Goal: Task Accomplishment & Management: Manage account settings

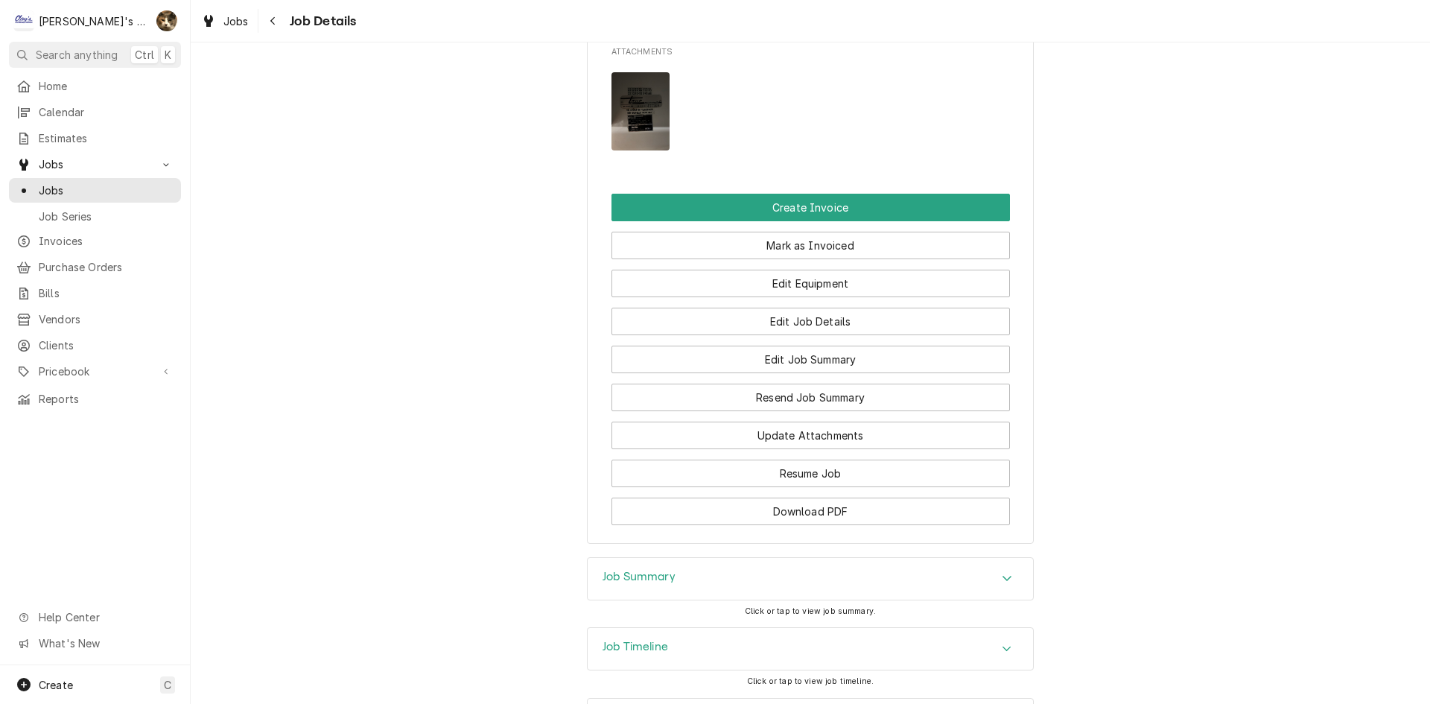
scroll to position [1416, 0]
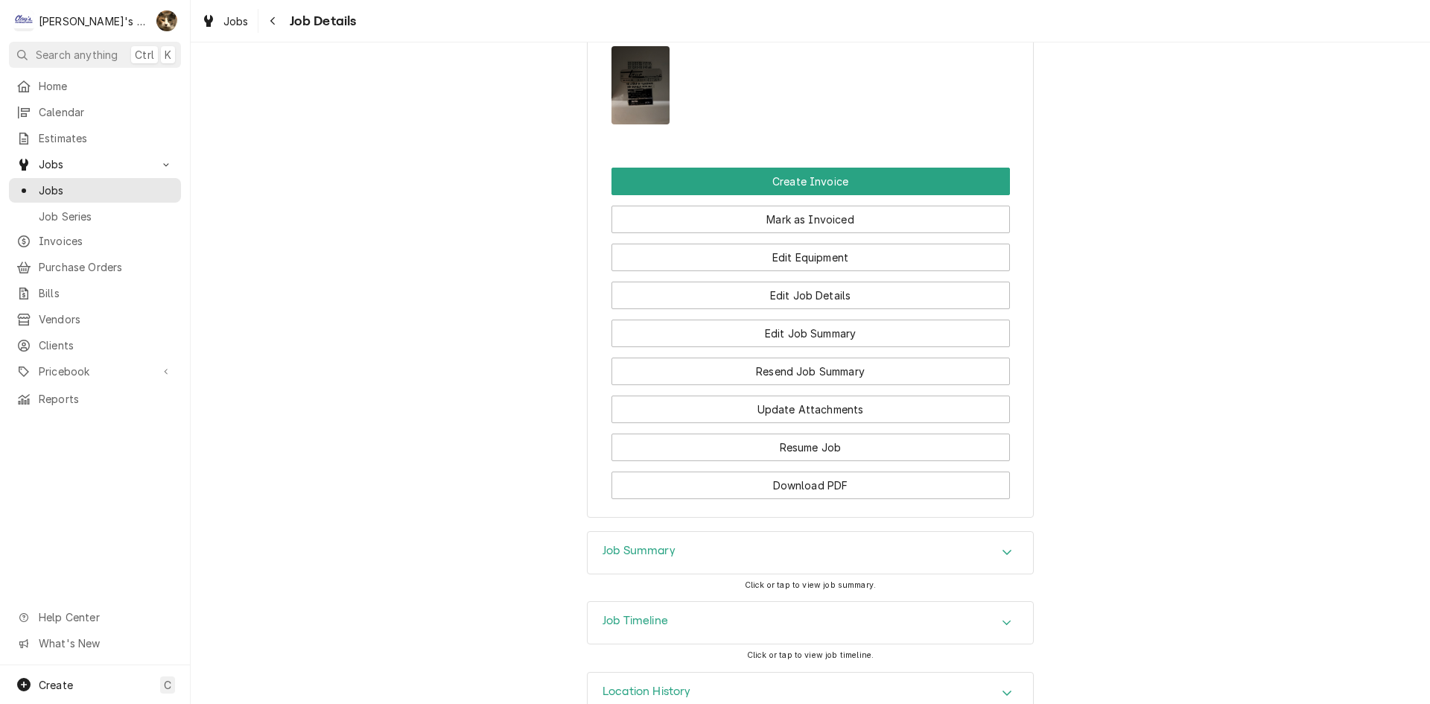
click at [612, 101] on img "Attachments" at bounding box center [641, 85] width 59 height 78
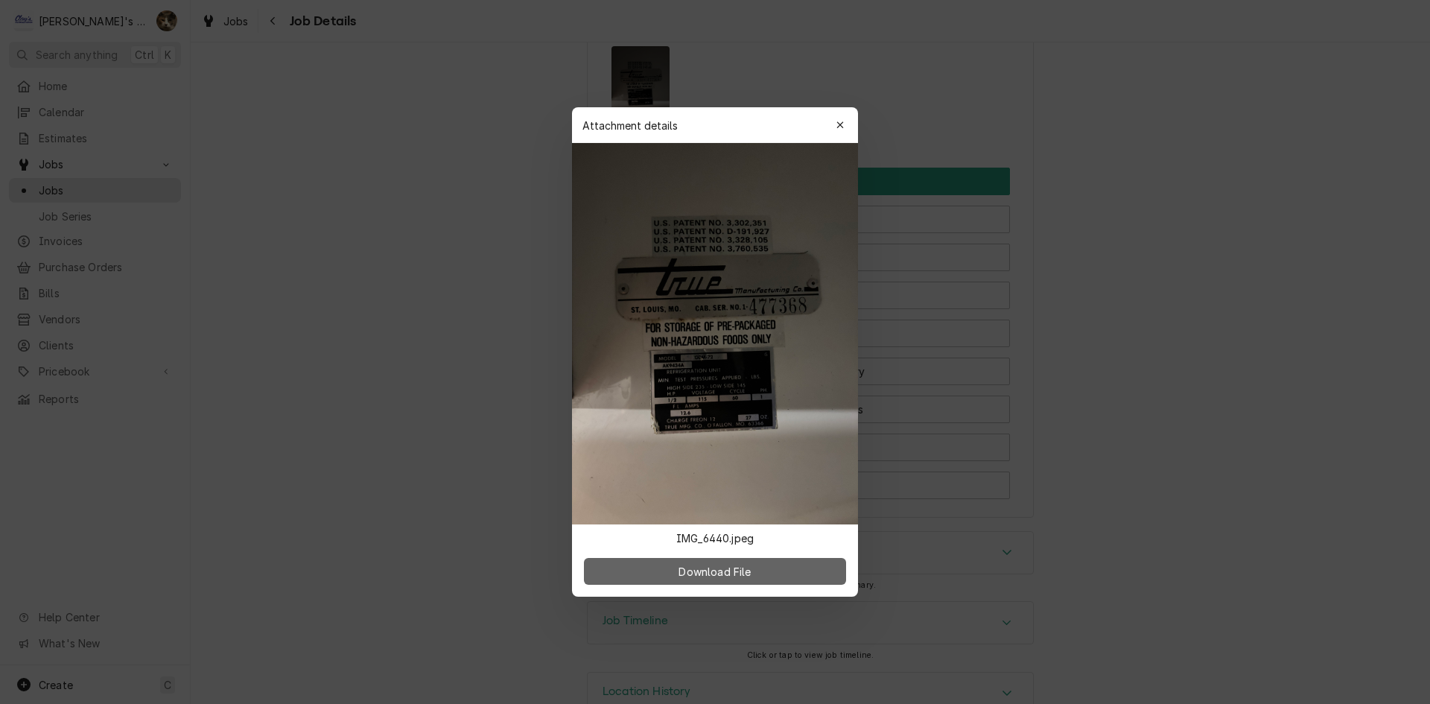
click at [671, 569] on button "Download File" at bounding box center [715, 571] width 262 height 27
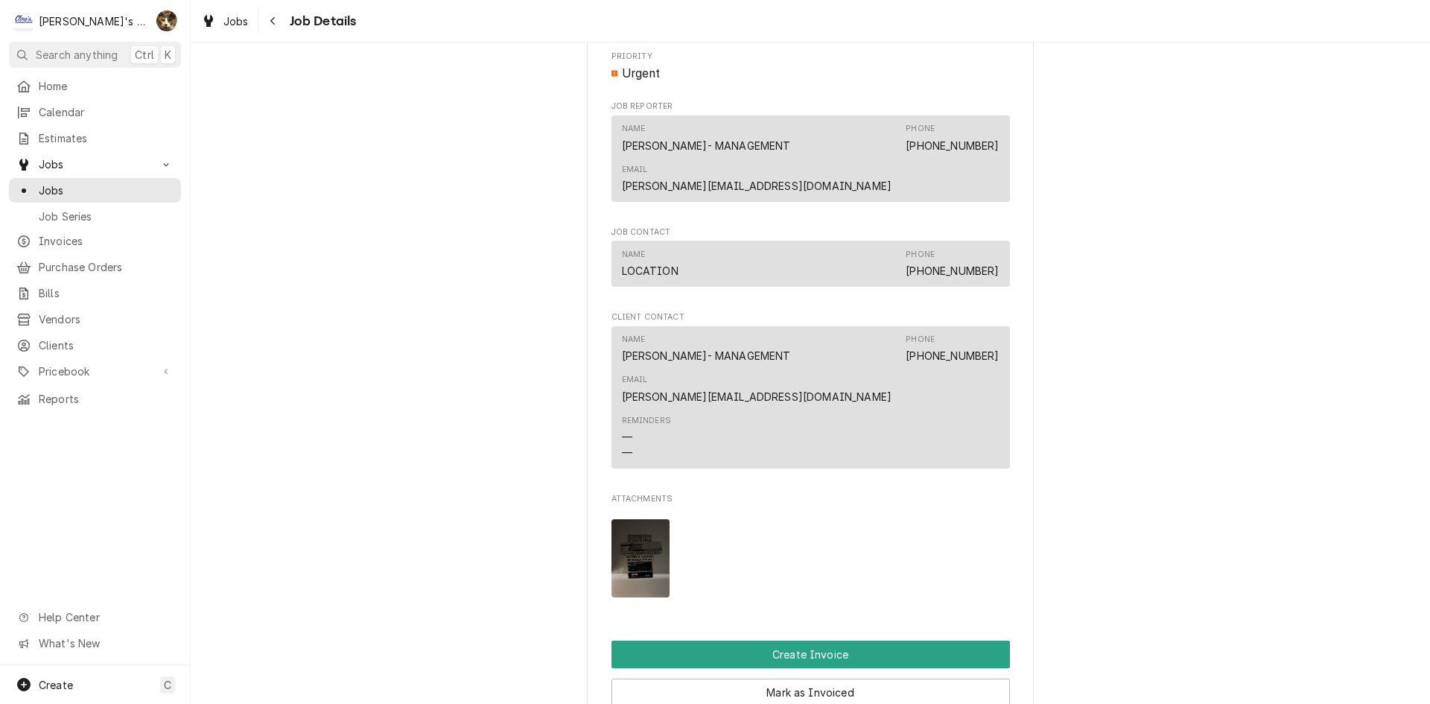
scroll to position [969, 0]
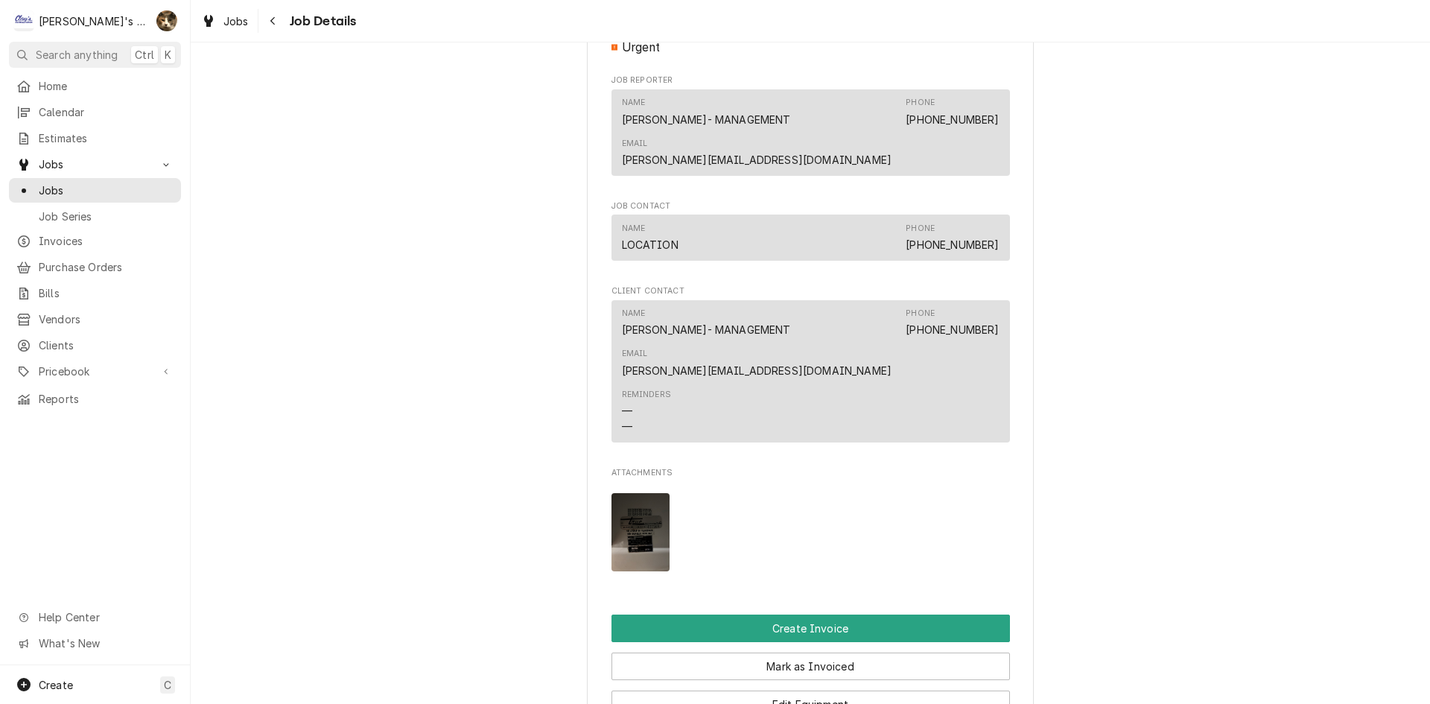
click at [615, 530] on img "Attachments" at bounding box center [641, 532] width 59 height 78
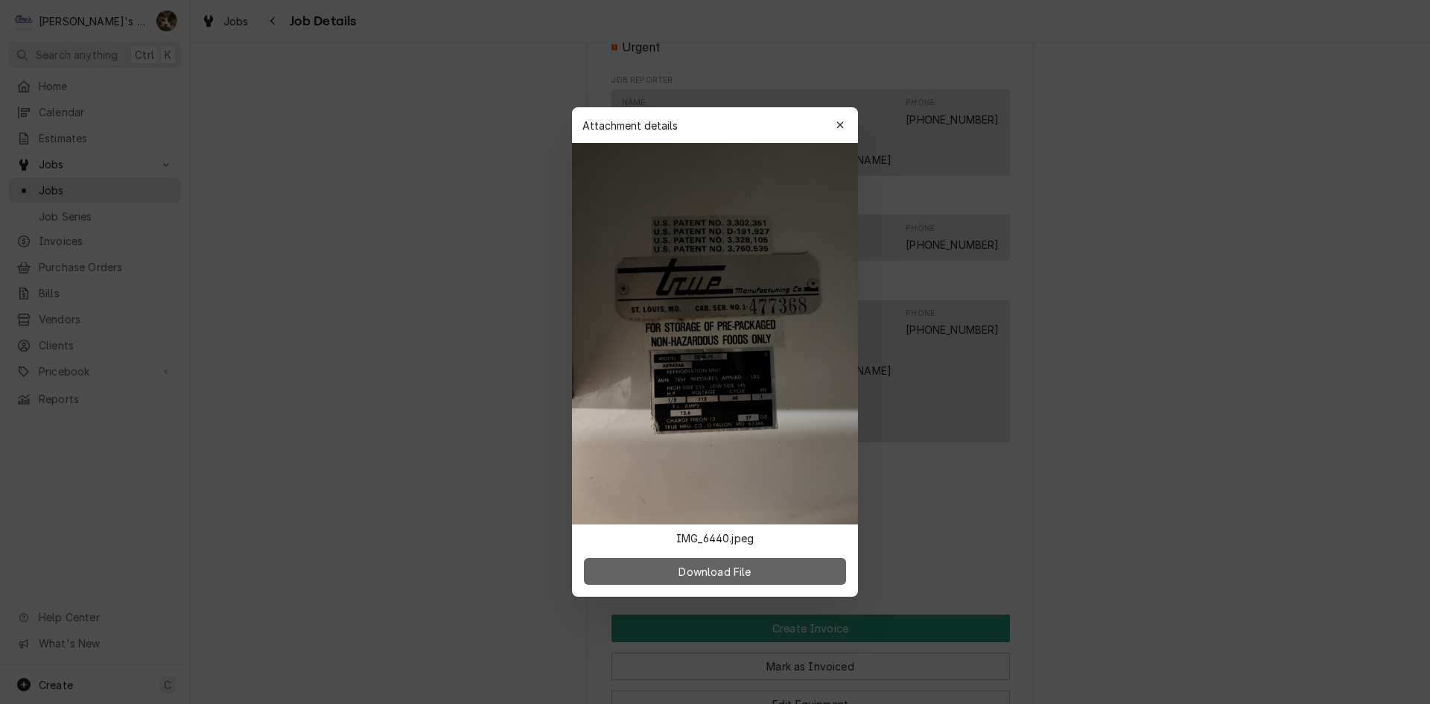
click at [637, 574] on button "Download File" at bounding box center [715, 571] width 262 height 27
click at [826, 115] on div "Attachment details Close" at bounding box center [715, 125] width 286 height 36
click at [840, 127] on icon "button" at bounding box center [841, 125] width 8 height 10
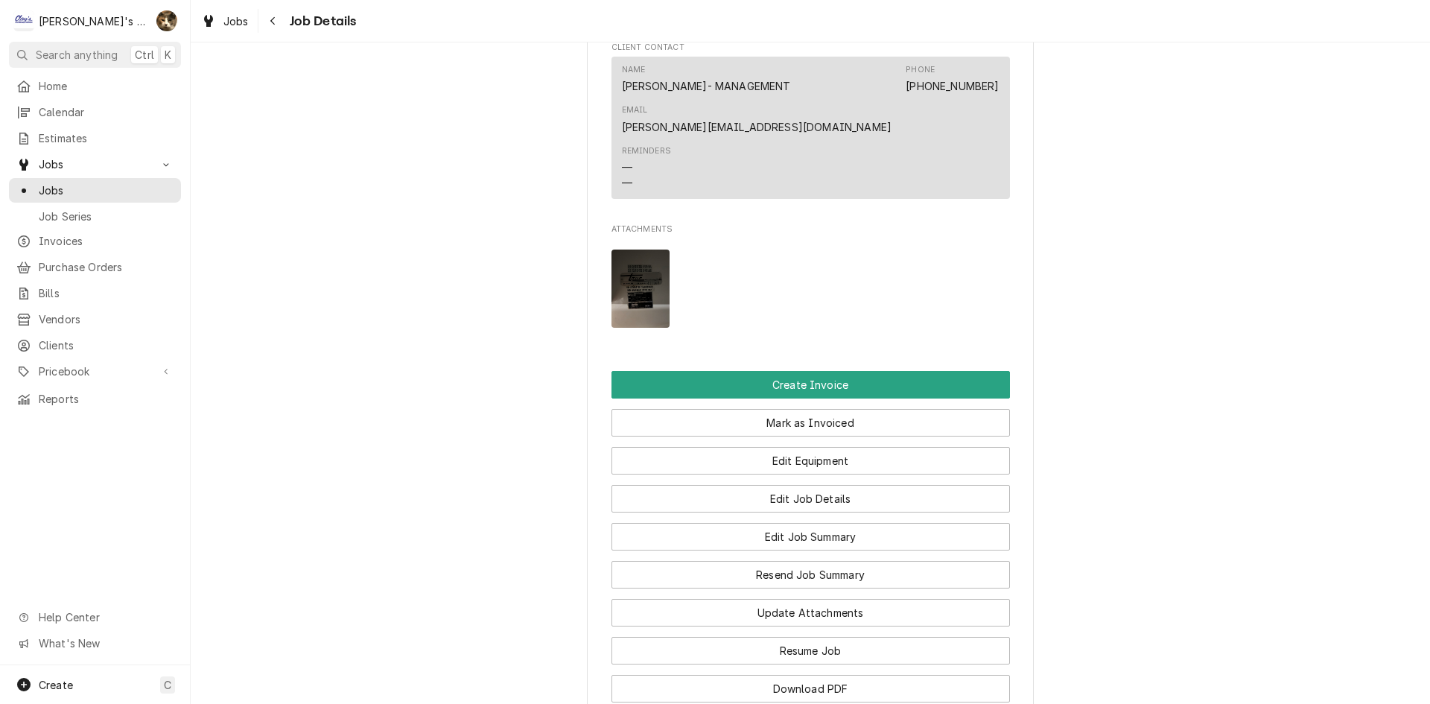
scroll to position [1341, 0]
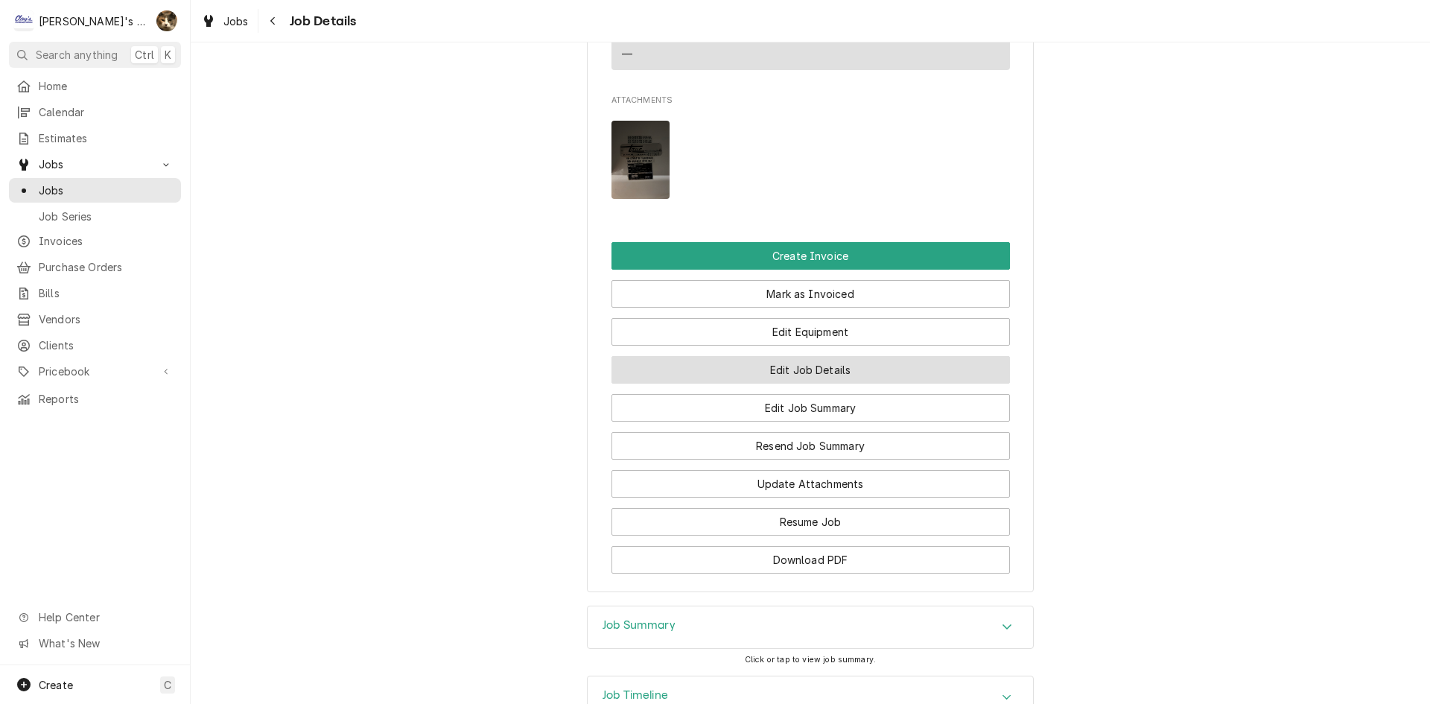
click at [823, 384] on button "Edit Job Details" at bounding box center [811, 370] width 399 height 28
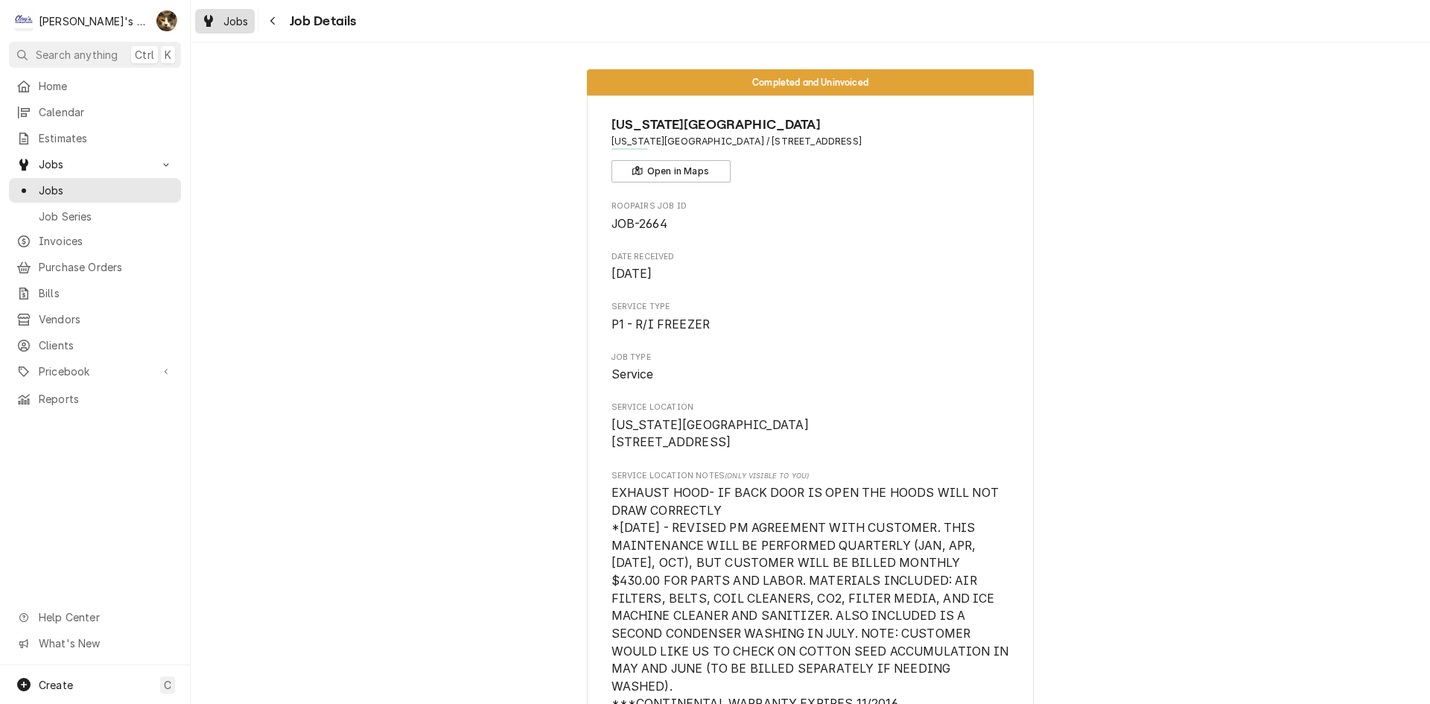
click at [247, 19] on span "Jobs" at bounding box center [236, 21] width 25 height 16
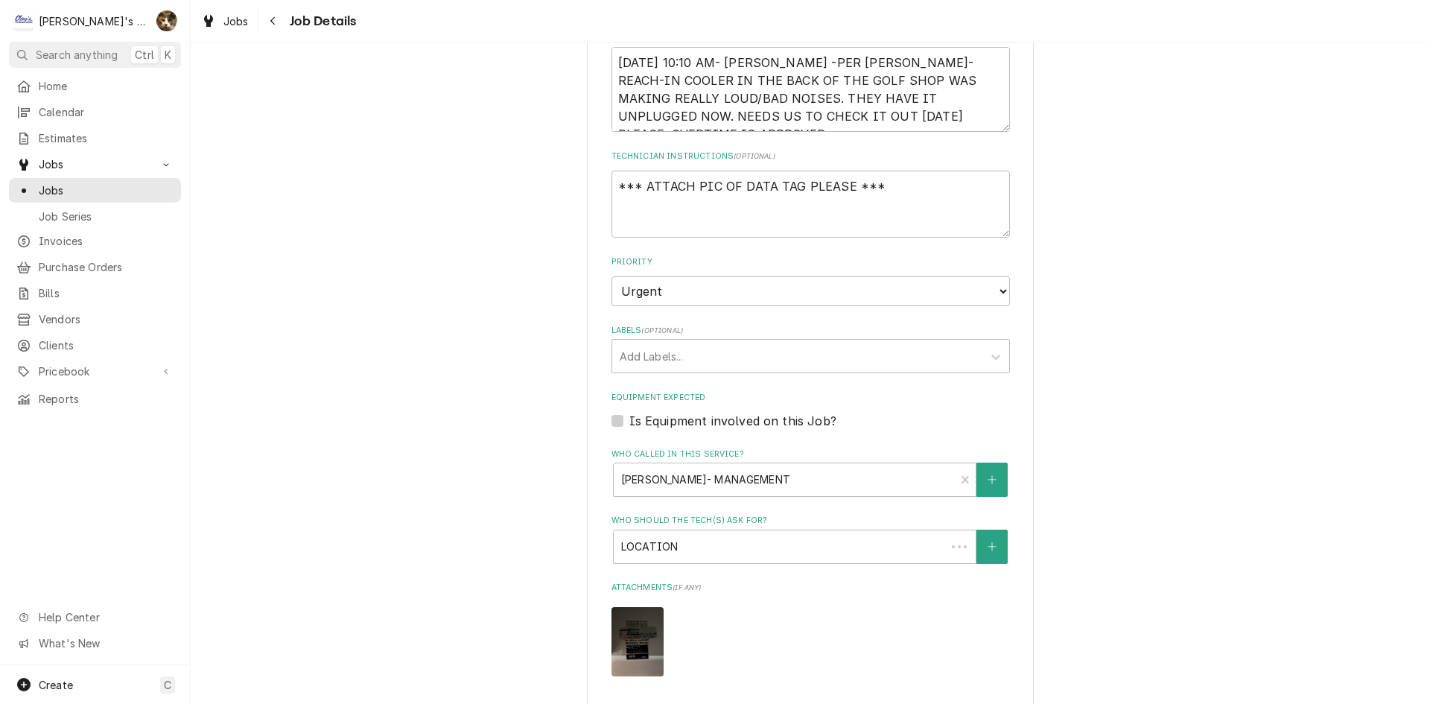
type textarea "x"
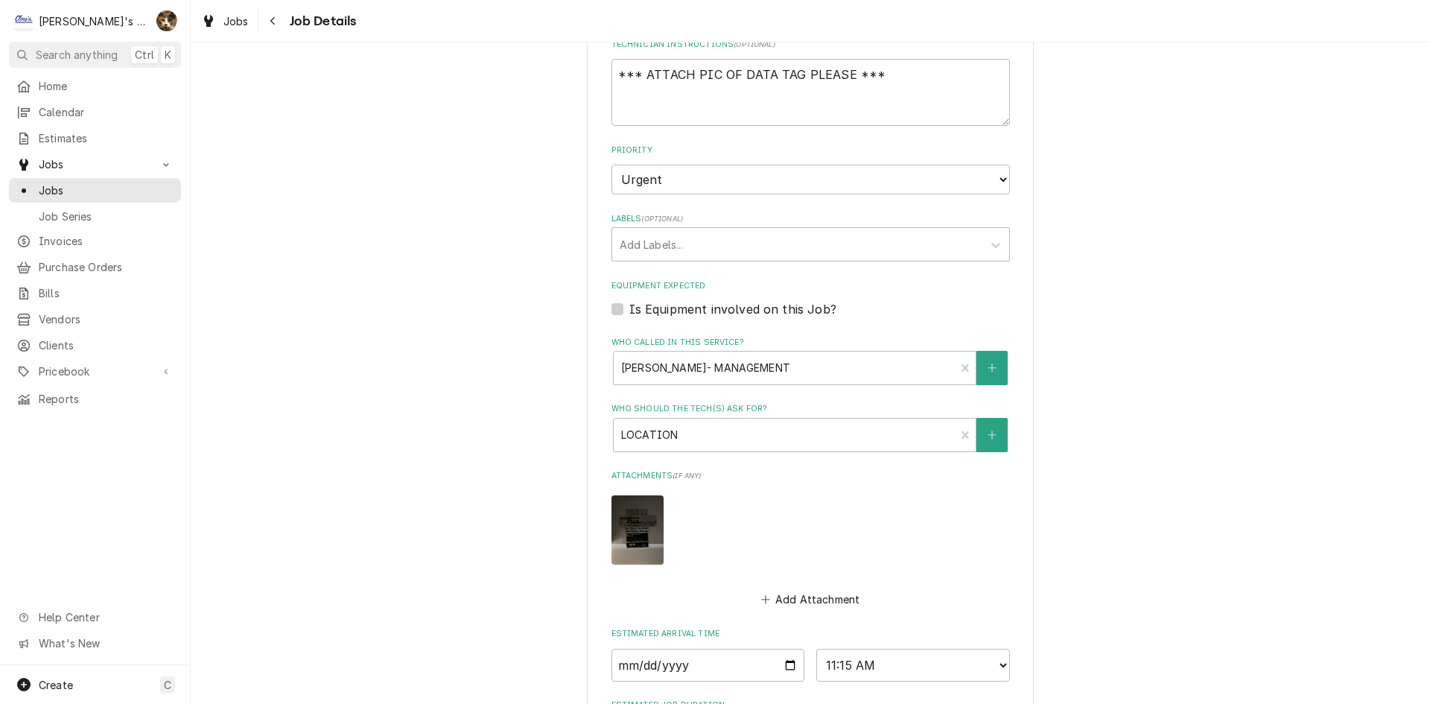
scroll to position [596, 0]
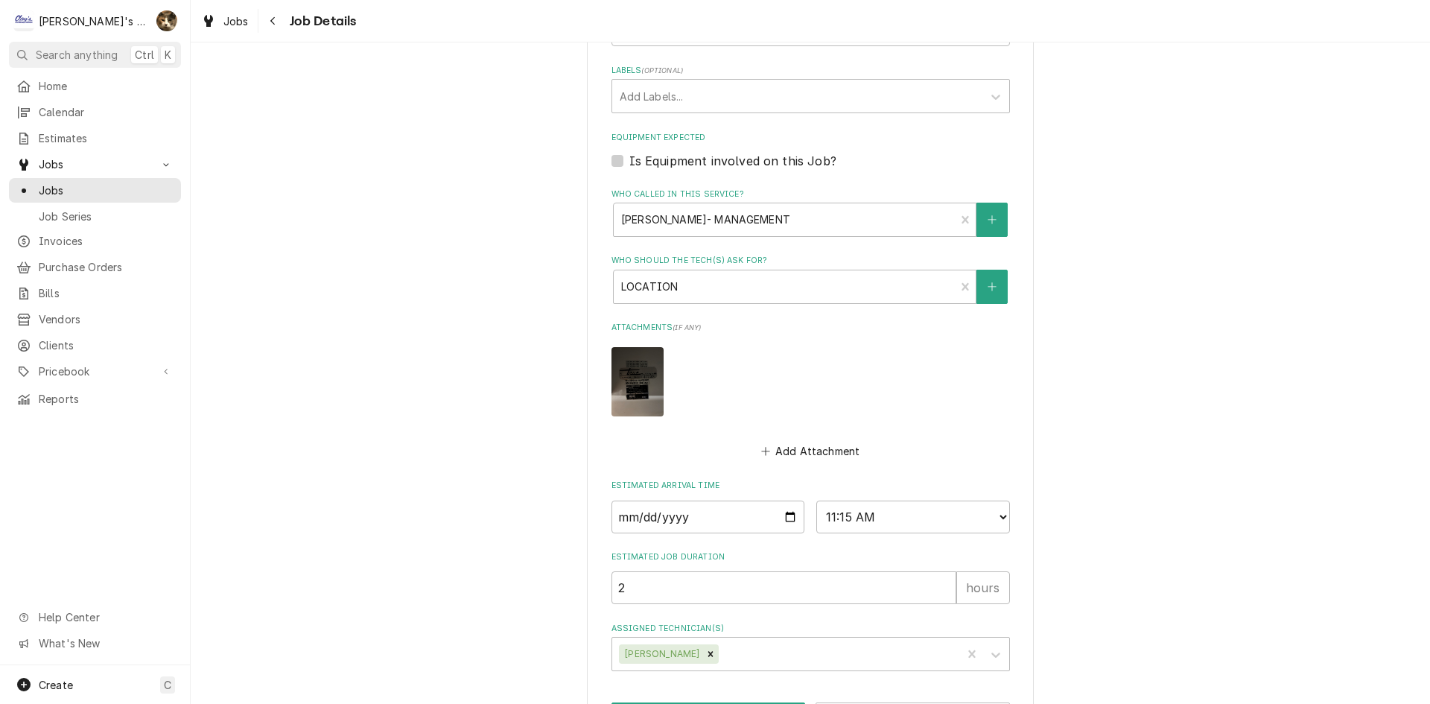
click at [630, 158] on label "Is Equipment involved on this Job?" at bounding box center [733, 161] width 207 height 18
click at [630, 158] on input "Equipment Expected" at bounding box center [829, 168] width 399 height 33
checkbox input "true"
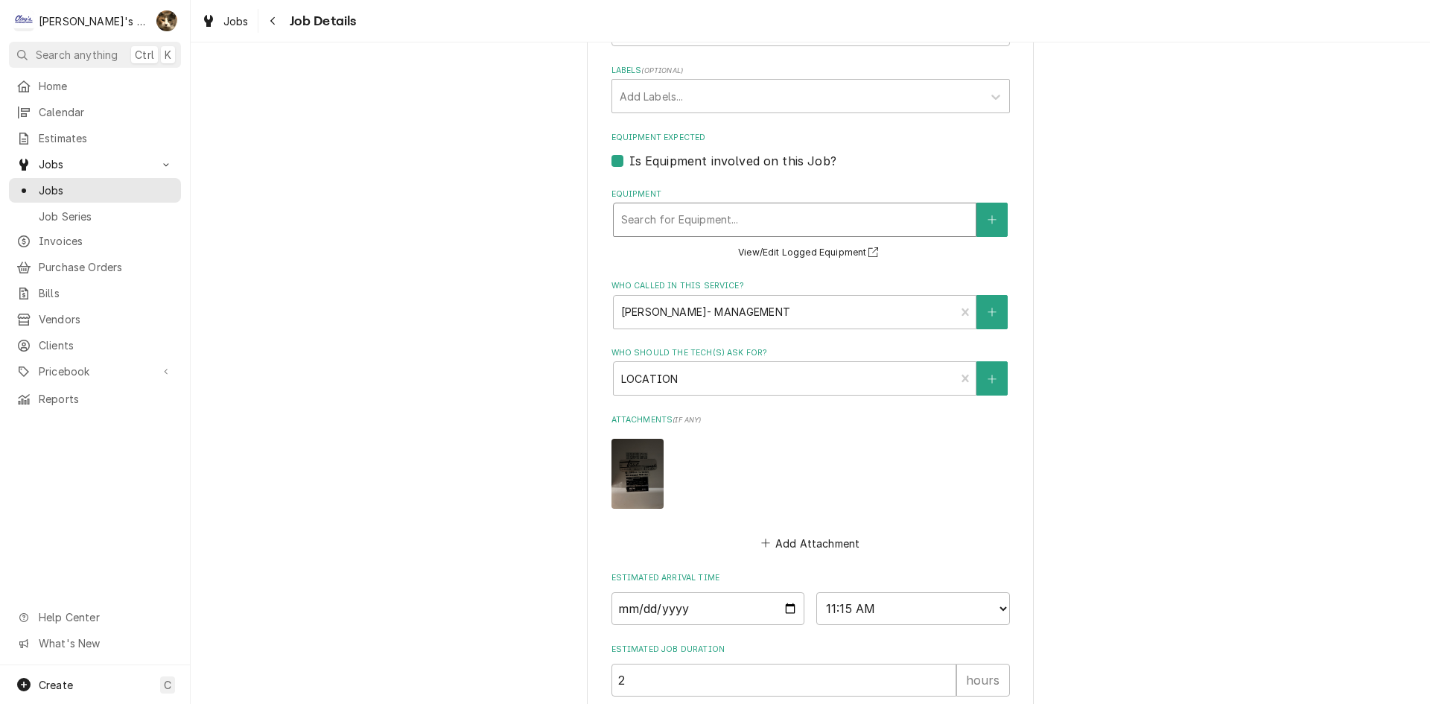
click at [655, 215] on div "Equipment" at bounding box center [794, 219] width 347 height 27
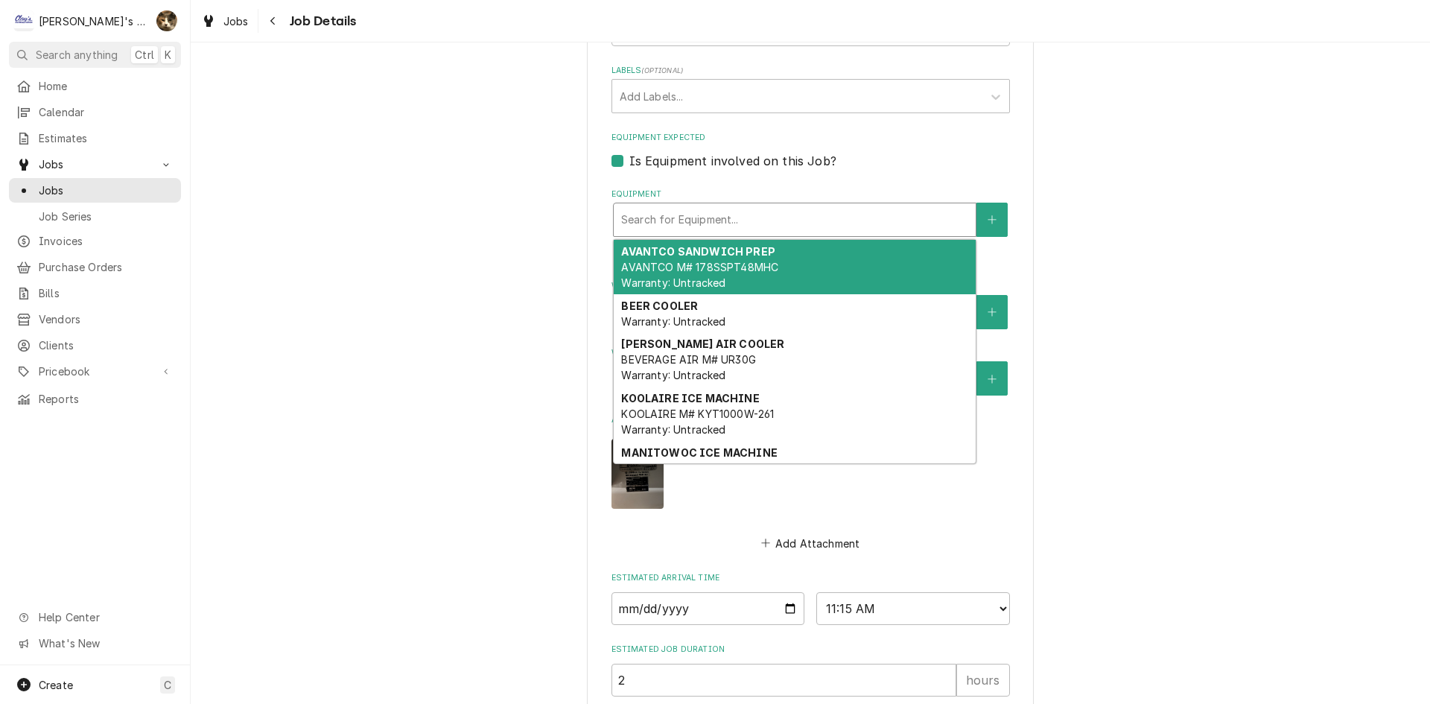
type textarea "x"
type input "T"
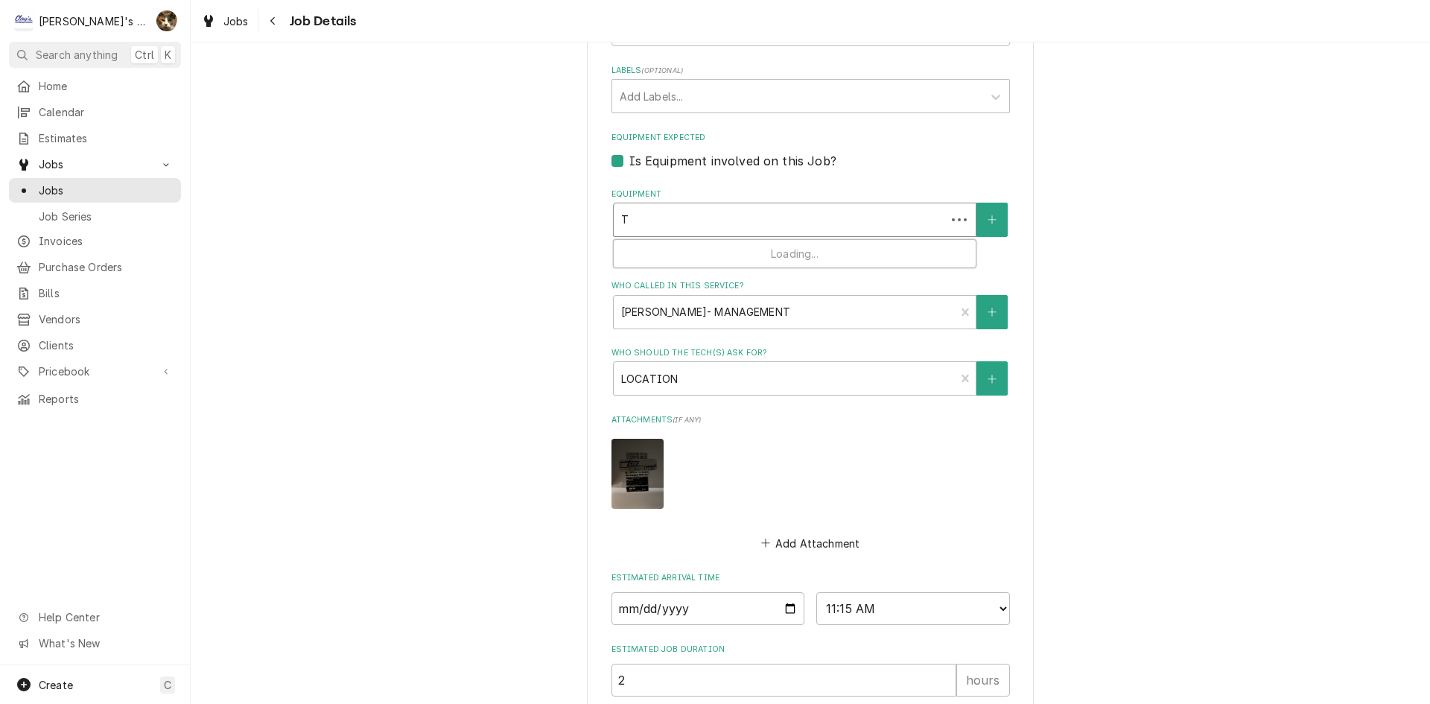
type textarea "x"
type input "TR"
type textarea "x"
type input "TRU"
type textarea "x"
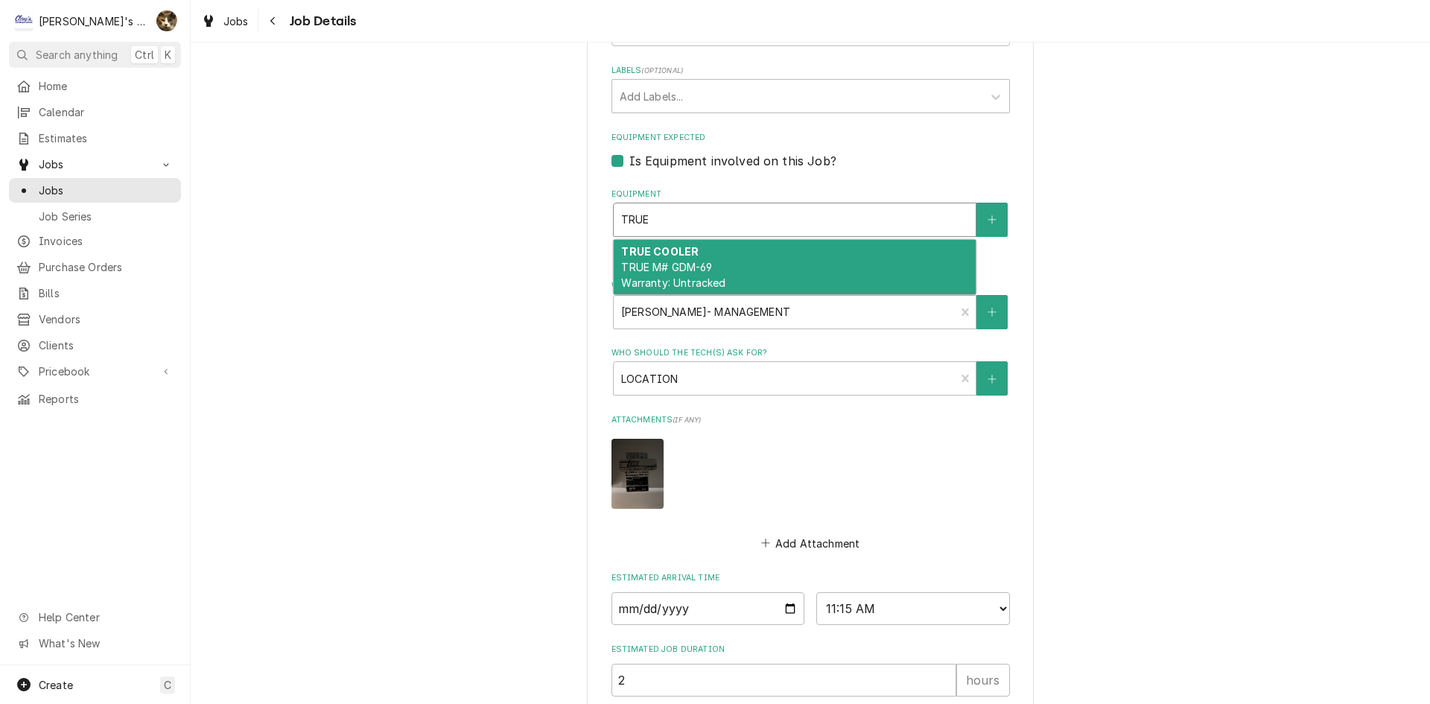
type input "TRUE"
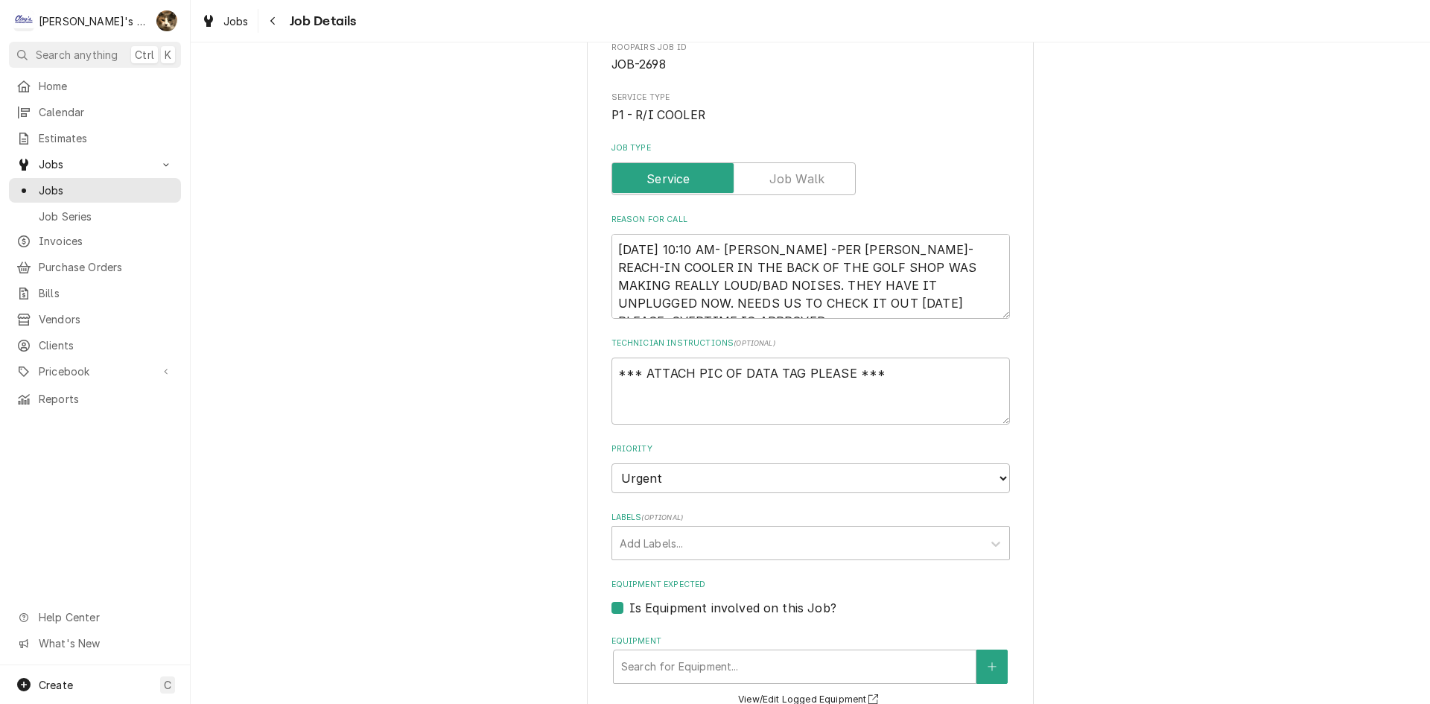
scroll to position [522, 0]
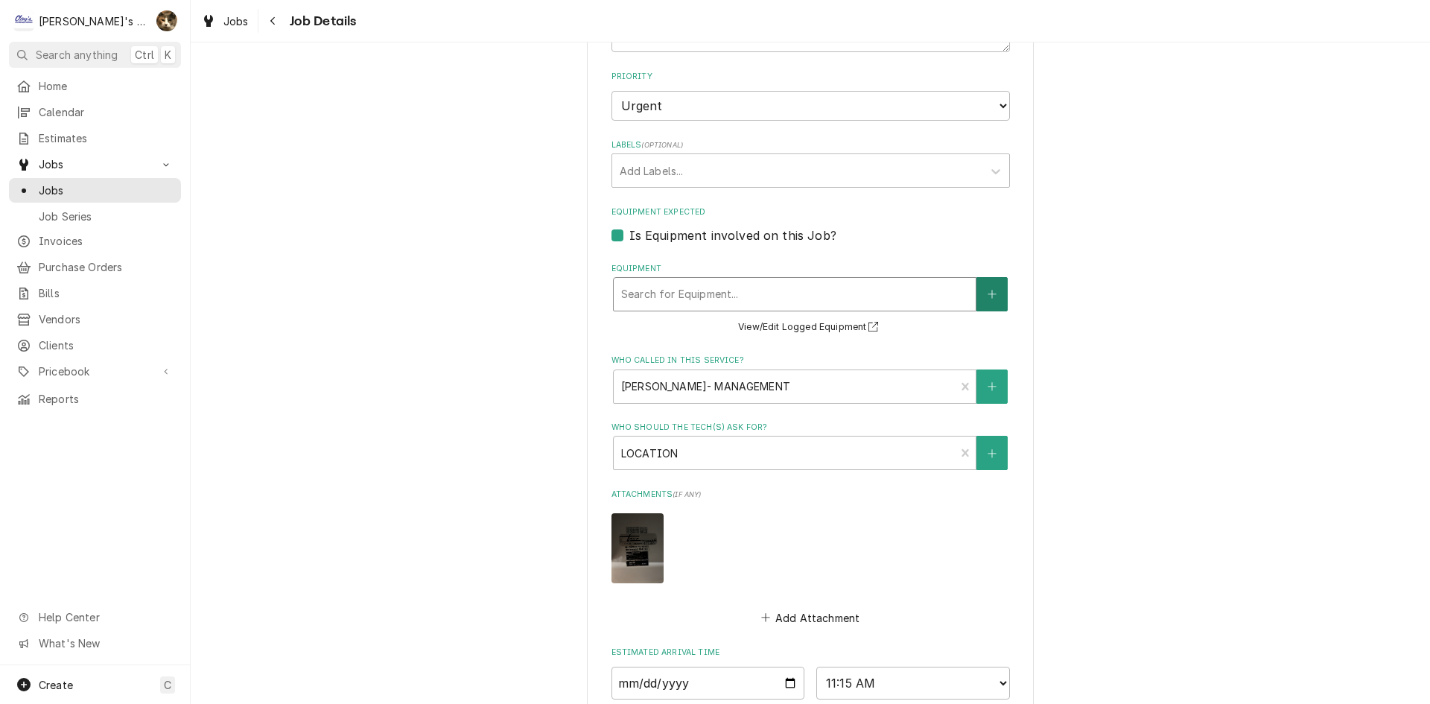
click at [977, 307] on button "Equipment" at bounding box center [992, 294] width 31 height 34
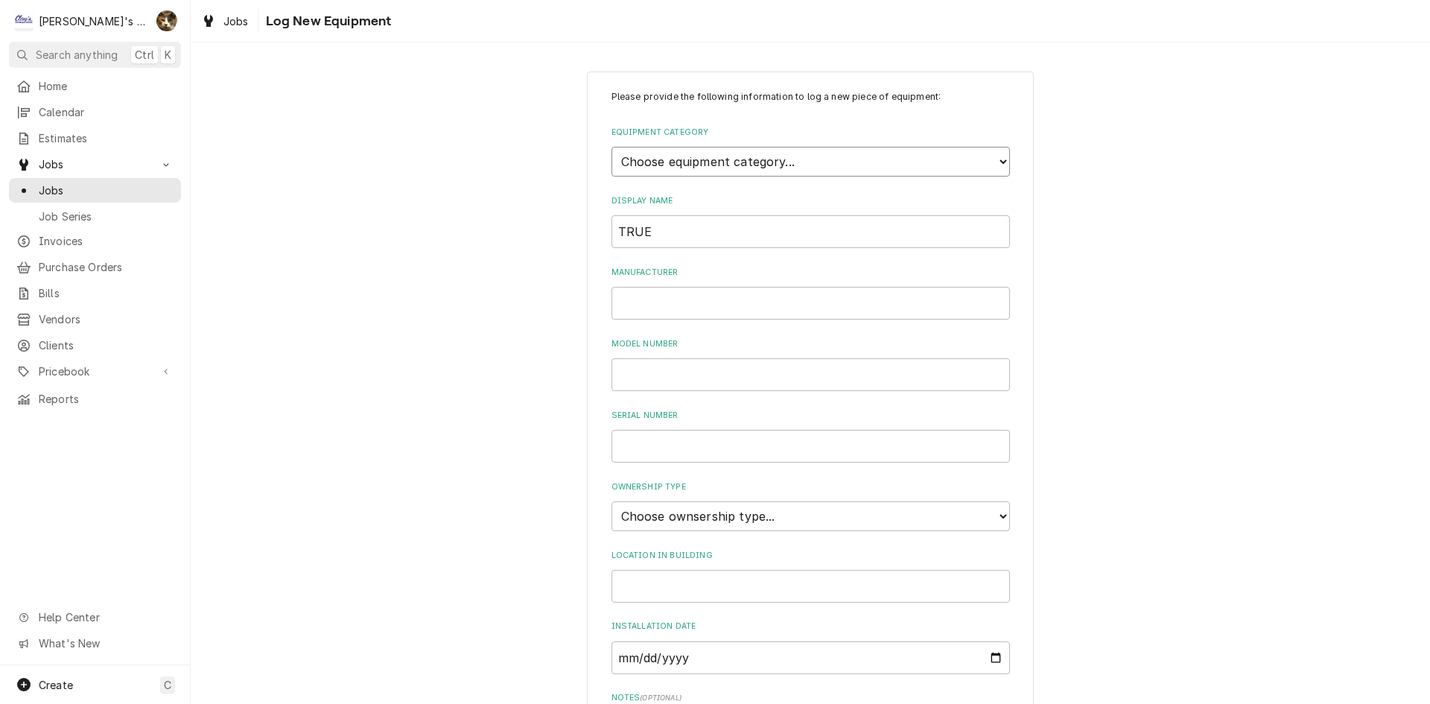
drag, startPoint x: 624, startPoint y: 148, endPoint x: 626, endPoint y: 170, distance: 21.7
click at [624, 148] on select "Choose equipment category... Ice Machines Refrigeration HVAC Other" at bounding box center [811, 162] width 399 height 30
select select "8"
click at [612, 147] on select "Choose equipment category... Ice Machines Refrigeration HVAC Other" at bounding box center [811, 162] width 399 height 30
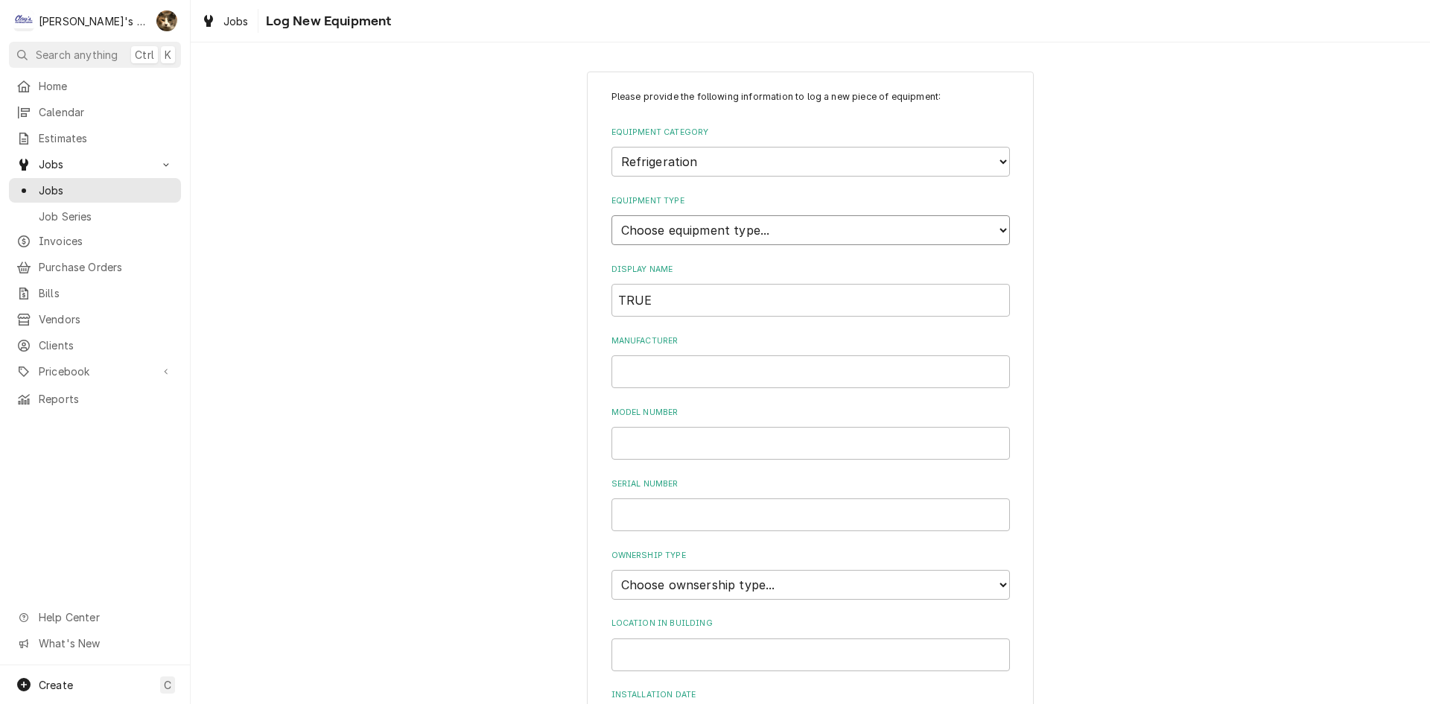
drag, startPoint x: 626, startPoint y: 170, endPoint x: 638, endPoint y: 229, distance: 60.1
click at [638, 227] on select "Choose equipment type... Bar Refrigeration Blast Chiller Chef Base Freezer Chef…" at bounding box center [811, 230] width 399 height 30
select select "71"
click at [612, 215] on select "Choose equipment type... Bar Refrigeration Blast Chiller Chef Base Freezer Chef…" at bounding box center [811, 230] width 399 height 30
click at [668, 305] on input "TRUE" at bounding box center [811, 300] width 399 height 33
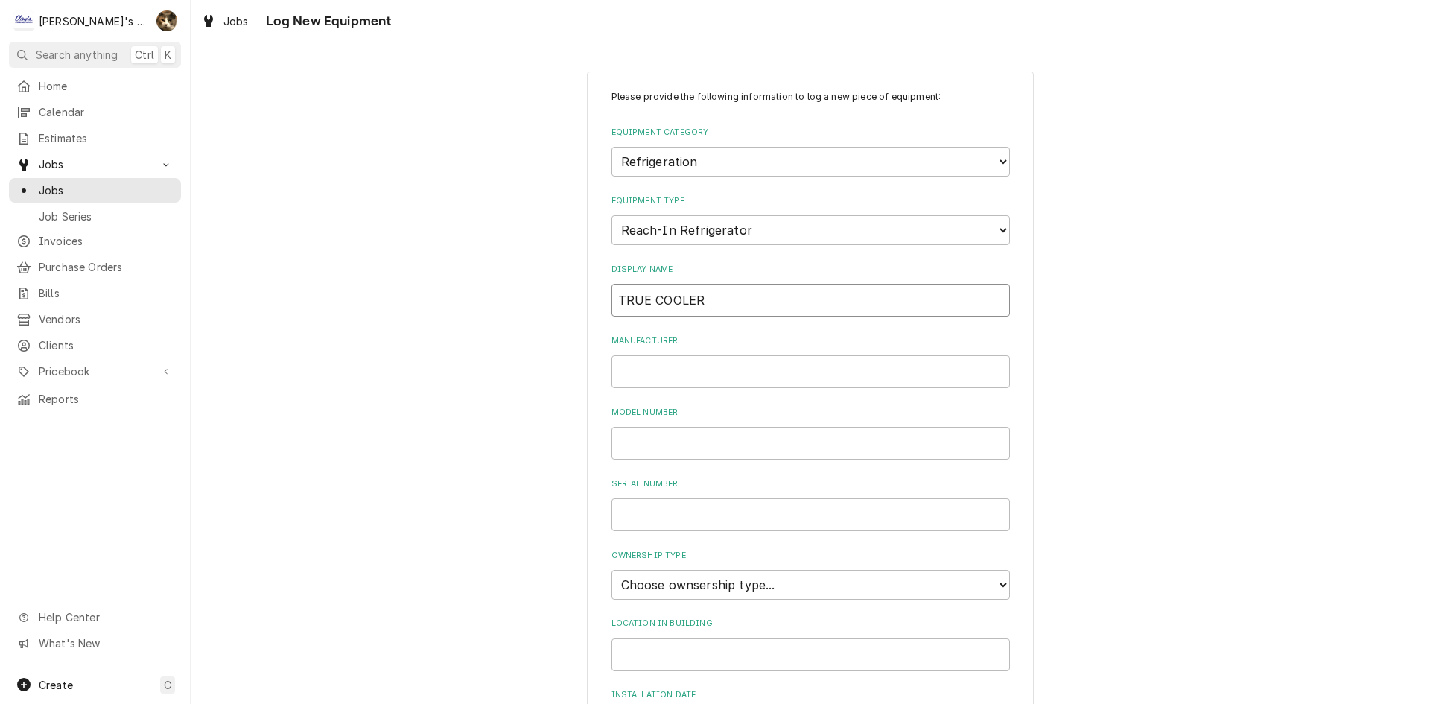
type input "TRUE COOLER"
type input "TRUE"
type input "GDM-72"
drag, startPoint x: 662, startPoint y: 522, endPoint x: 975, endPoint y: 402, distance: 335.1
click at [664, 522] on input "Serial Number" at bounding box center [811, 514] width 399 height 33
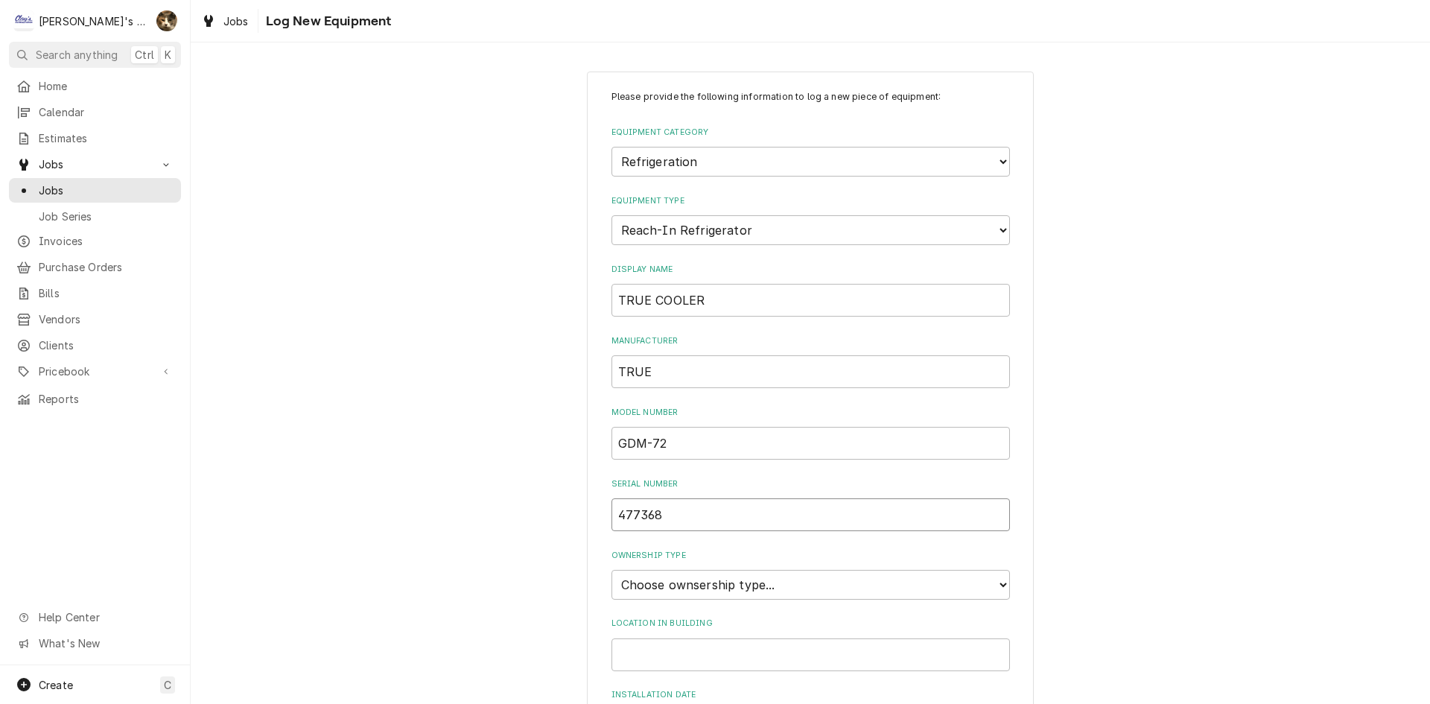
type input "477368"
click at [696, 584] on select "Choose ownsership type... Unknown Owned Leased Rented" at bounding box center [811, 585] width 399 height 30
select select "1"
click at [612, 570] on select "Choose ownsership type... Unknown Owned Leased Rented" at bounding box center [811, 585] width 399 height 30
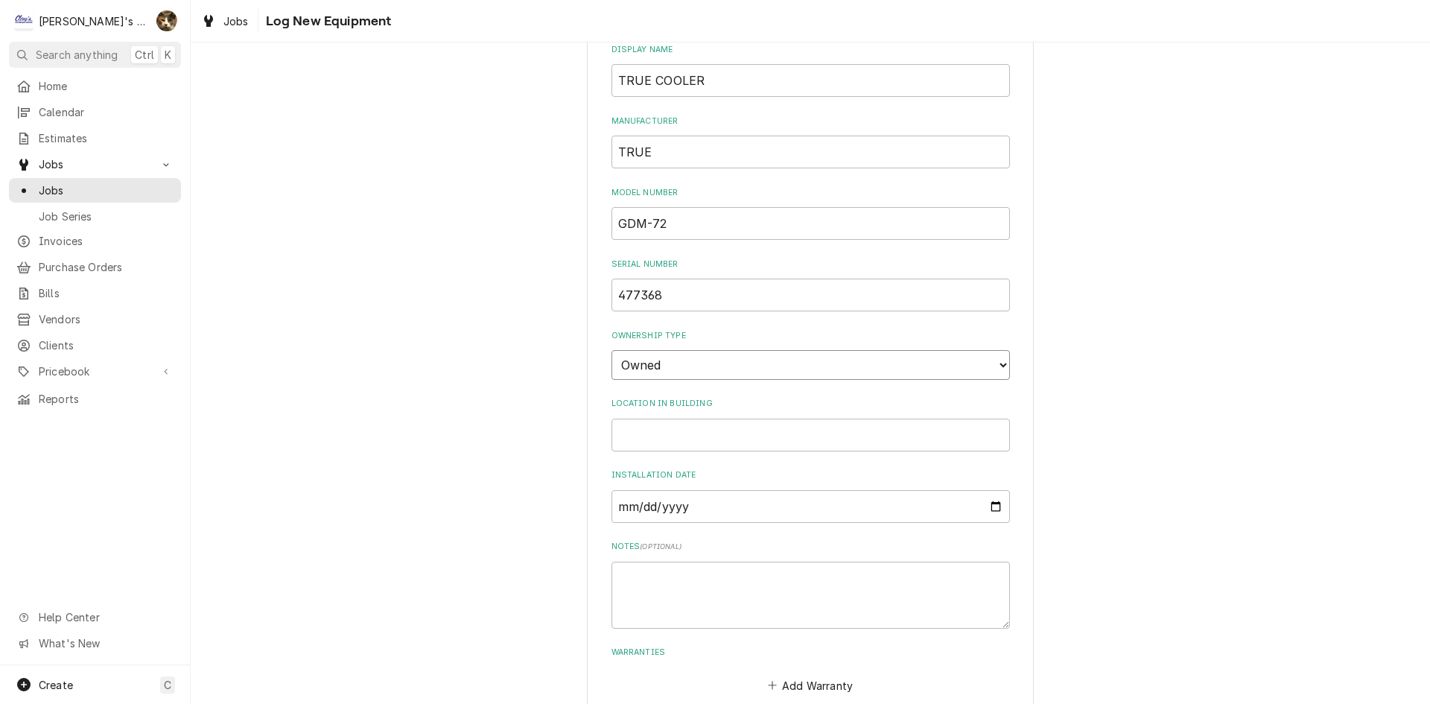
scroll to position [302, 0]
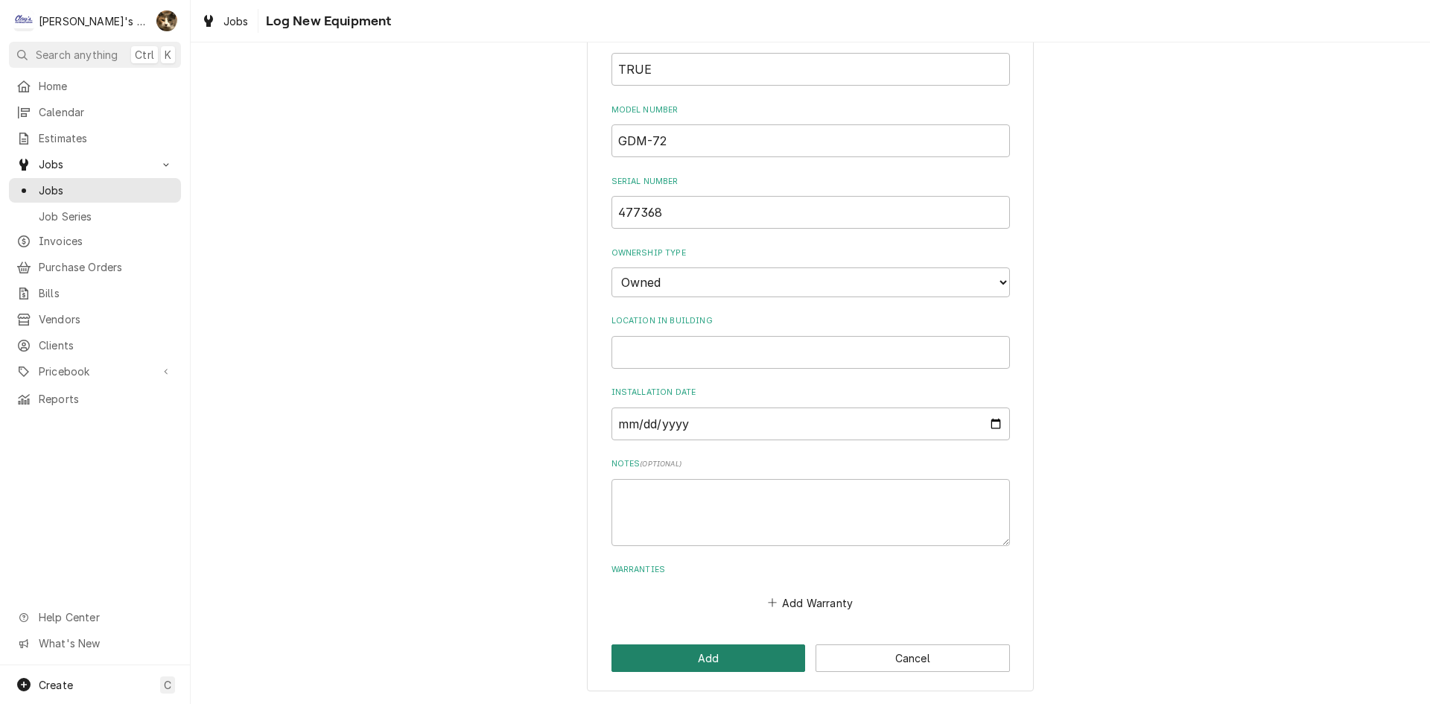
drag, startPoint x: 745, startPoint y: 671, endPoint x: 750, endPoint y: 653, distance: 17.7
click at [745, 671] on button "Add" at bounding box center [709, 658] width 194 height 28
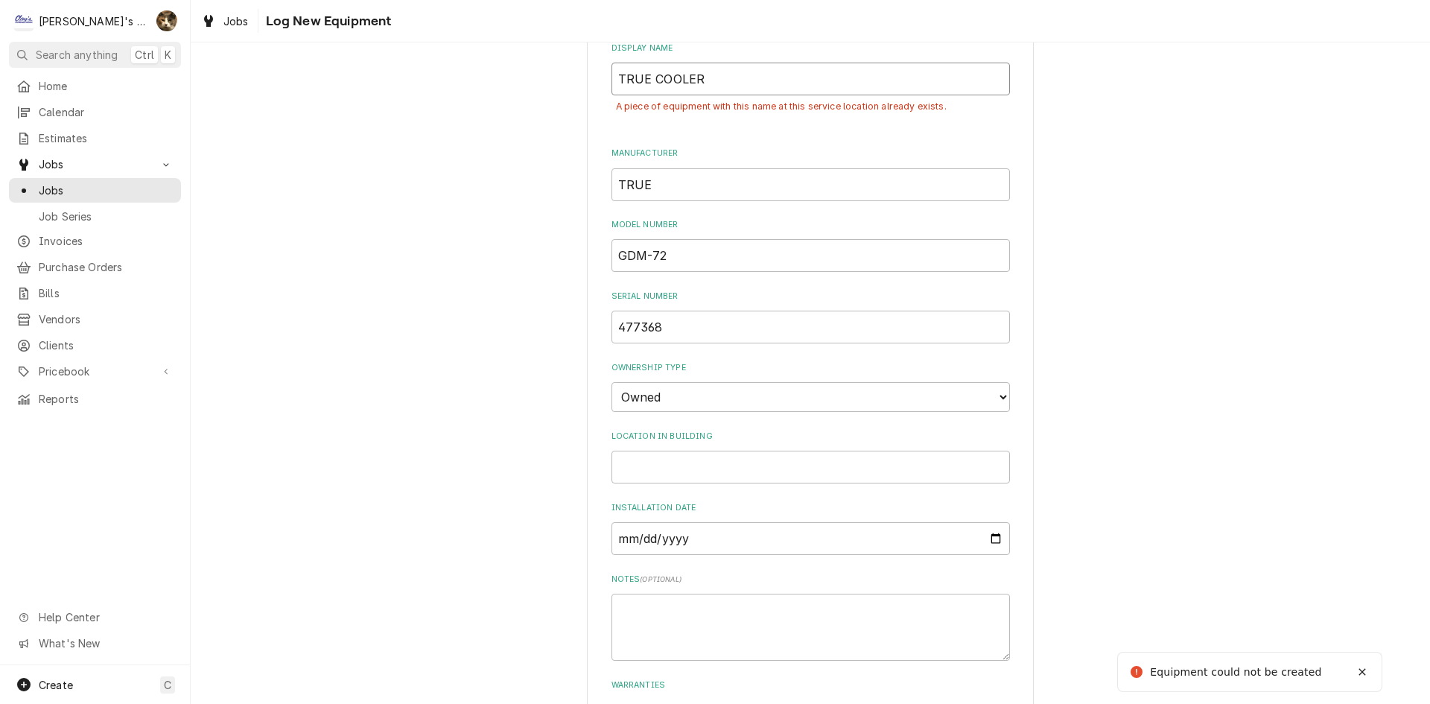
click at [717, 69] on input "TRUE COOLER" at bounding box center [811, 79] width 399 height 33
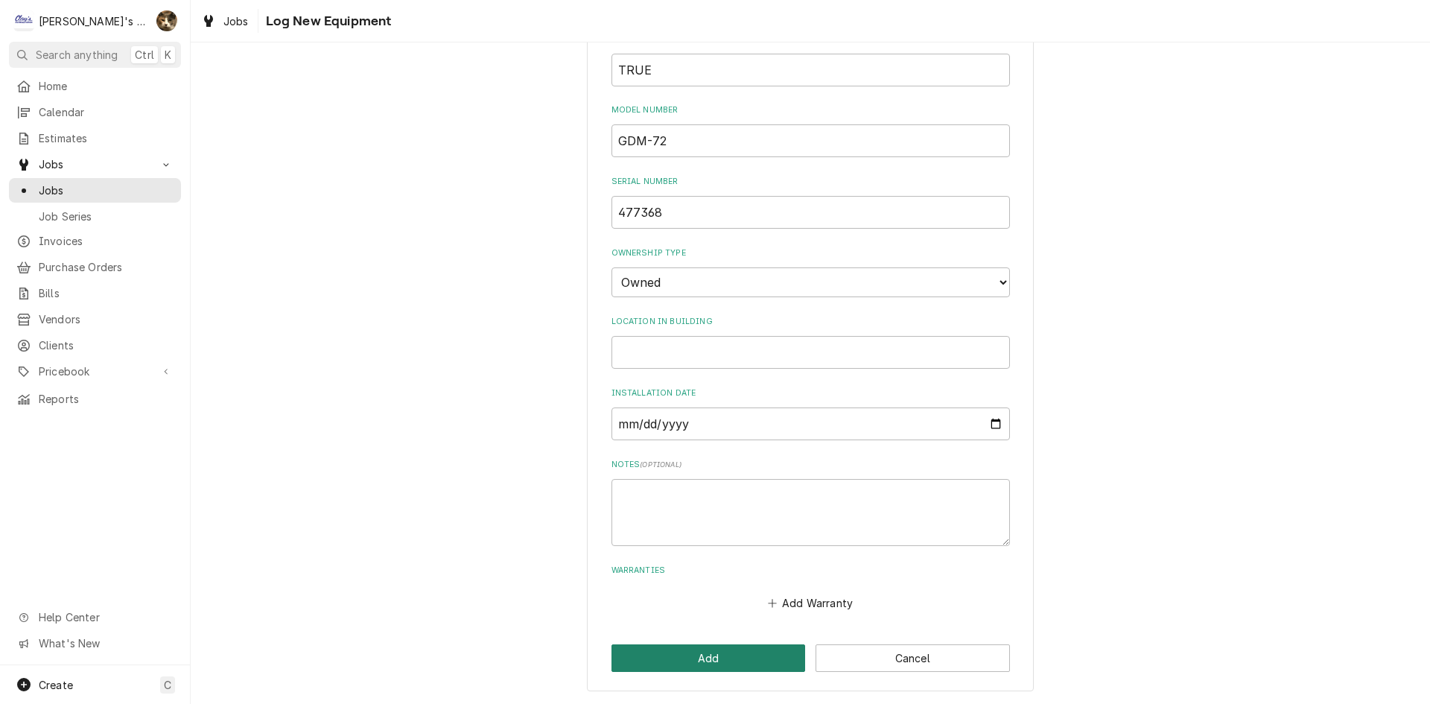
type input "TRUE COOLER #2"
click at [679, 653] on button "Add" at bounding box center [709, 658] width 194 height 28
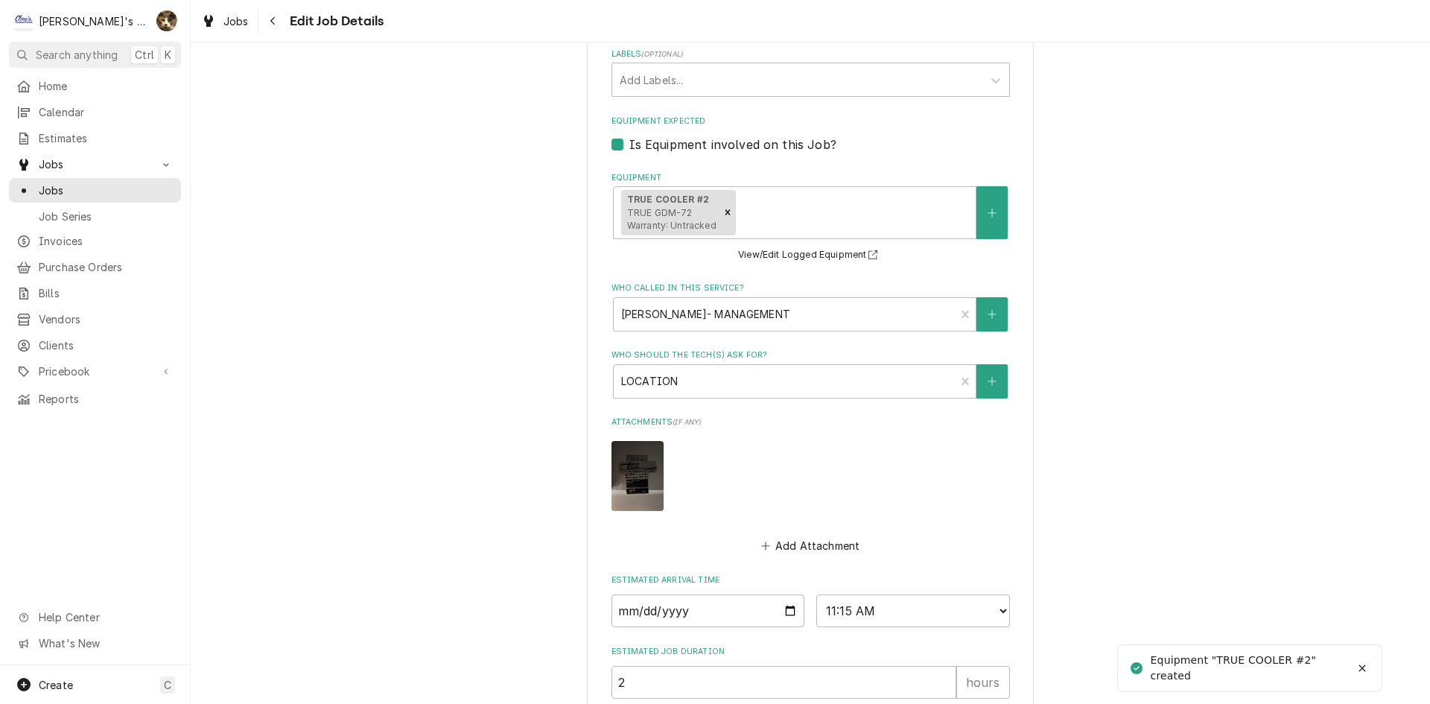
scroll to position [765, 0]
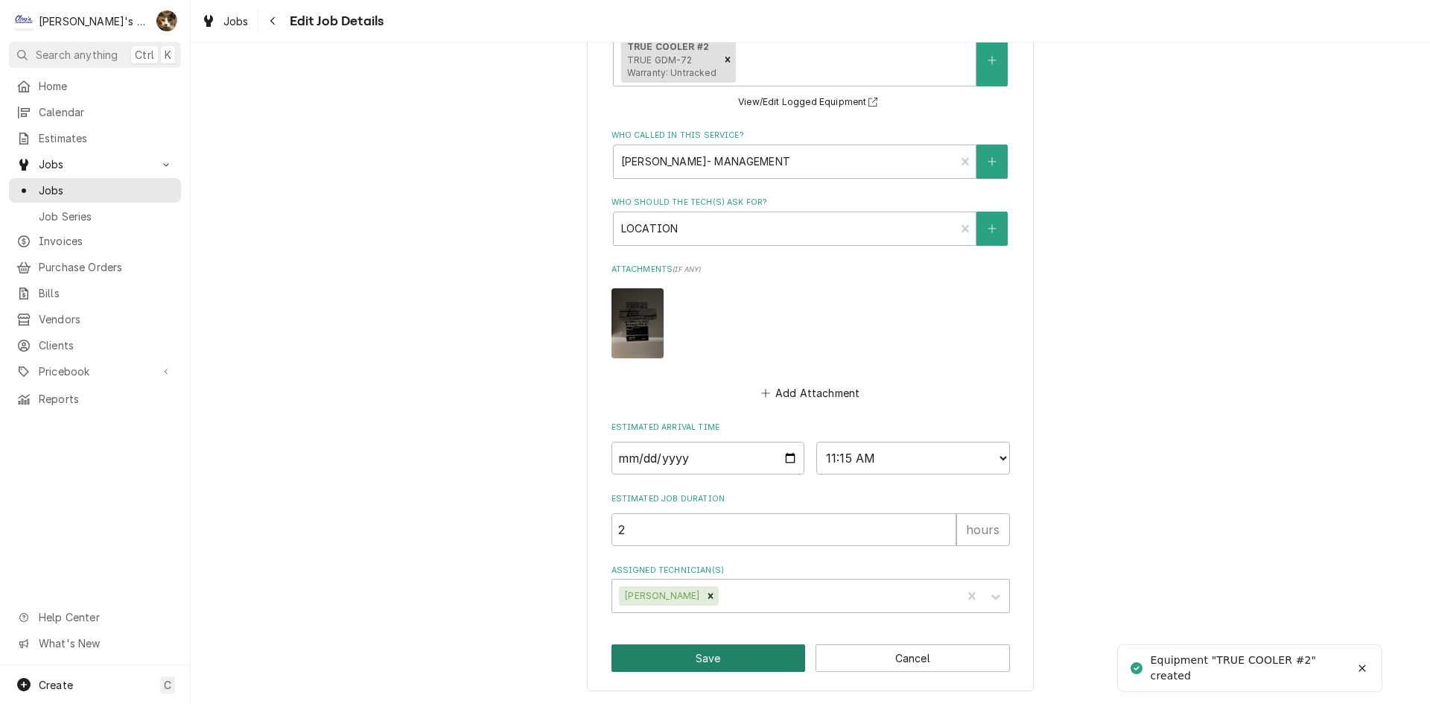
click at [676, 664] on button "Save" at bounding box center [709, 658] width 194 height 28
type textarea "x"
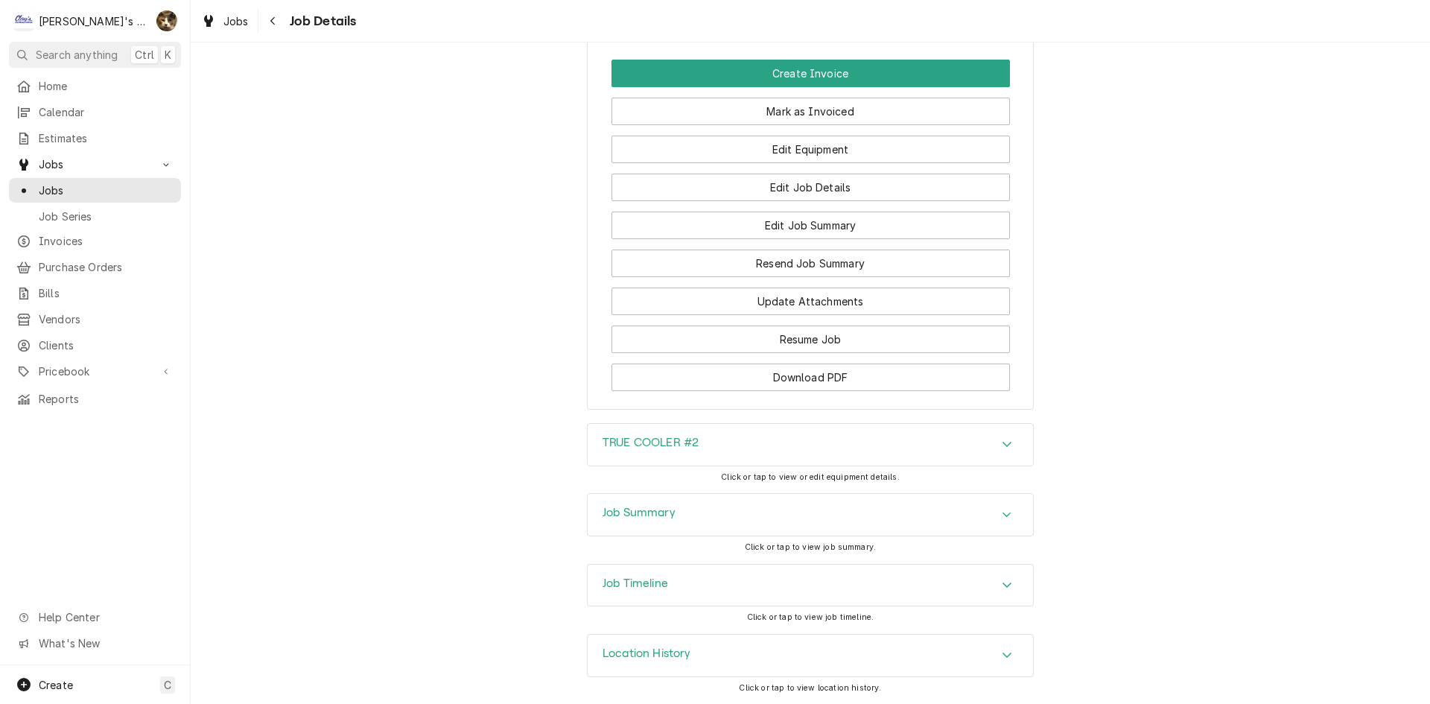
click at [630, 509] on h3 "Job Summary" at bounding box center [639, 513] width 73 height 14
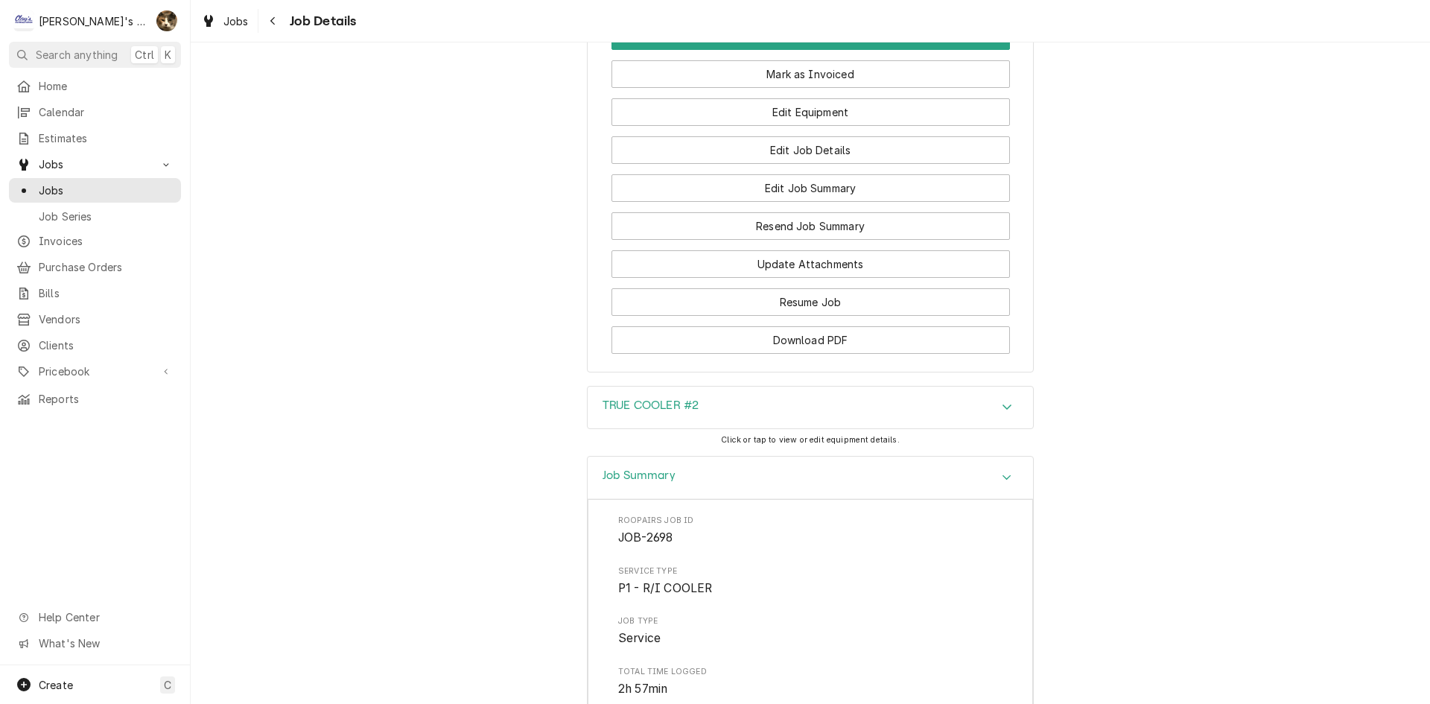
scroll to position [1392, 0]
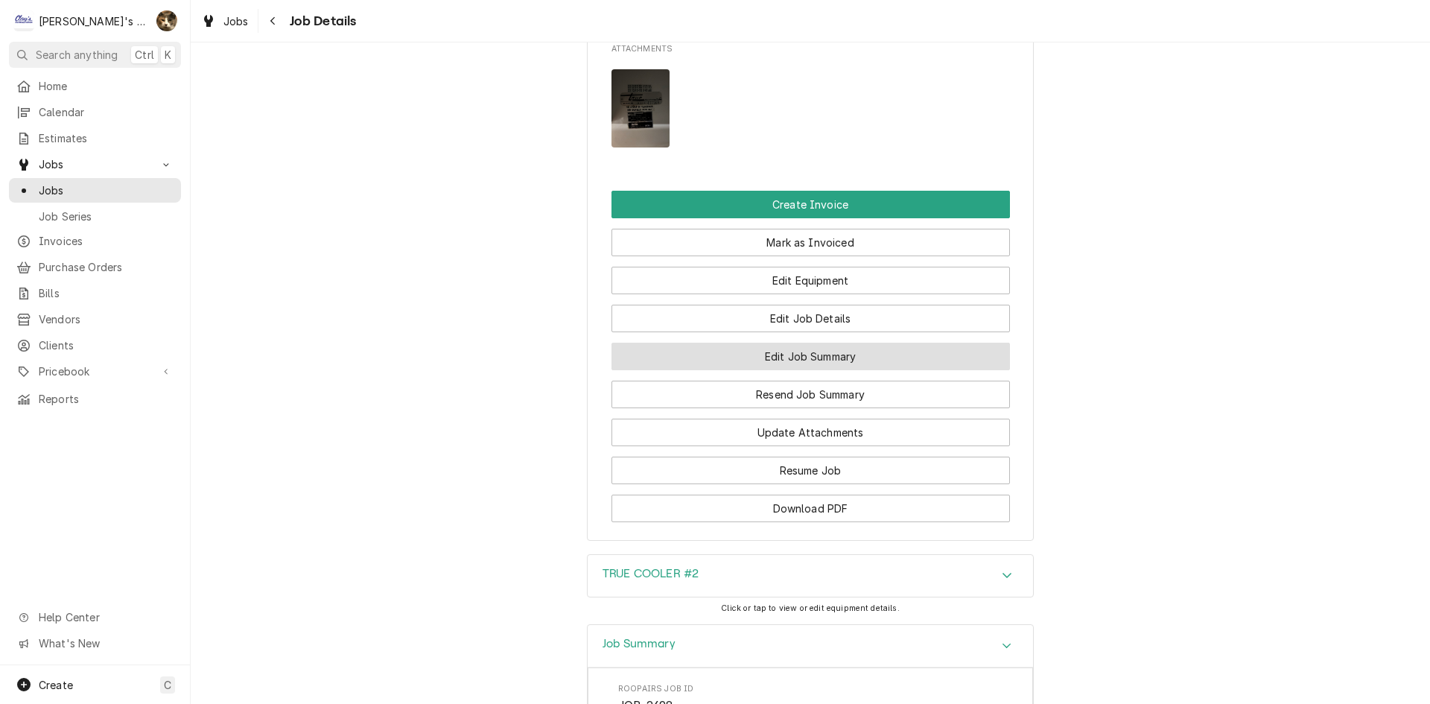
click at [827, 370] on button "Edit Job Summary" at bounding box center [811, 357] width 399 height 28
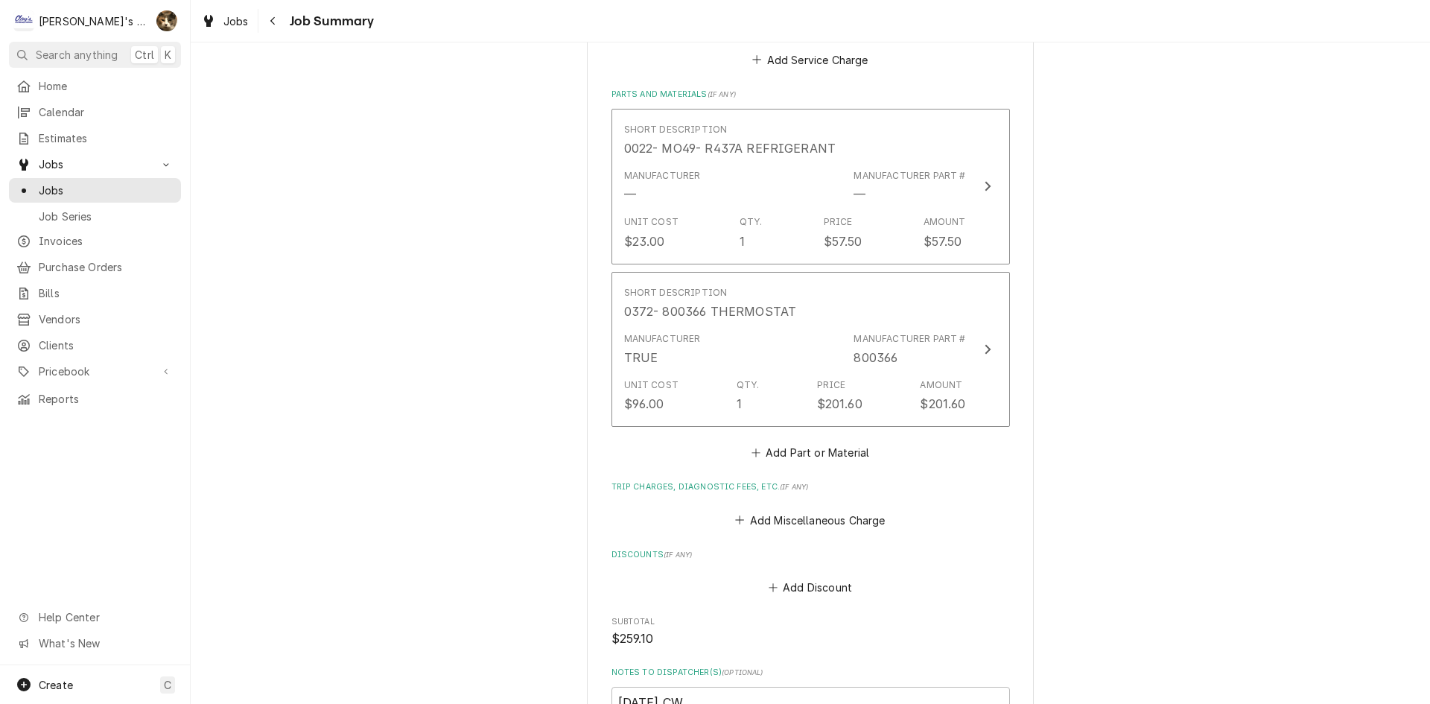
scroll to position [969, 0]
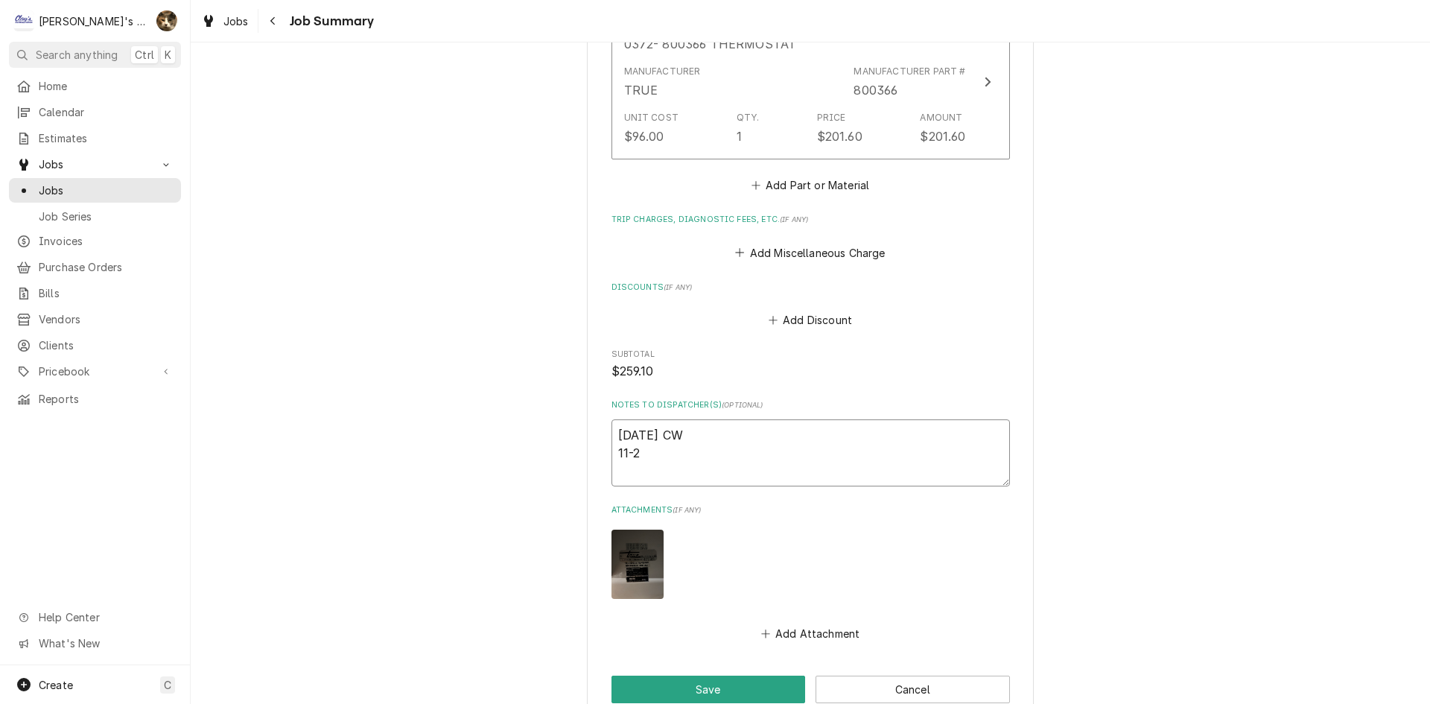
click at [647, 437] on textarea "8/15/25 CW 11-2" at bounding box center [811, 452] width 399 height 67
type textarea "x"
type textarea "8/15/205 CW 11-2"
type textarea "x"
type textarea "8/15/2025 CW 11-2"
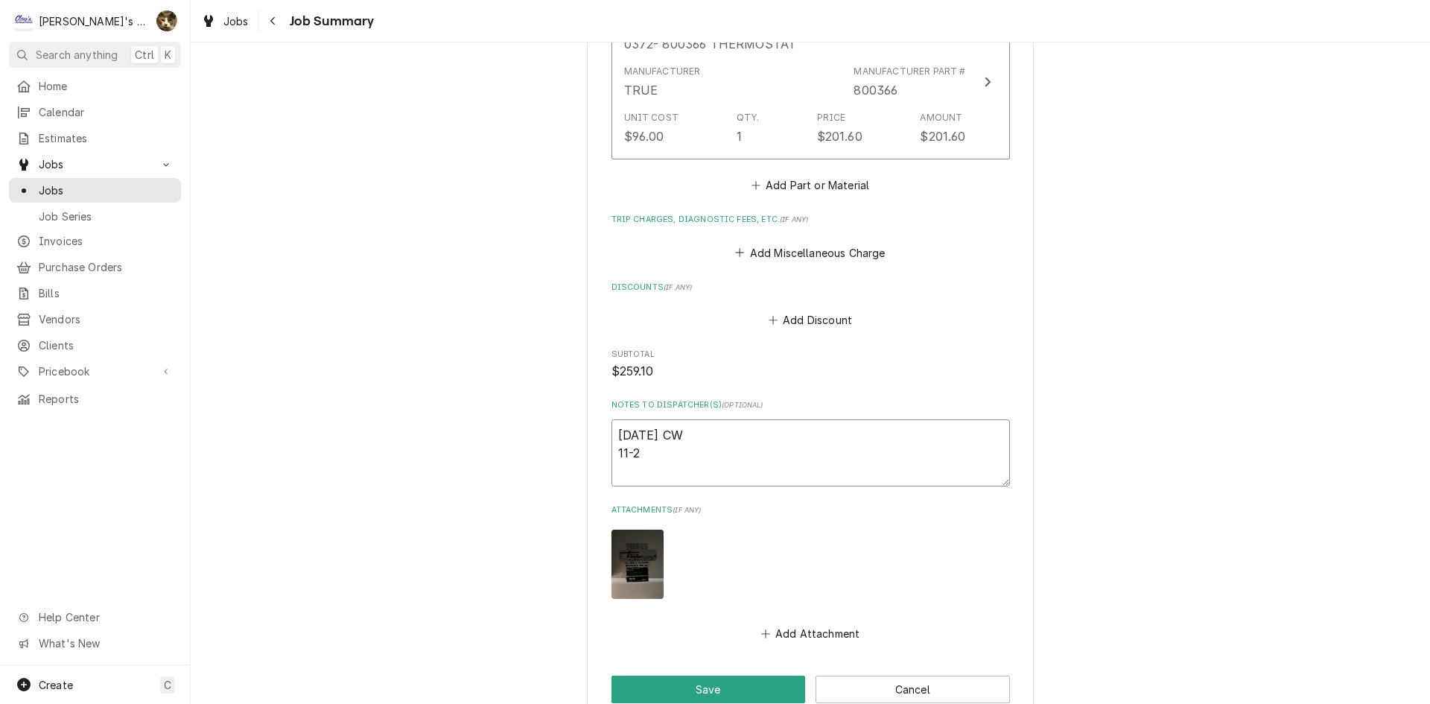
click at [624, 451] on textarea "8/15/2025 CW 11-2" at bounding box center [811, 452] width 399 height 67
type textarea "x"
type textarea "8/15/2025 CW 11:-2"
type textarea "x"
type textarea "8/15/2025 CW 11:0-2"
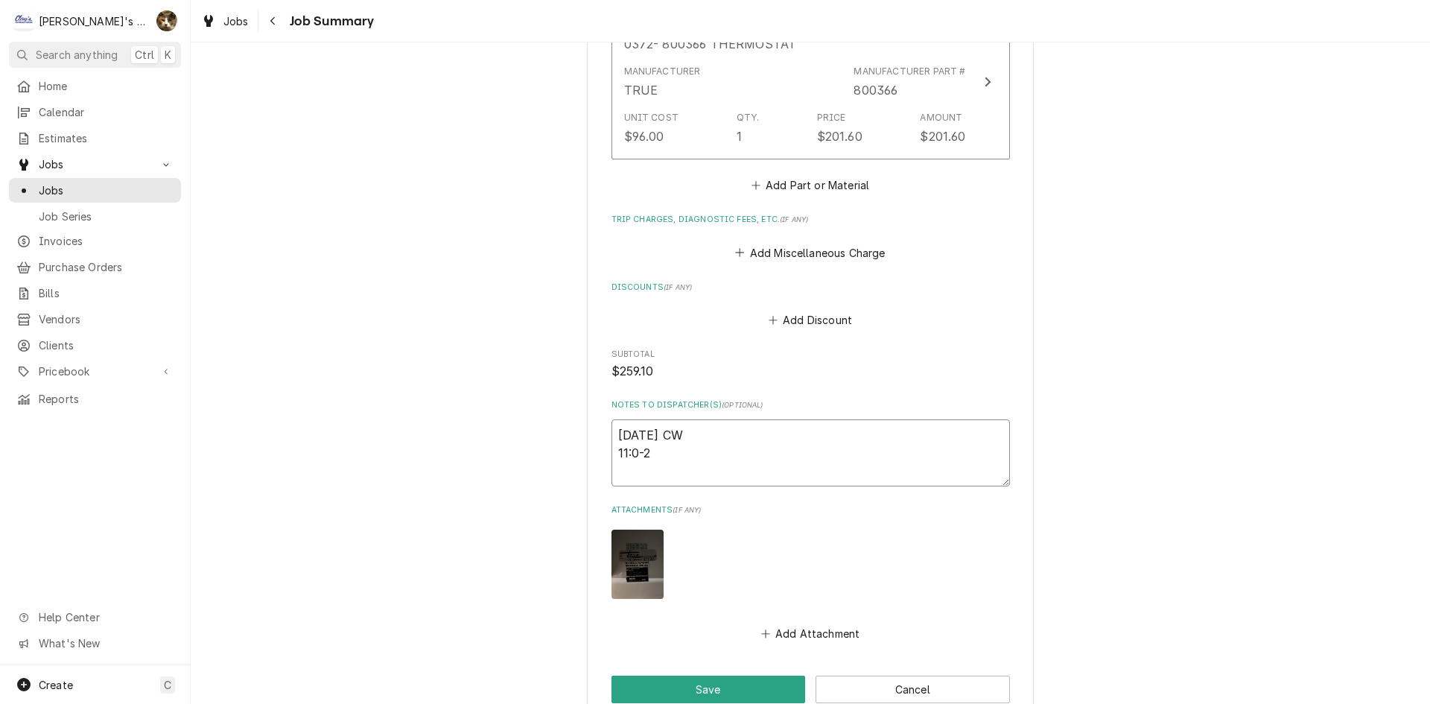
type textarea "x"
type textarea "8/15/2025 CW 11:00-2"
type textarea "x"
type textarea "8/15/2025 CW 11:00-2:"
type textarea "x"
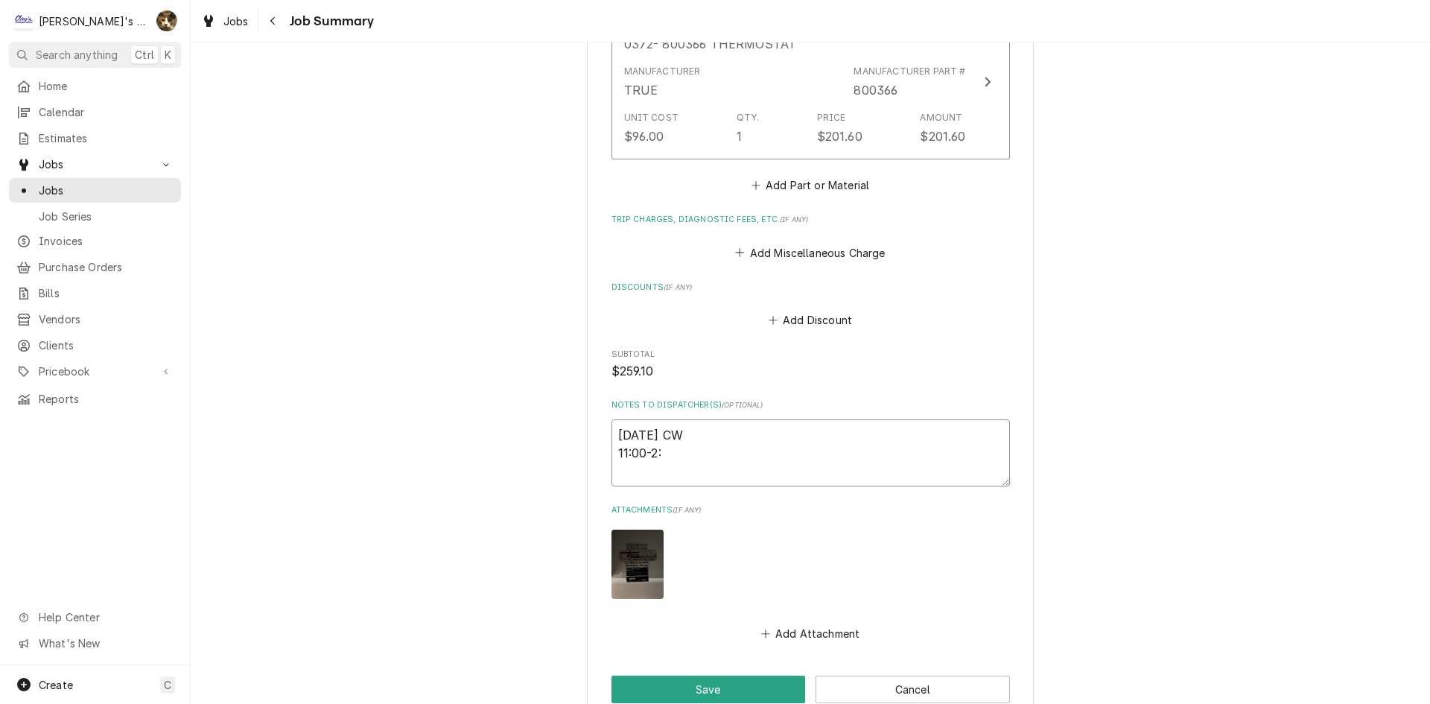
type textarea "8/15/2025 CW 11:00-2:0"
type textarea "x"
type textarea "8/15/2025 CW 11:00-2:00"
type textarea "x"
type textarea "8/15/2025 CW 11:00-2:00"
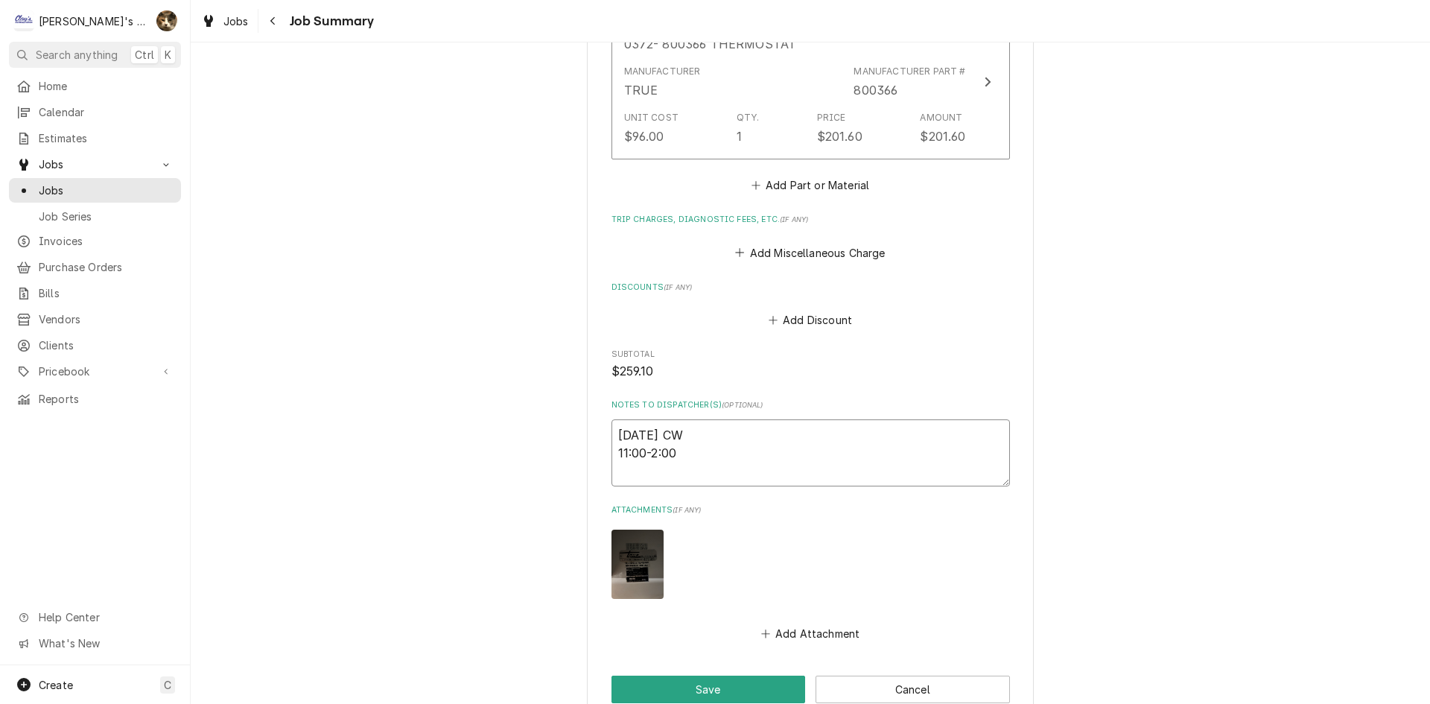
type textarea "x"
type textarea "8/15/2025 CW 11:00-2:00 -"
type textarea "x"
type textarea "8/15/2025 CW 11:00-2:00 -"
type textarea "x"
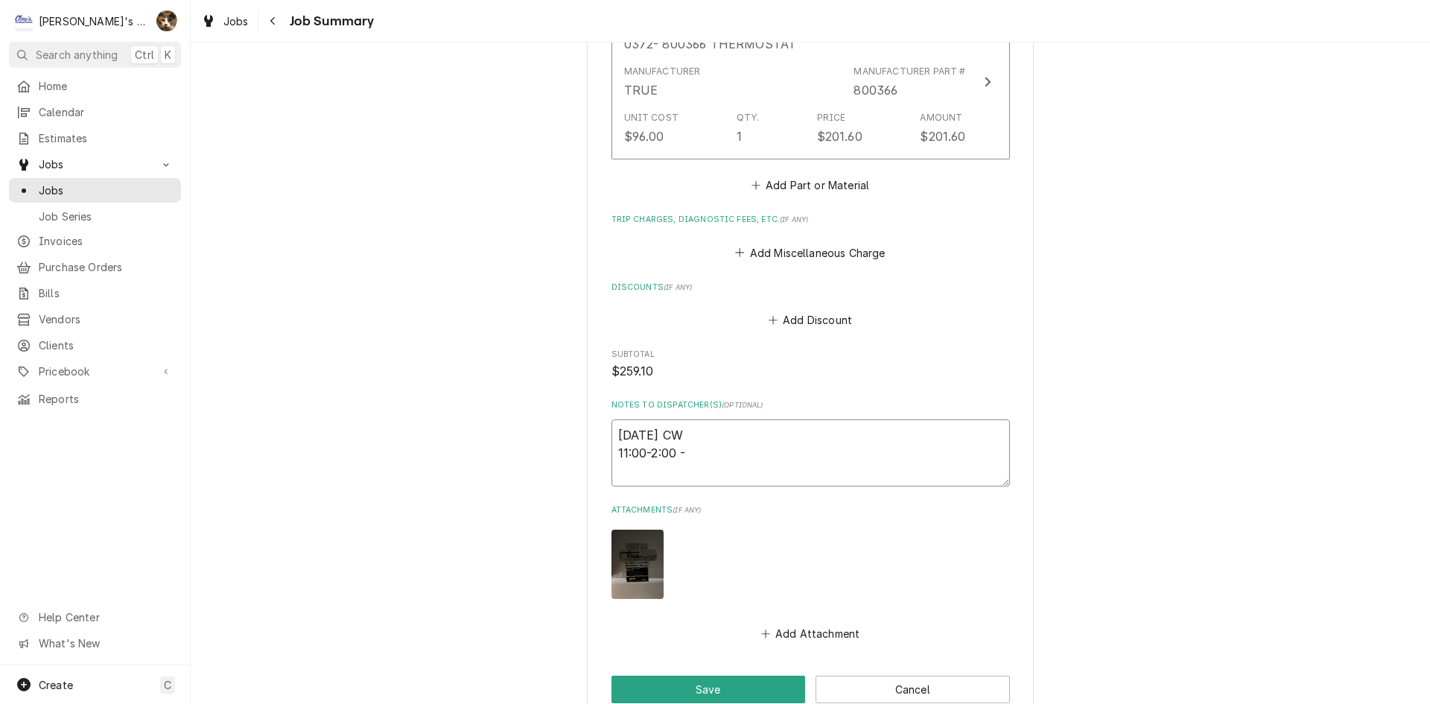
type textarea "8/15/2025 CW 11:00-2:00 - 3"
type textarea "x"
type textarea "8/15/2025 CW 11:00-2:00 - 3"
type textarea "x"
type textarea "8/15/2025 CW 11:00-2:00 - 3 H"
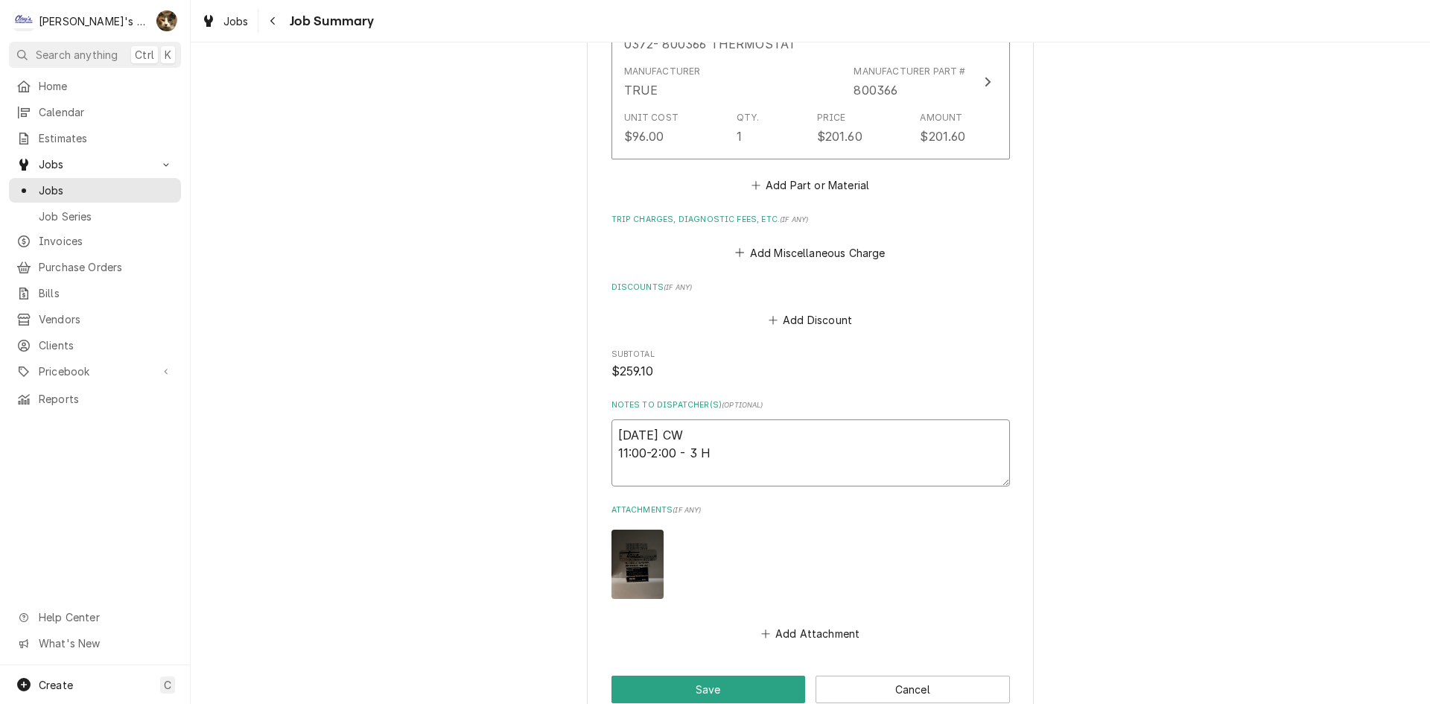
type textarea "x"
type textarea "8/15/2025 CW 11:00-2:00 - 3 HR"
type textarea "x"
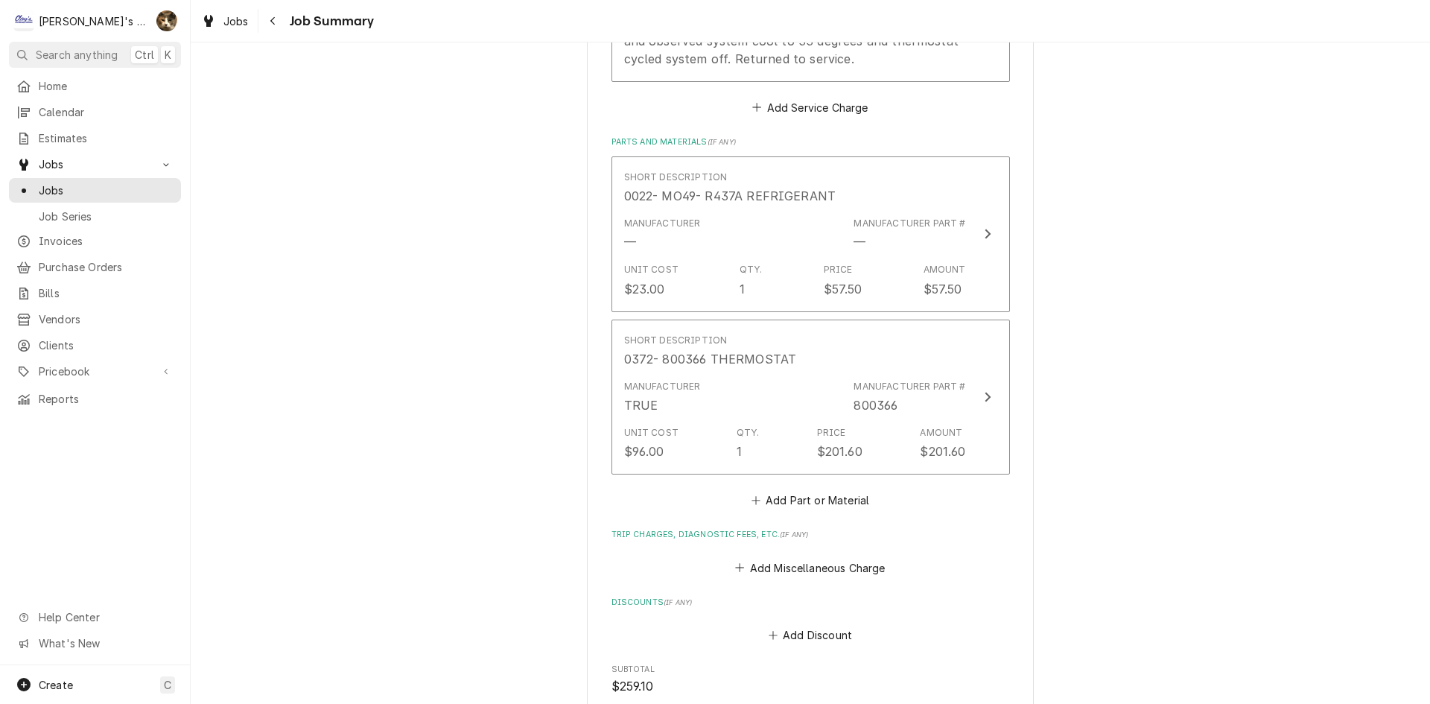
scroll to position [894, 0]
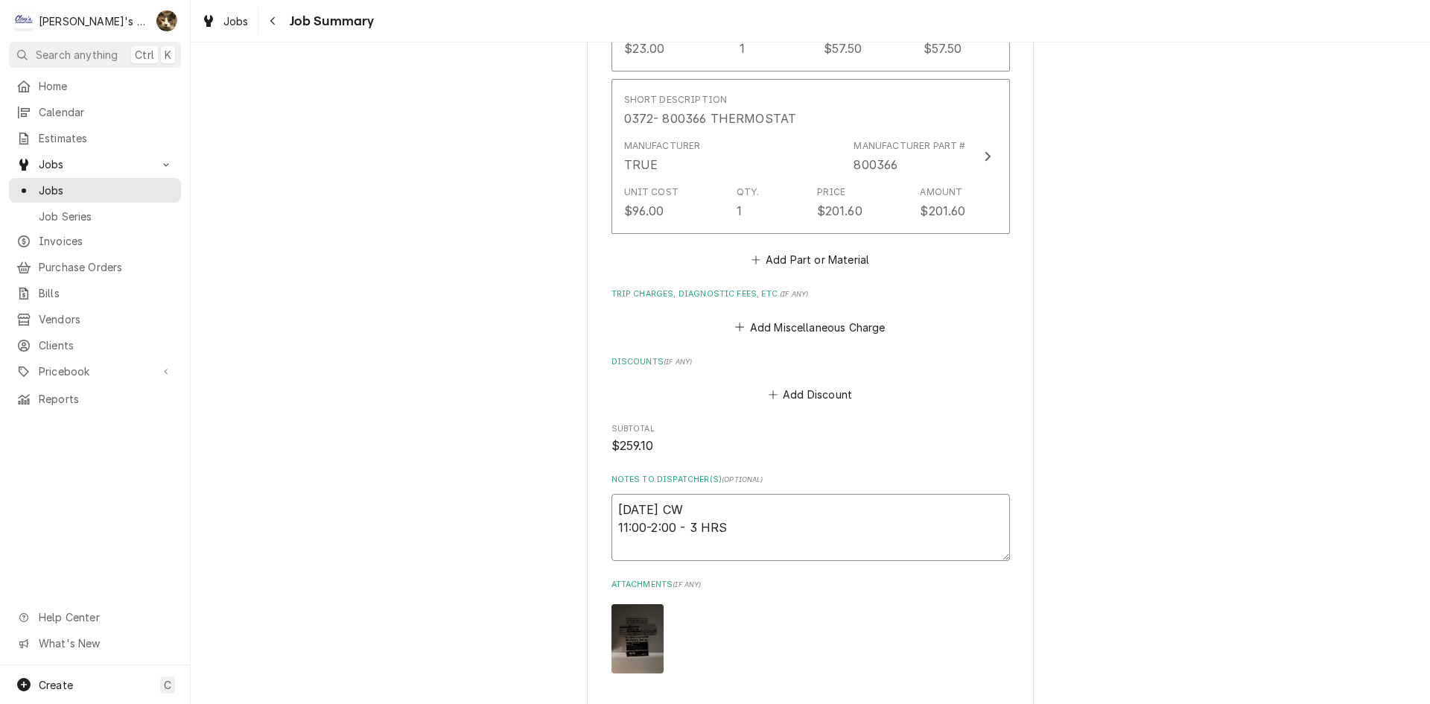
type textarea "8/15/2025 CW 11:00-2:00 - 3 HRS"
click at [835, 335] on button "Add Miscellaneous Charge" at bounding box center [810, 327] width 155 height 21
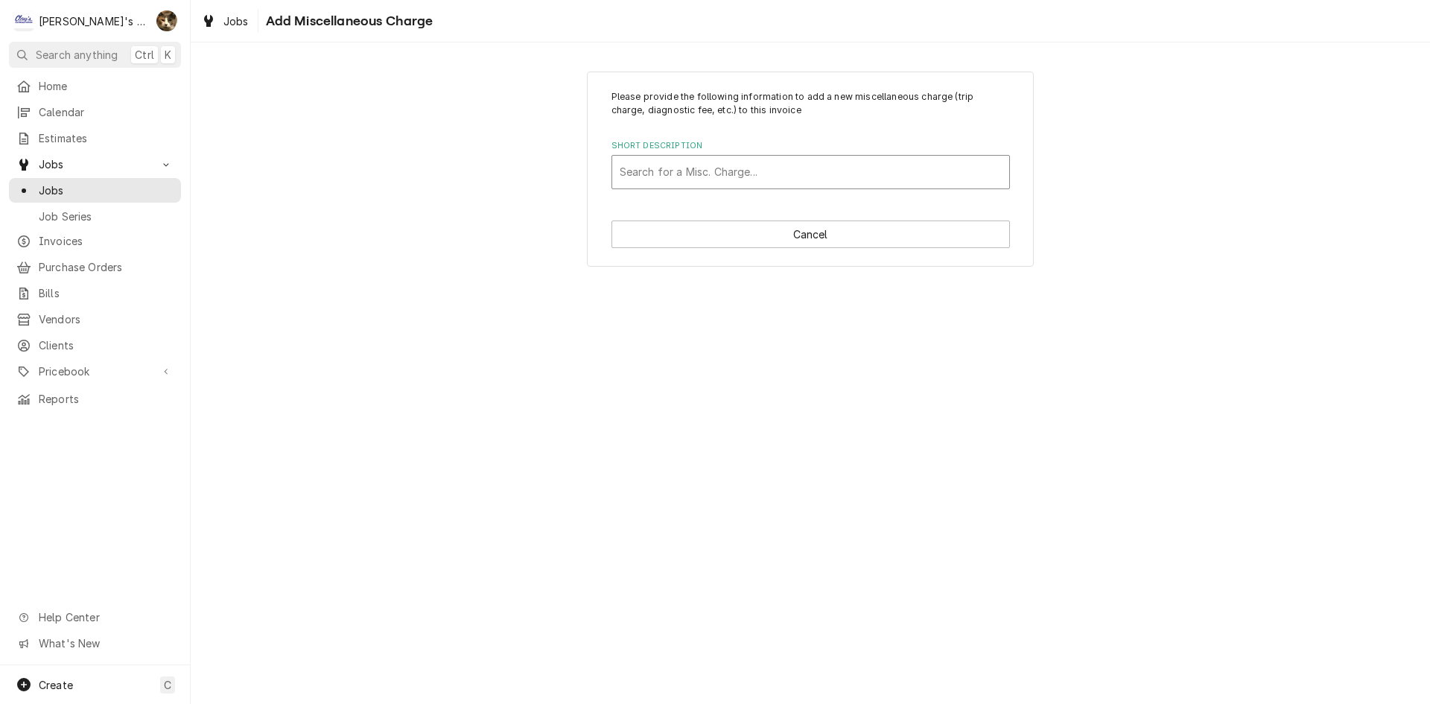
click at [758, 171] on div "Short Description" at bounding box center [811, 172] width 382 height 27
type input "TRUCK"
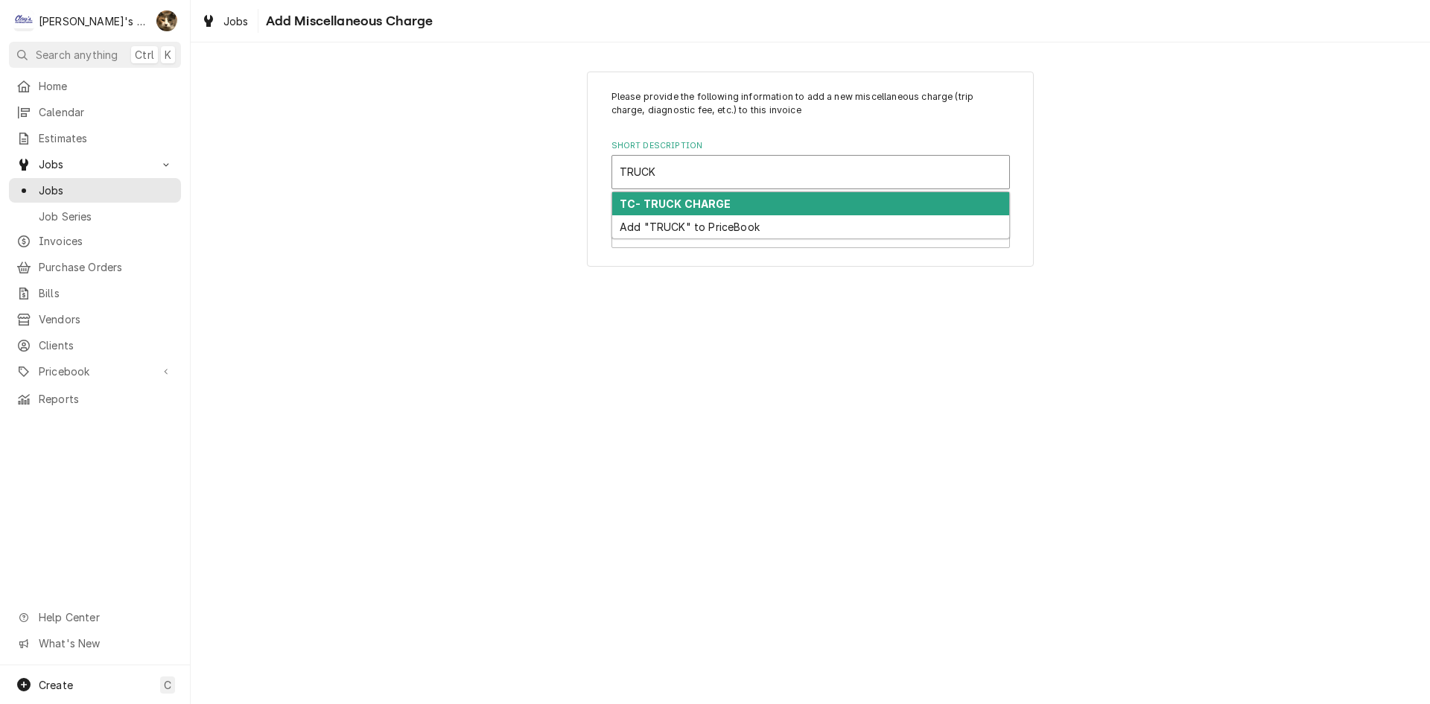
click at [714, 195] on div "TC- TRUCK CHARGE" at bounding box center [810, 203] width 397 height 23
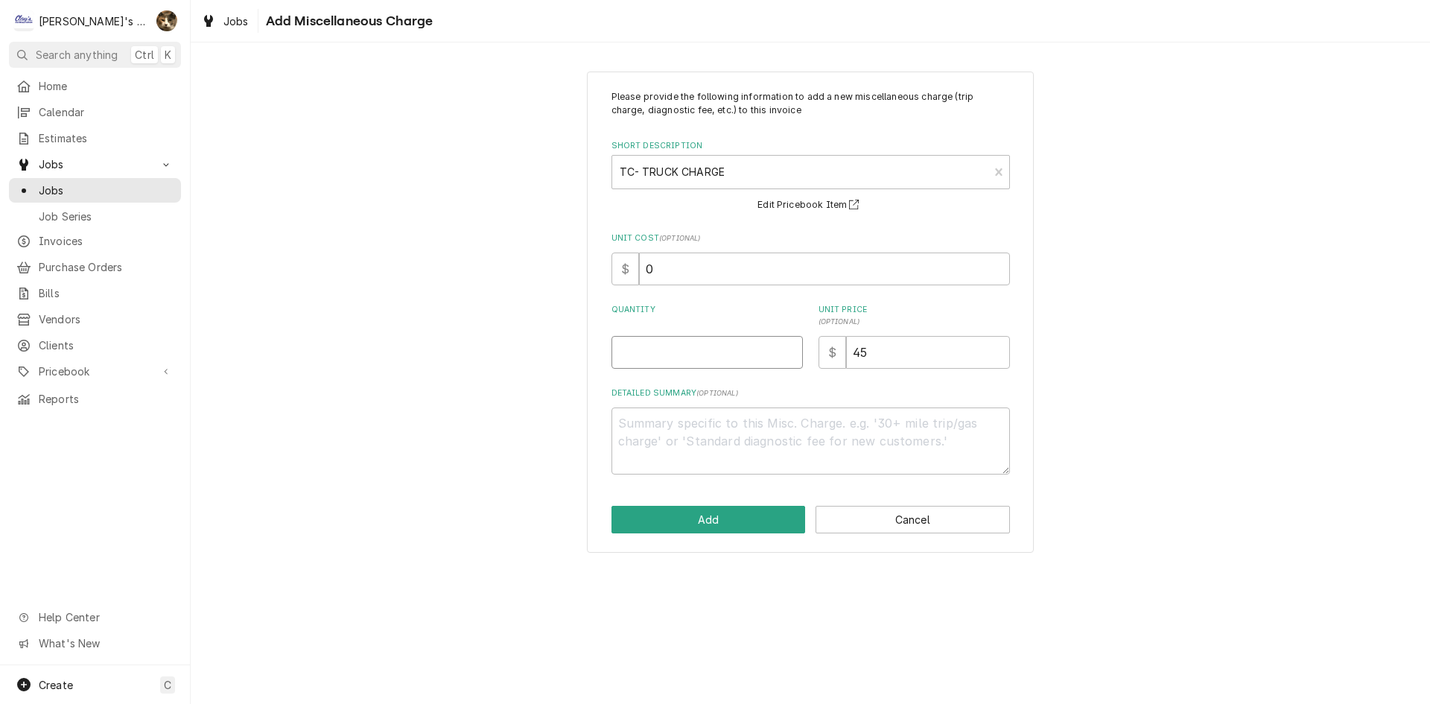
click at [682, 357] on input "Quantity" at bounding box center [707, 352] width 191 height 33
type textarea "x"
type input "1"
click at [769, 530] on button "Add" at bounding box center [709, 520] width 194 height 28
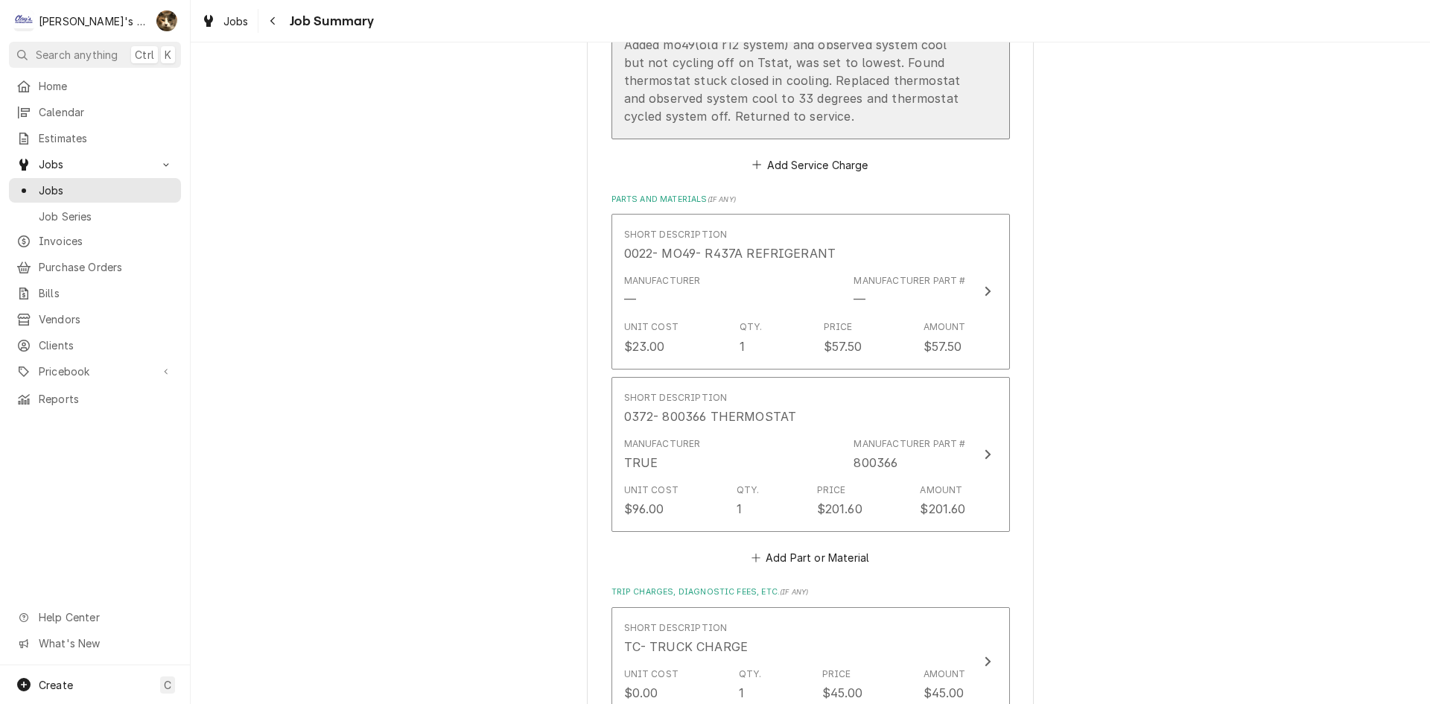
click at [857, 43] on div "8/15/25 CW Cooler found low on charge on and cooling upon arrival. Added mo49(o…" at bounding box center [795, 62] width 342 height 125
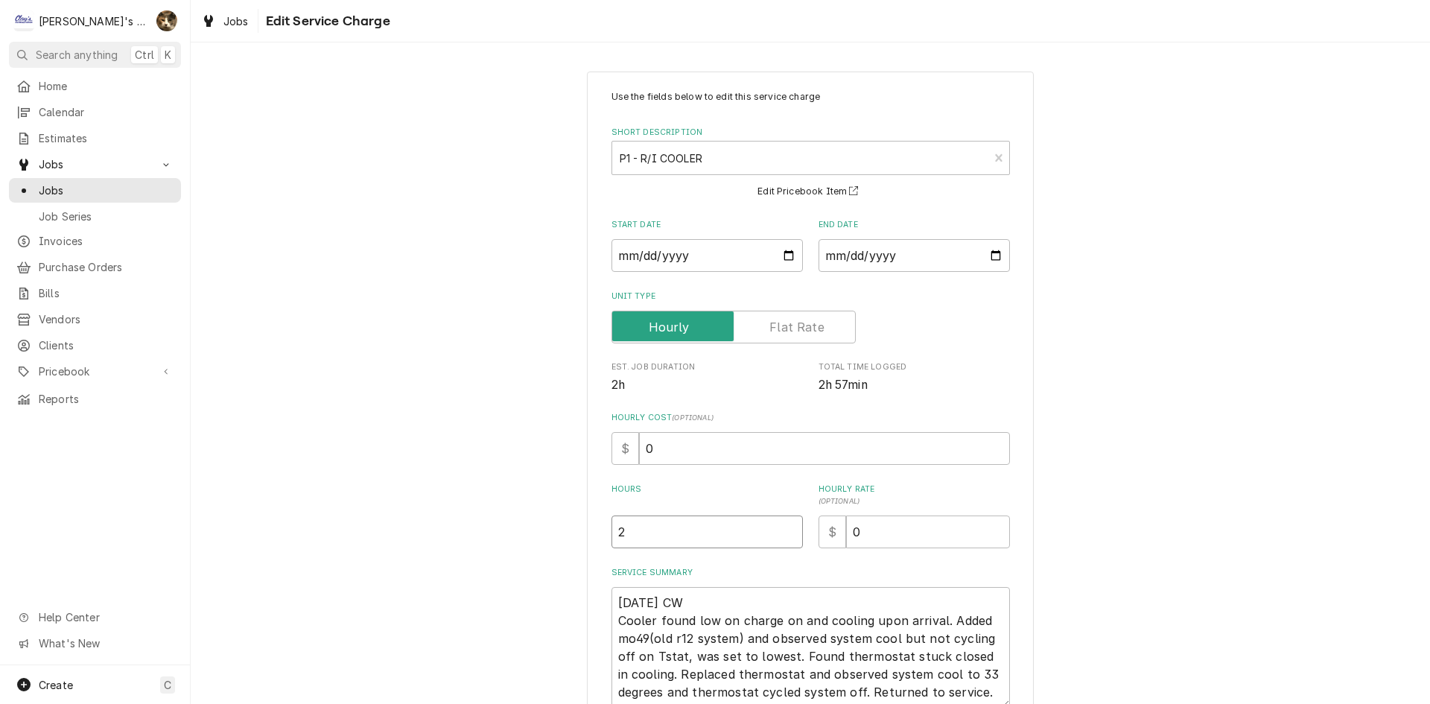
click at [556, 530] on div "Use the fields below to edit this service charge Short Description P1 - R/I COO…" at bounding box center [811, 447] width 1240 height 779
type textarea "x"
type input "3"
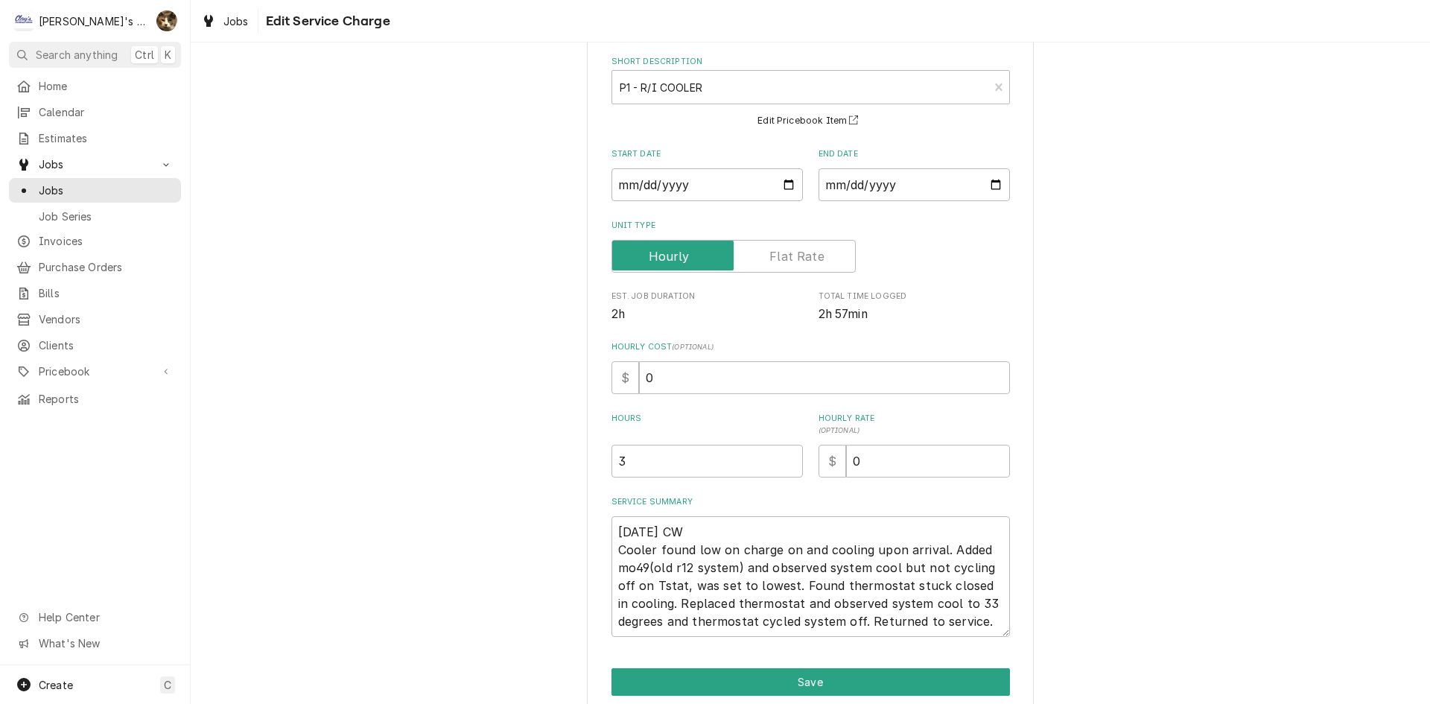
scroll to position [133, 0]
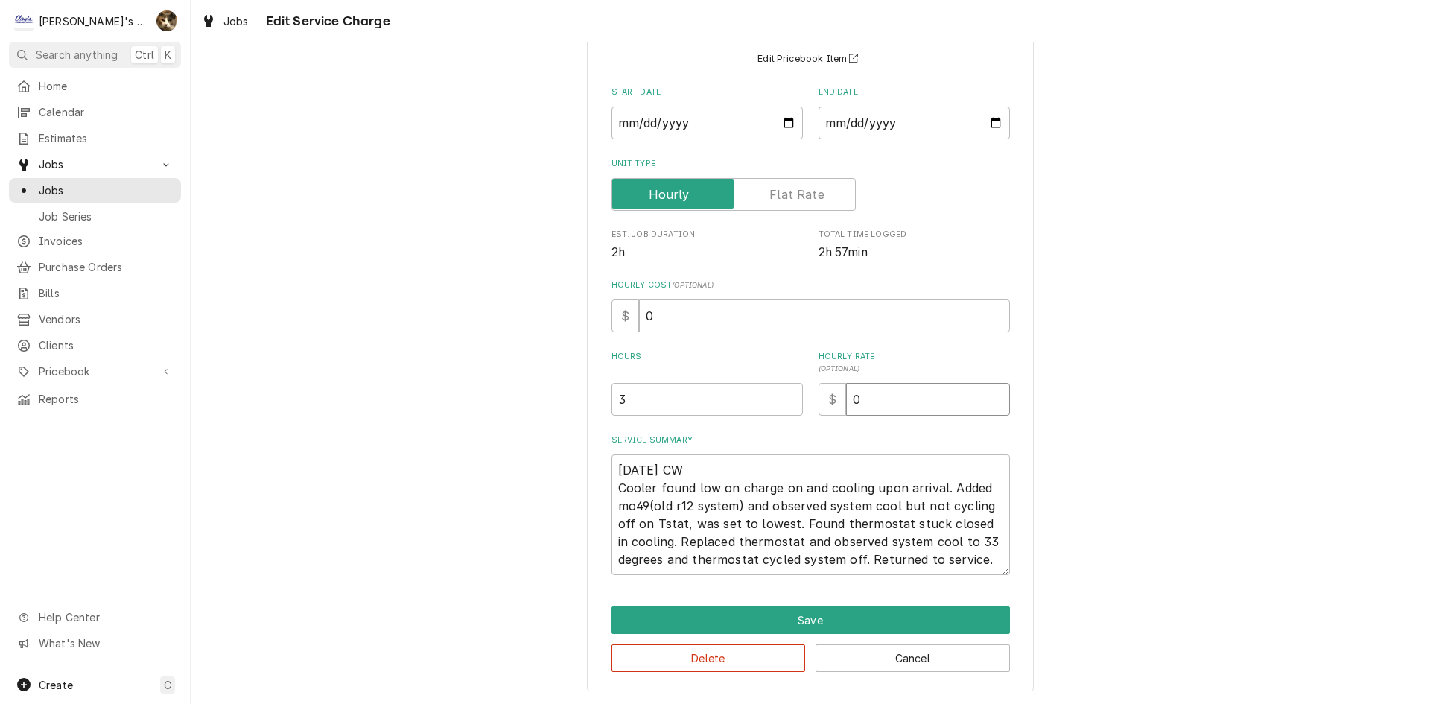
drag, startPoint x: 864, startPoint y: 400, endPoint x: 846, endPoint y: 393, distance: 19.8
click at [846, 395] on input "0" at bounding box center [928, 399] width 164 height 33
type textarea "x"
type input "1"
type textarea "x"
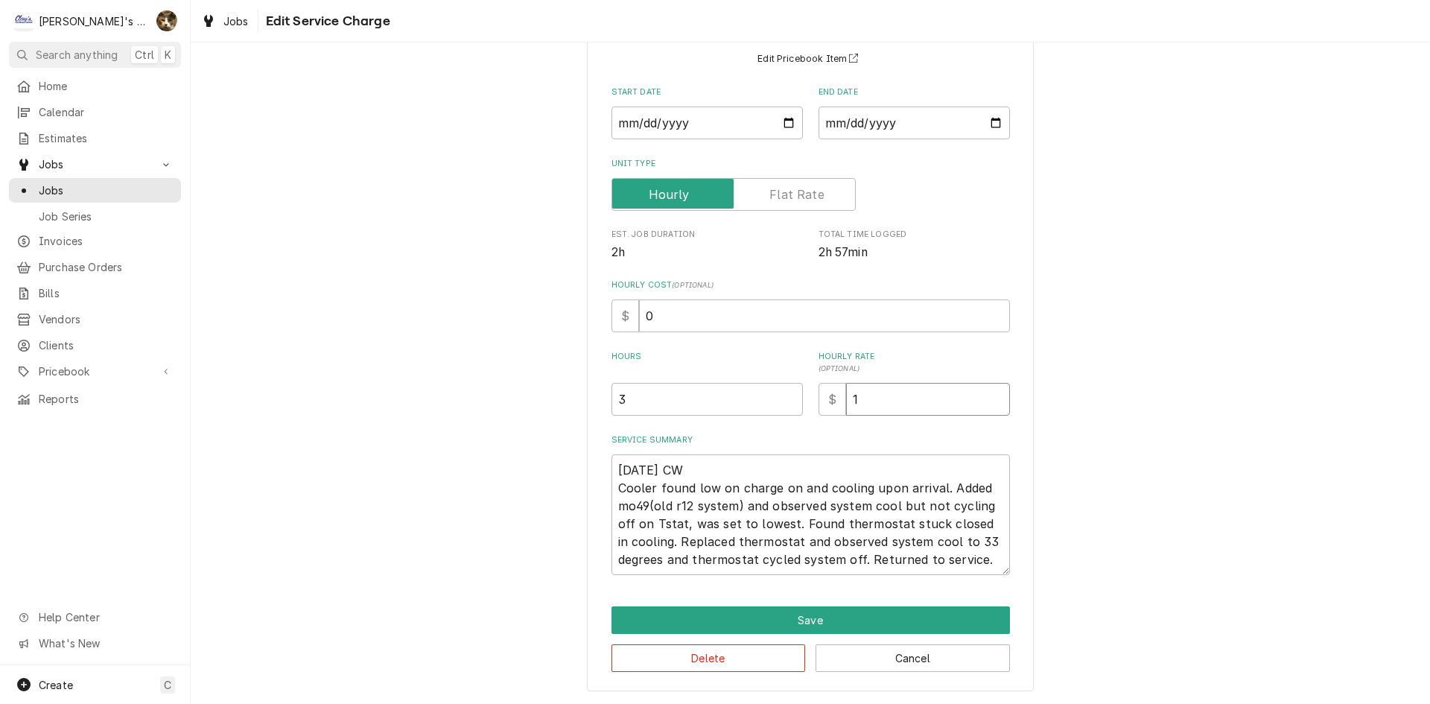
type input "12"
type textarea "x"
type input "126"
click at [644, 466] on textarea "8/15/25 CW Cooler found low on charge on and cooling upon arrival. Added mo49(o…" at bounding box center [811, 514] width 399 height 121
click at [647, 466] on textarea "8/15/25 CW Cooler found low on charge on and cooling upon arrival. Added mo49(o…" at bounding box center [811, 514] width 399 height 121
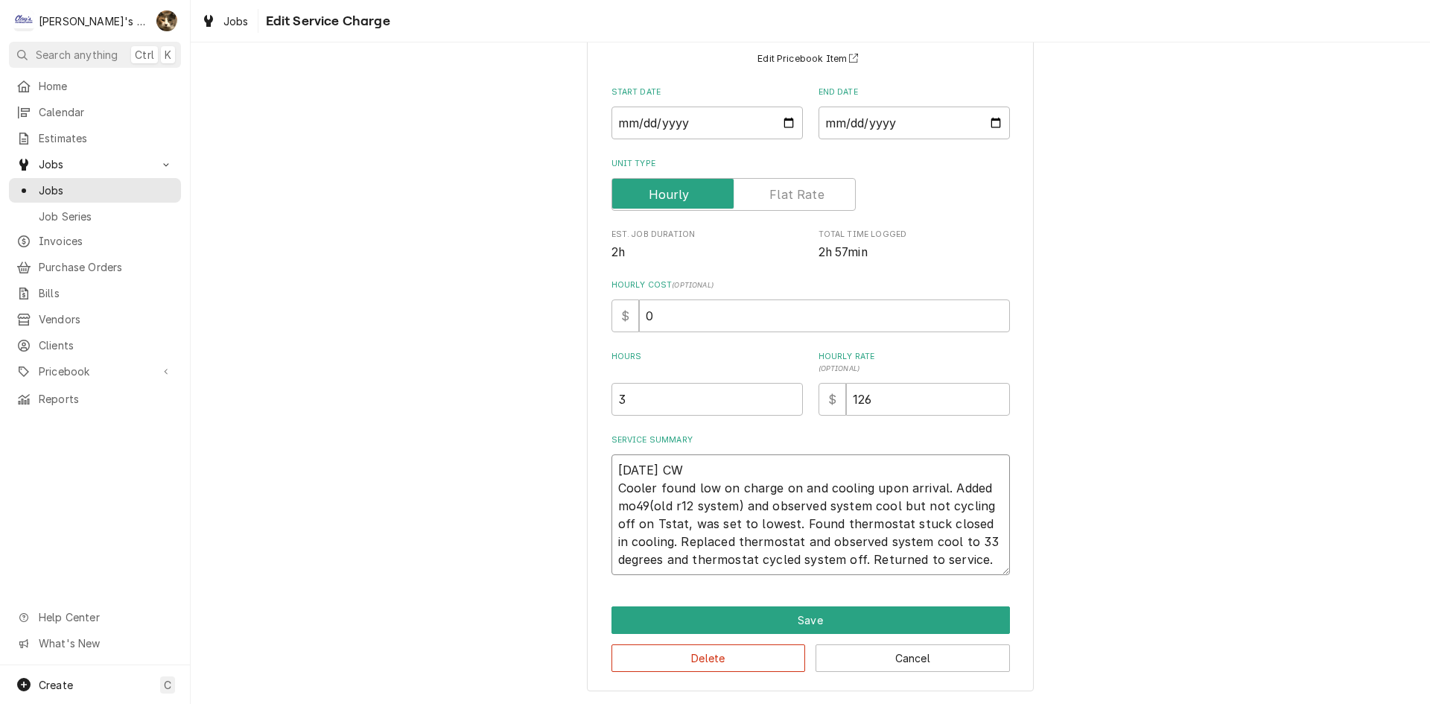
type textarea "x"
type textarea "8/15/205 CW Cooler found low on charge on and cooling upon arrival. Added mo49(…"
type textarea "x"
type textarea "8/15/2025 CW Cooler found low on charge on and cooling upon arrival. Added mo49…"
click at [986, 560] on textarea "8/15/2025 CW Cooler found low on charge on and cooling upon arrival. Added mo49…" at bounding box center [811, 514] width 399 height 121
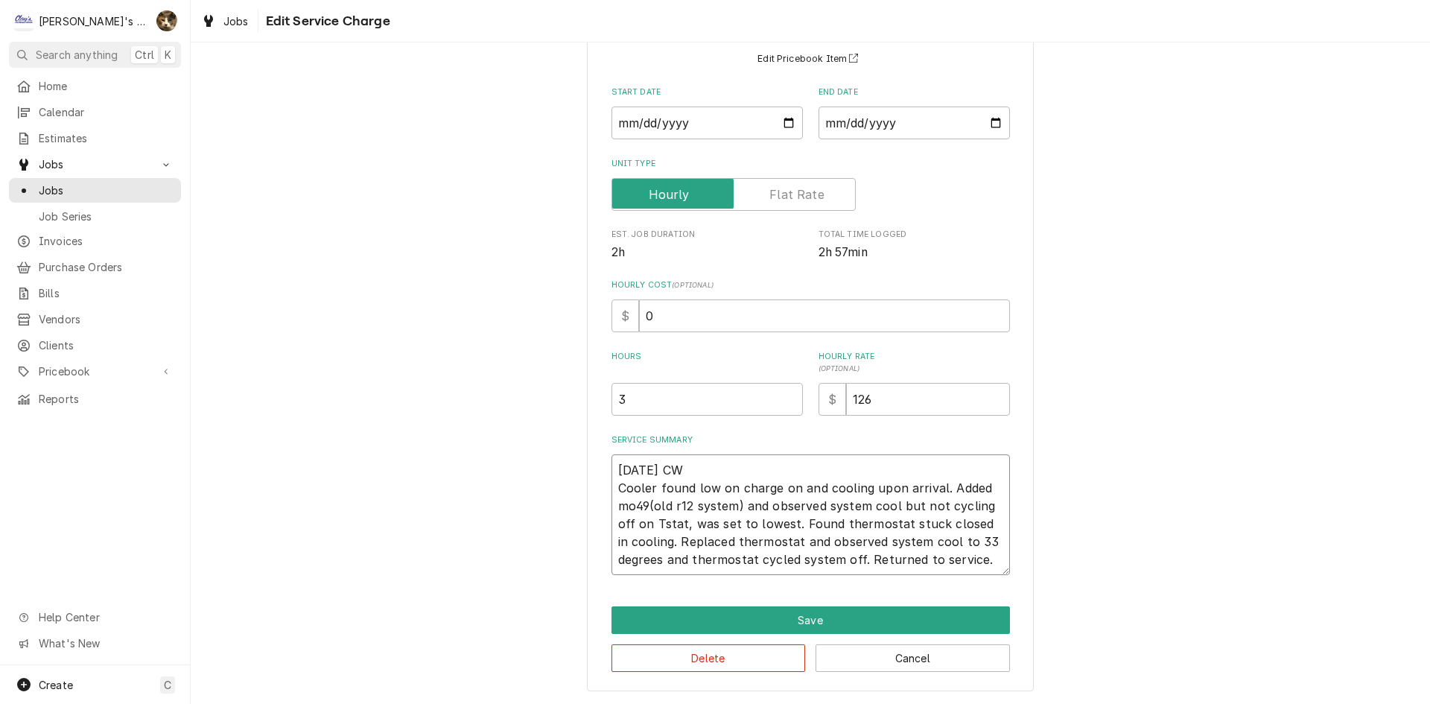
type textarea "x"
type textarea "8/15/2025 CW Cooler found low on charge on and cooling upon arrival. Added mo49…"
type textarea "x"
type textarea "8/15/2025 CW Cooler found low on charge on and cooling upon arrival. Added mo49…"
type textarea "x"
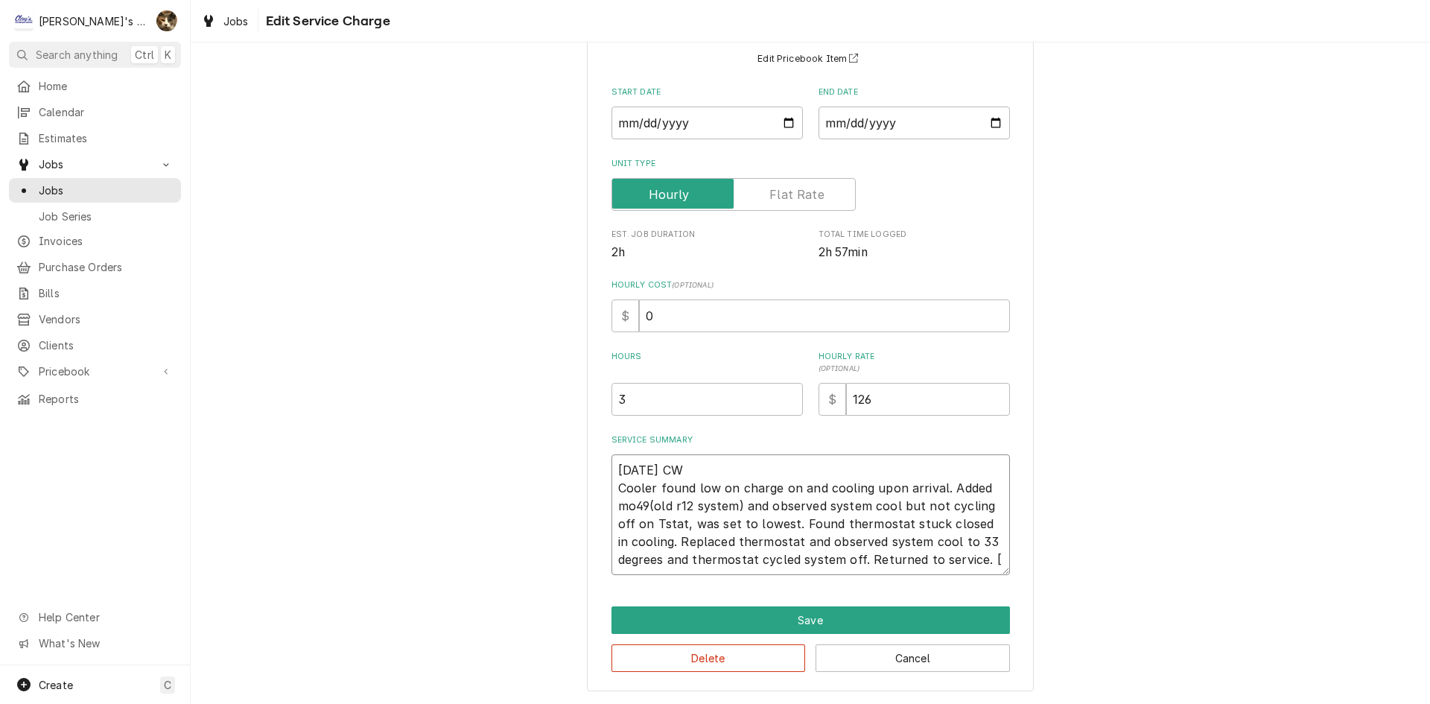
type textarea "8/15/2025 CW Cooler found low on charge on and cooling upon arrival. Added mo49…"
type textarea "x"
type textarea "8/15/2025 CW Cooler found low on charge on and cooling upon arrival. Added mo49…"
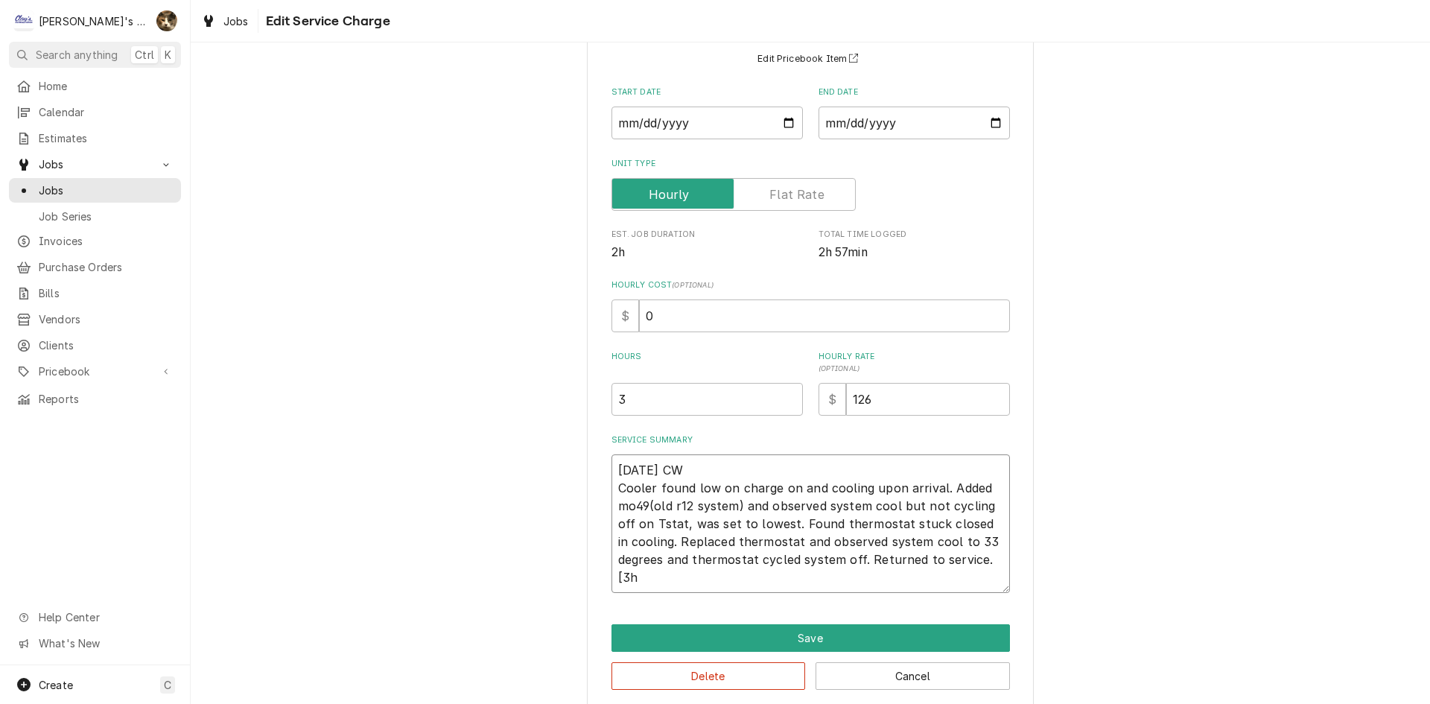
type textarea "x"
type textarea "8/15/2025 CW Cooler found low on charge on and cooling upon arrival. Added mo49…"
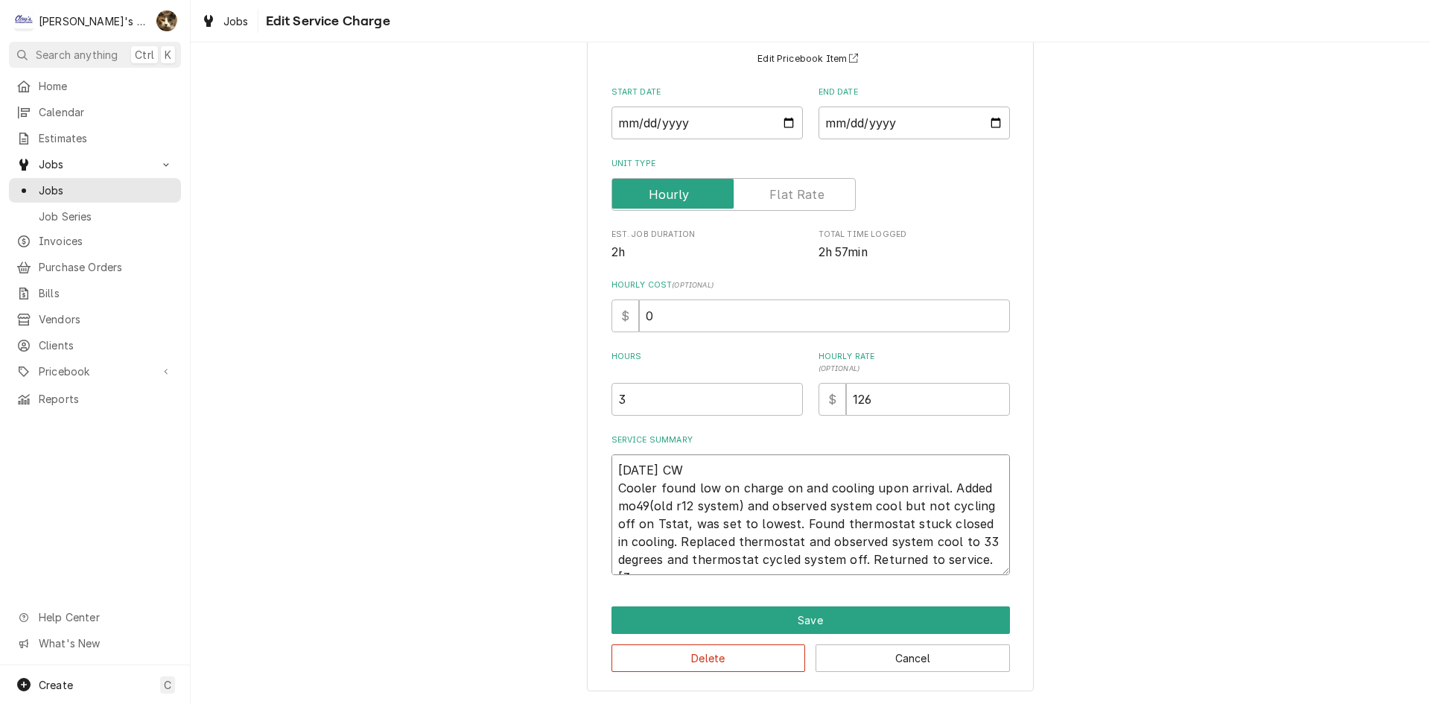
type textarea "x"
type textarea "8/15/2025 CW Cooler found low on charge on and cooling upon arrival. Added mo49…"
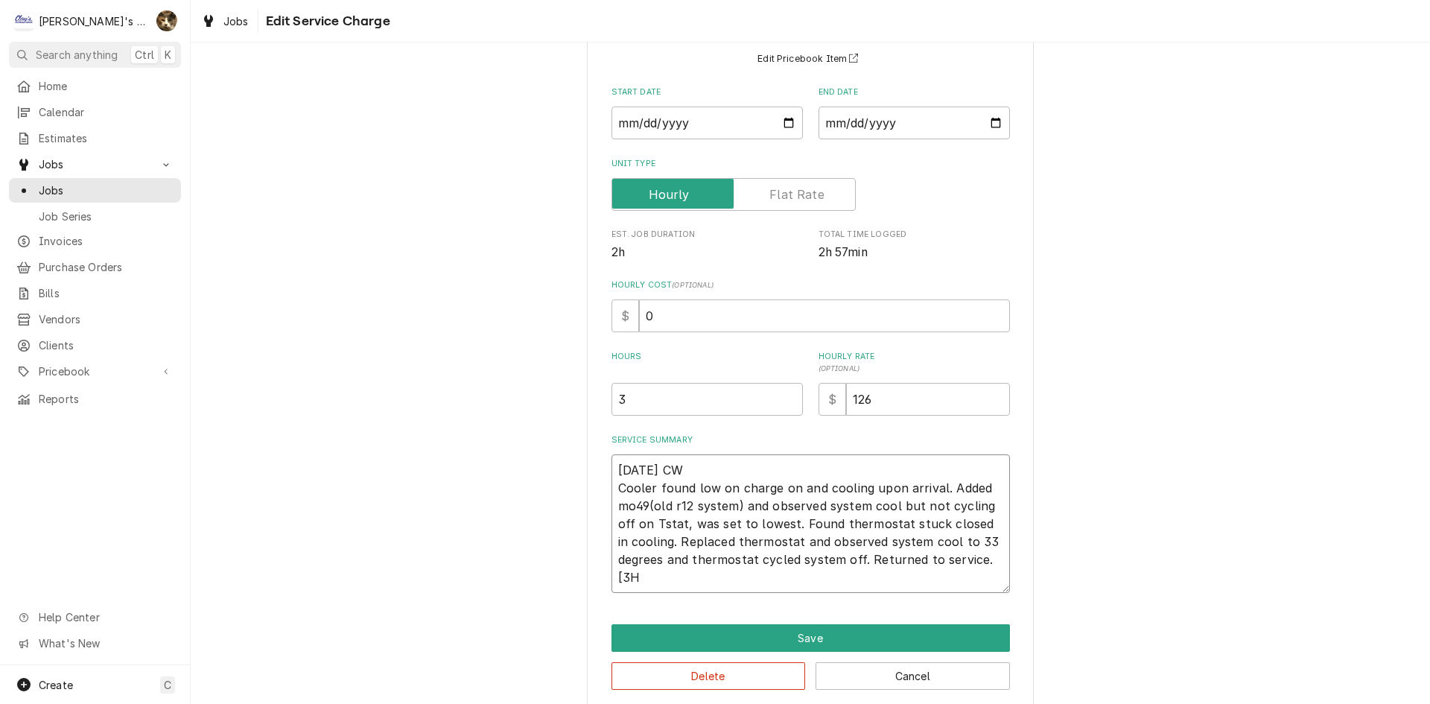
type textarea "x"
type textarea "8/15/2025 CW Cooler found low on charge on and cooling upon arrival. Added mo49…"
type textarea "x"
type textarea "8/15/2025 CW Cooler found low on charge on and cooling upon arrival. Added mo49…"
type textarea "x"
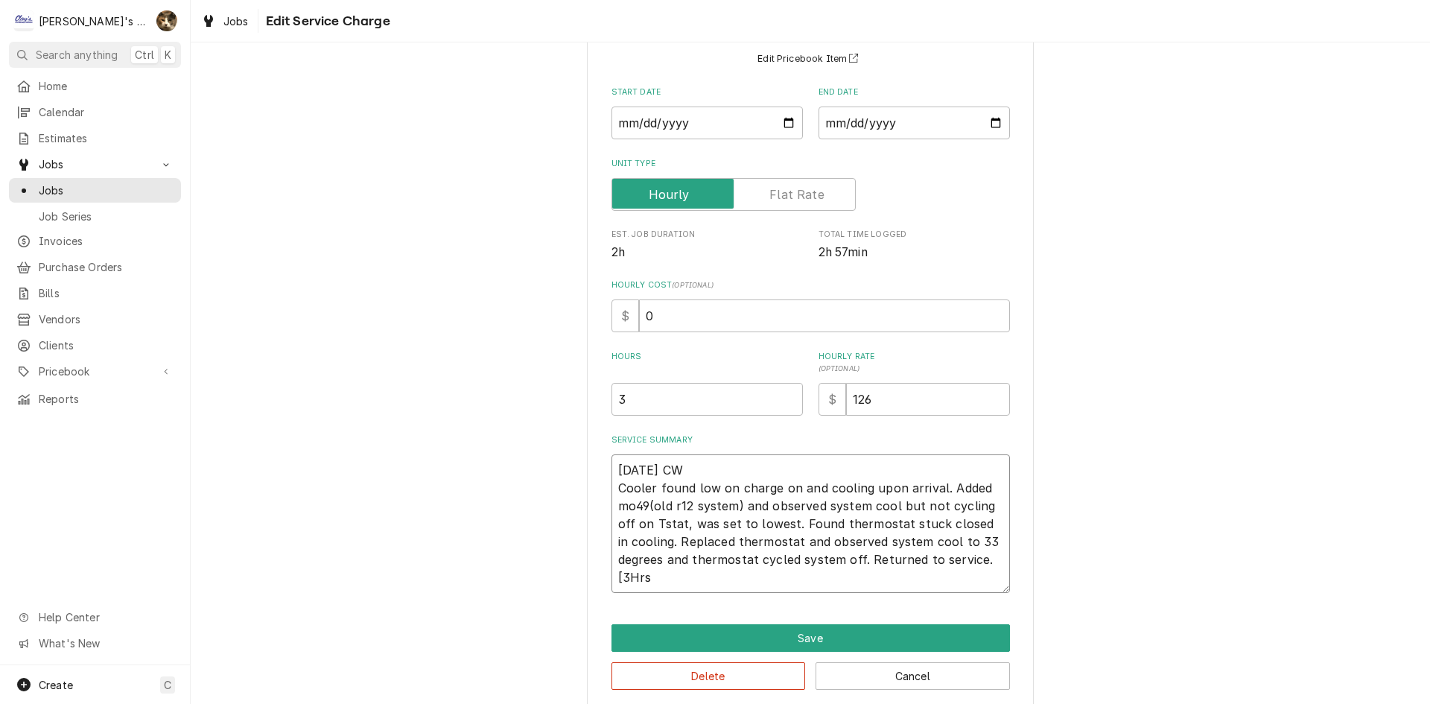
type textarea "8/15/2025 CW Cooler found low on charge on and cooling upon arrival. Added mo49…"
click at [644, 506] on textarea "8/15/2025 CW Cooler found low on charge on and cooling upon arrival. Added mo49…" at bounding box center [811, 523] width 399 height 139
type textarea "x"
type textarea "8/15/2025 CW Cooler found low on charge on and cooling upon arrival. Added mo49…"
click at [1091, 457] on div "Use the fields below to edit this service charge Short Description P1 - R/I COO…" at bounding box center [811, 323] width 1240 height 796
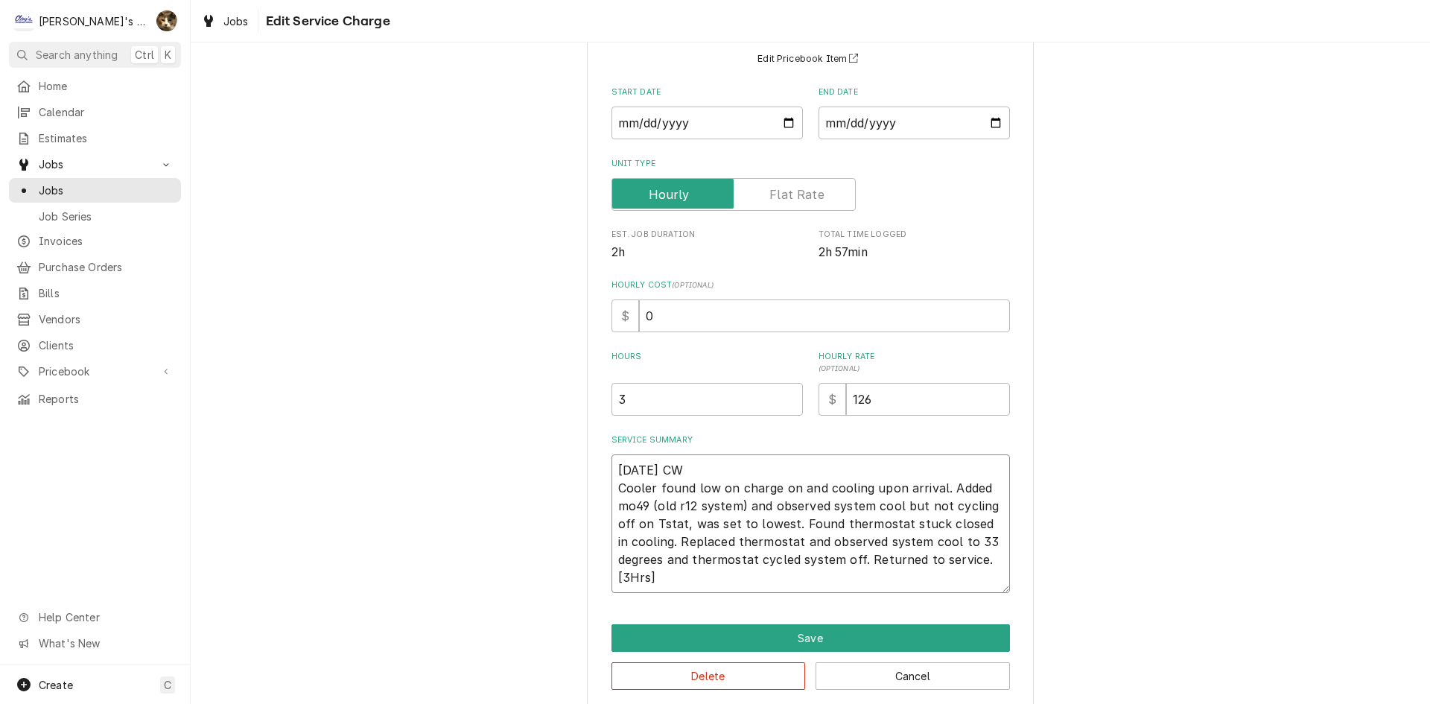
click at [659, 527] on textarea "8/15/2025 CW Cooler found low on charge on and cooling upon arrival. Added mo49…" at bounding box center [811, 523] width 399 height 139
type textarea "x"
type textarea "8/15/2025 CW Cooler found low on charge on and cooling upon arrival. Added mo49…"
type textarea "x"
click at [677, 527] on textarea "8/15/2025 CW Cooler found low on charge on and cooling upon arrival. Added mo49…" at bounding box center [811, 523] width 399 height 139
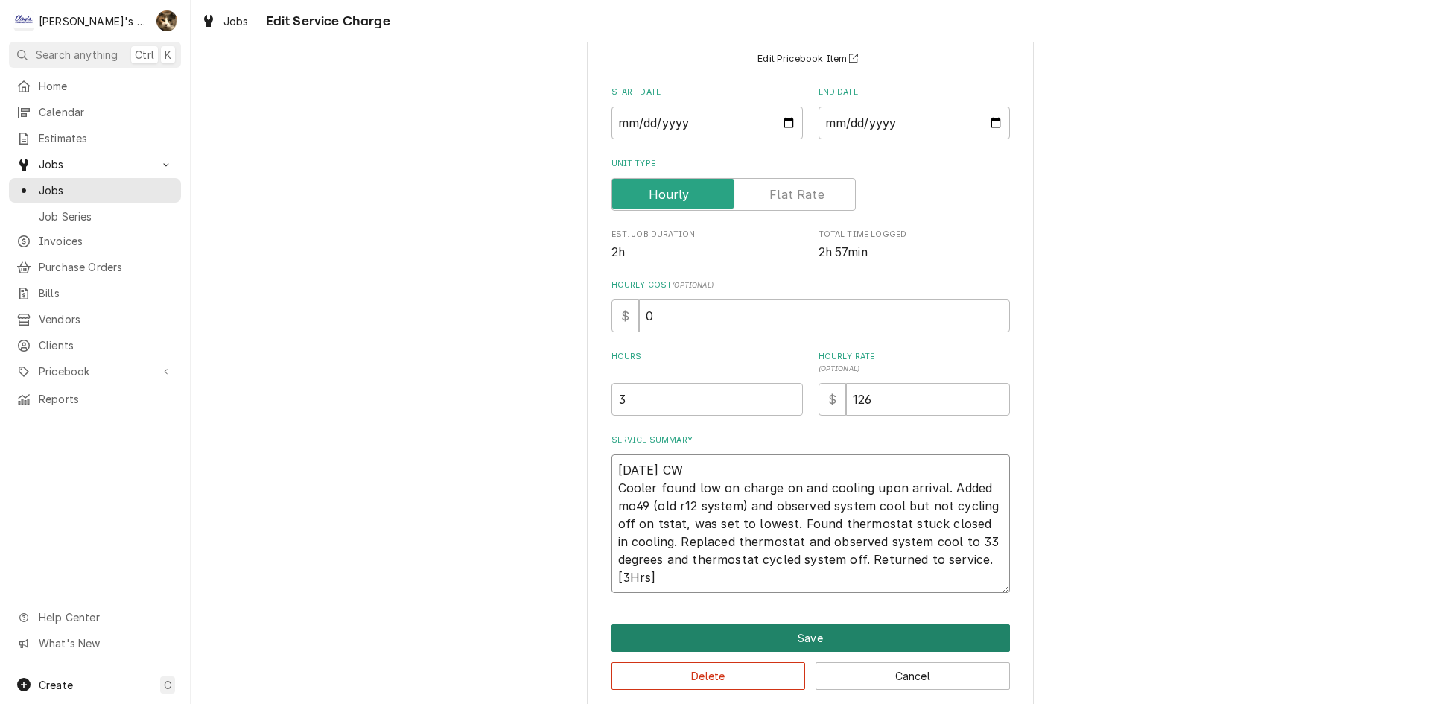
type textarea "8/15/2025 CW Cooler found low on charge on and cooling upon arrival. Added mo49…"
click at [883, 634] on button "Save" at bounding box center [811, 638] width 399 height 28
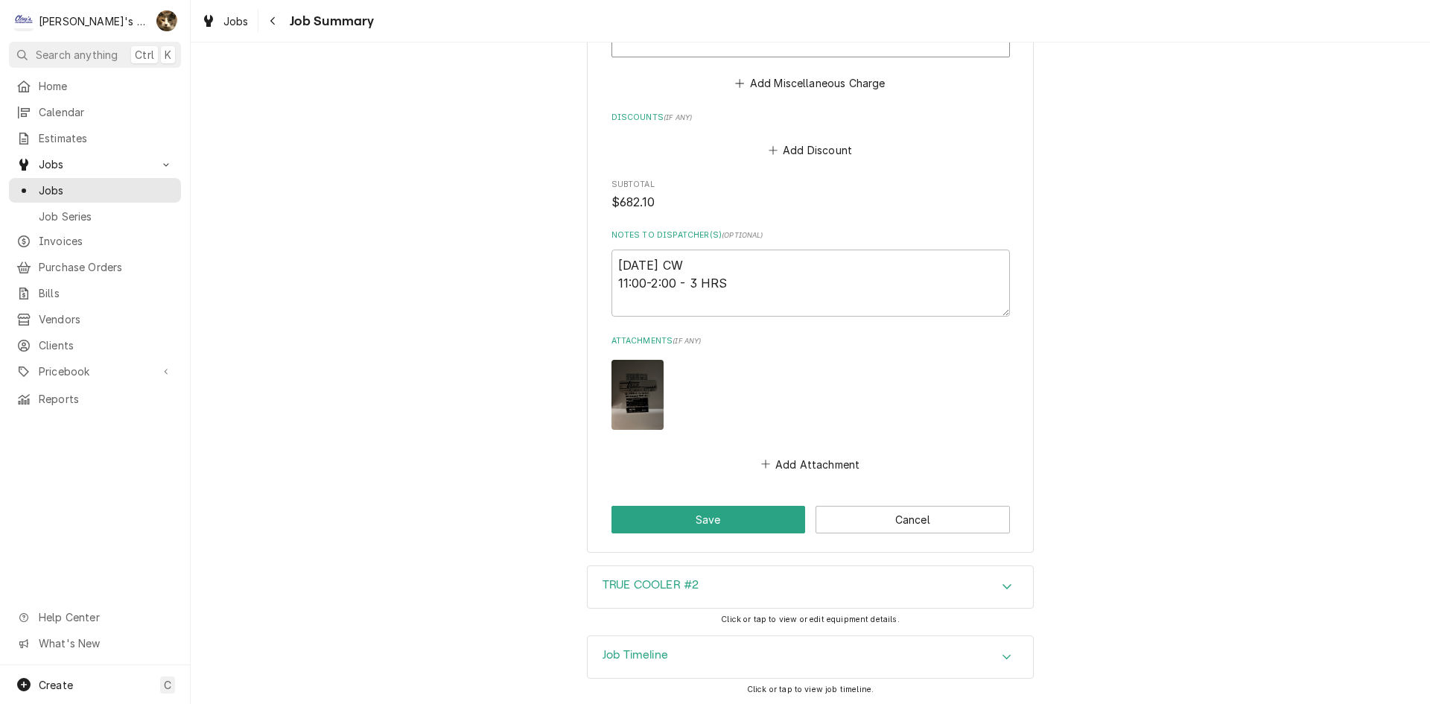
scroll to position [1257, 0]
click at [726, 527] on button "Save" at bounding box center [709, 518] width 194 height 28
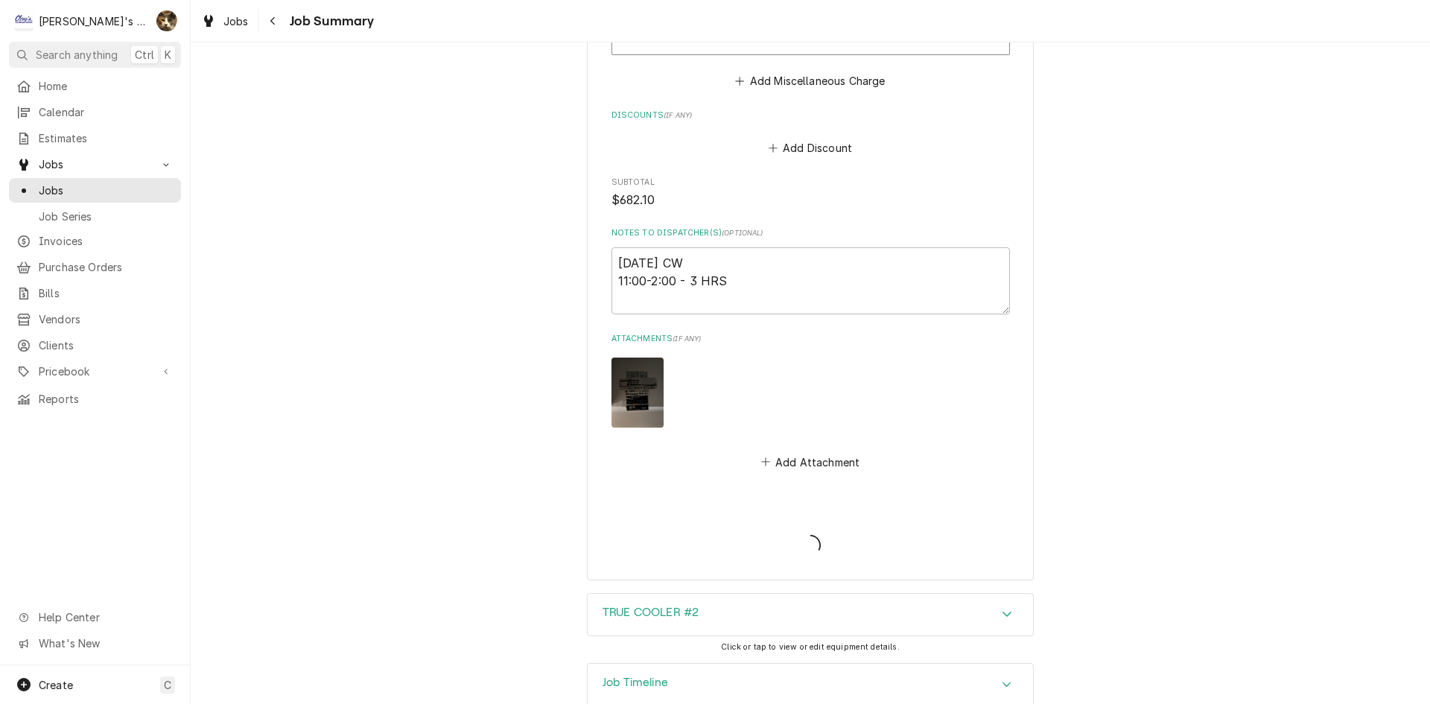
type textarea "x"
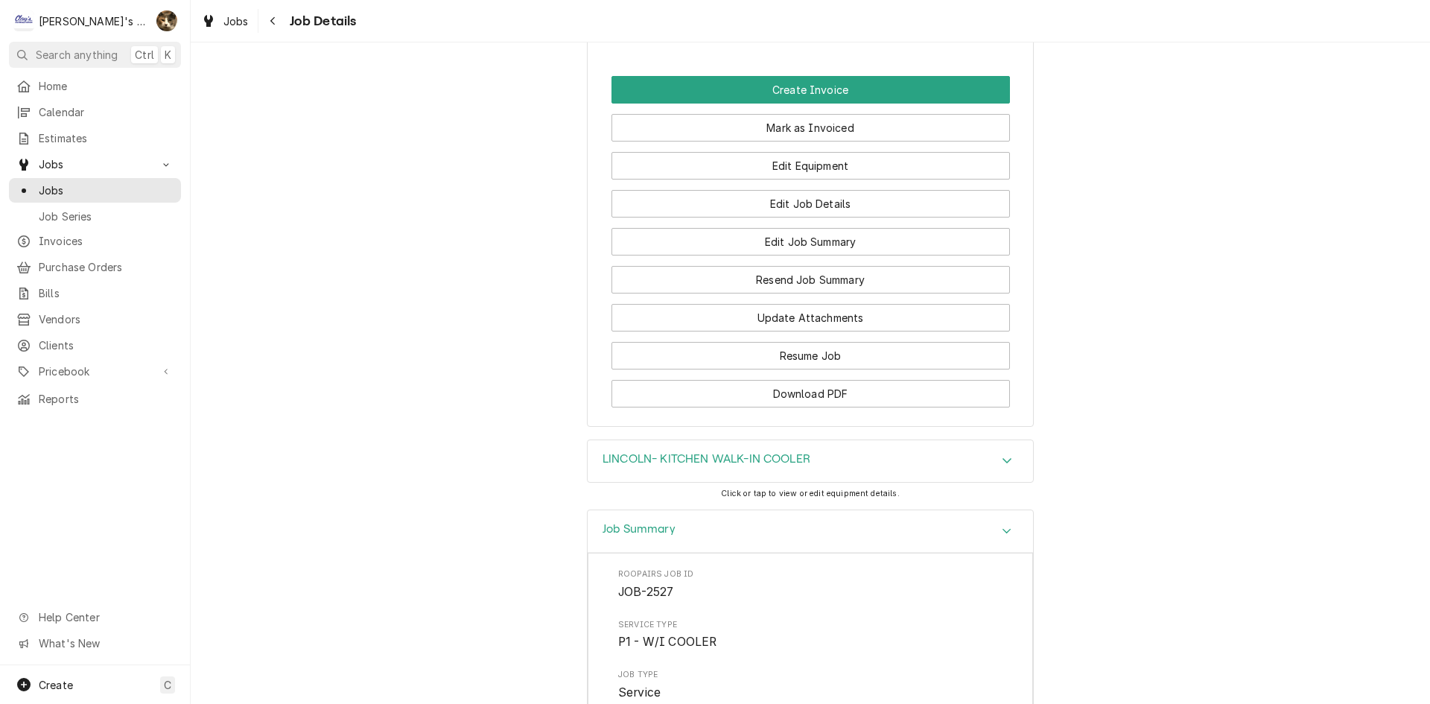
scroll to position [1863, 0]
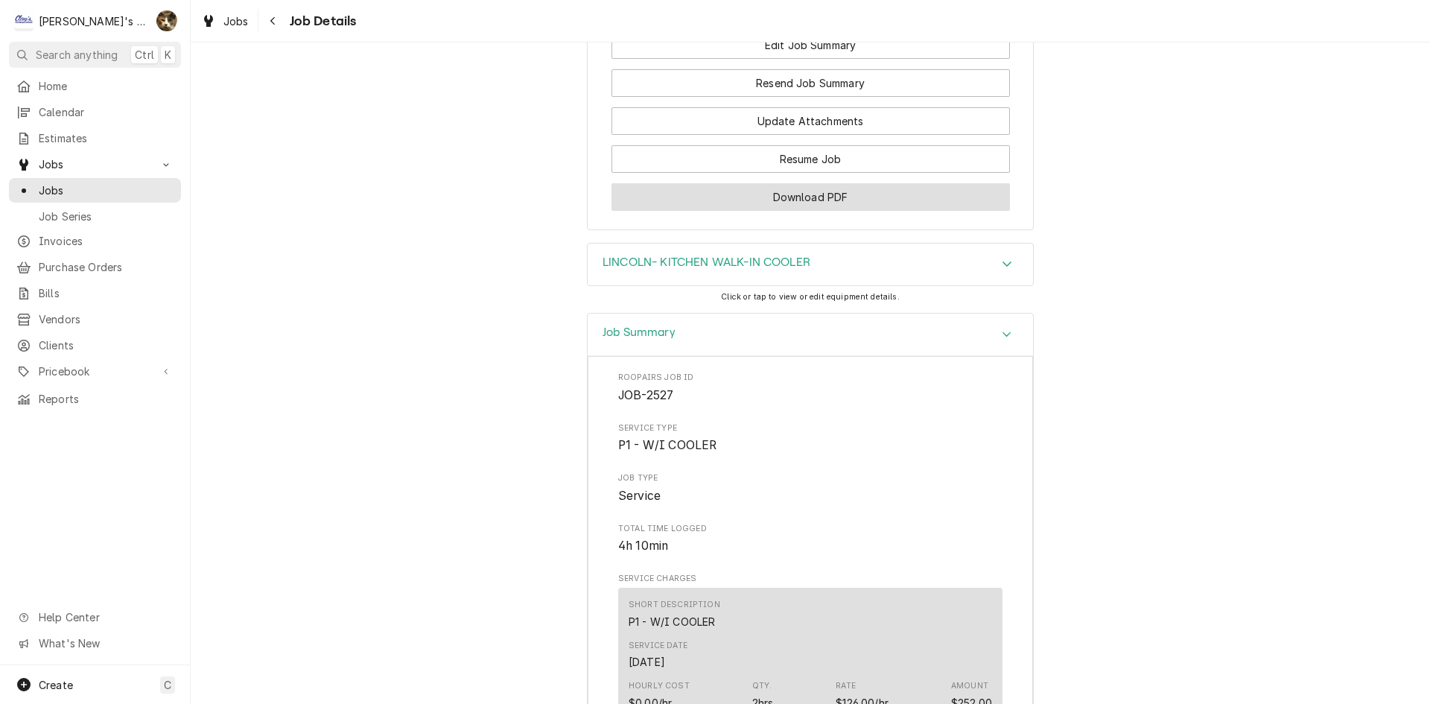
click at [831, 183] on button "Download PDF" at bounding box center [811, 197] width 399 height 28
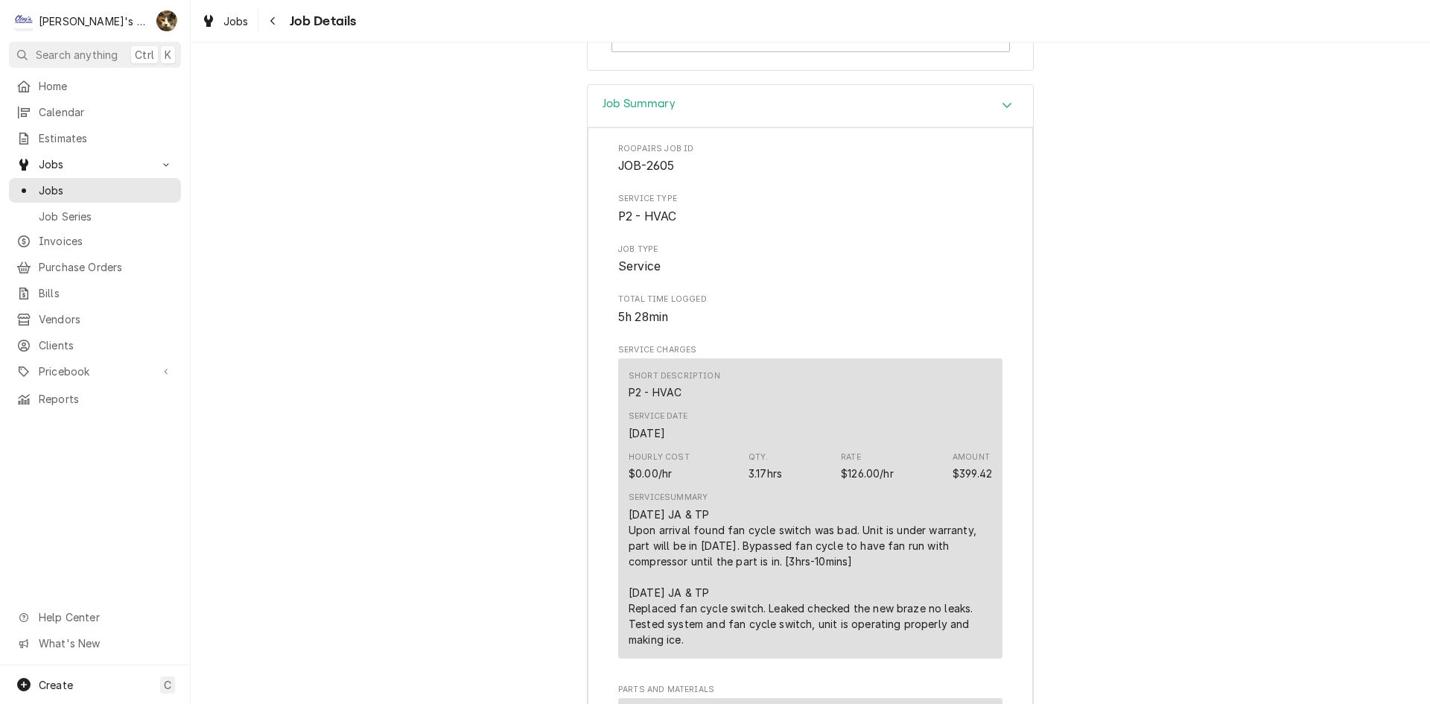
scroll to position [1639, 0]
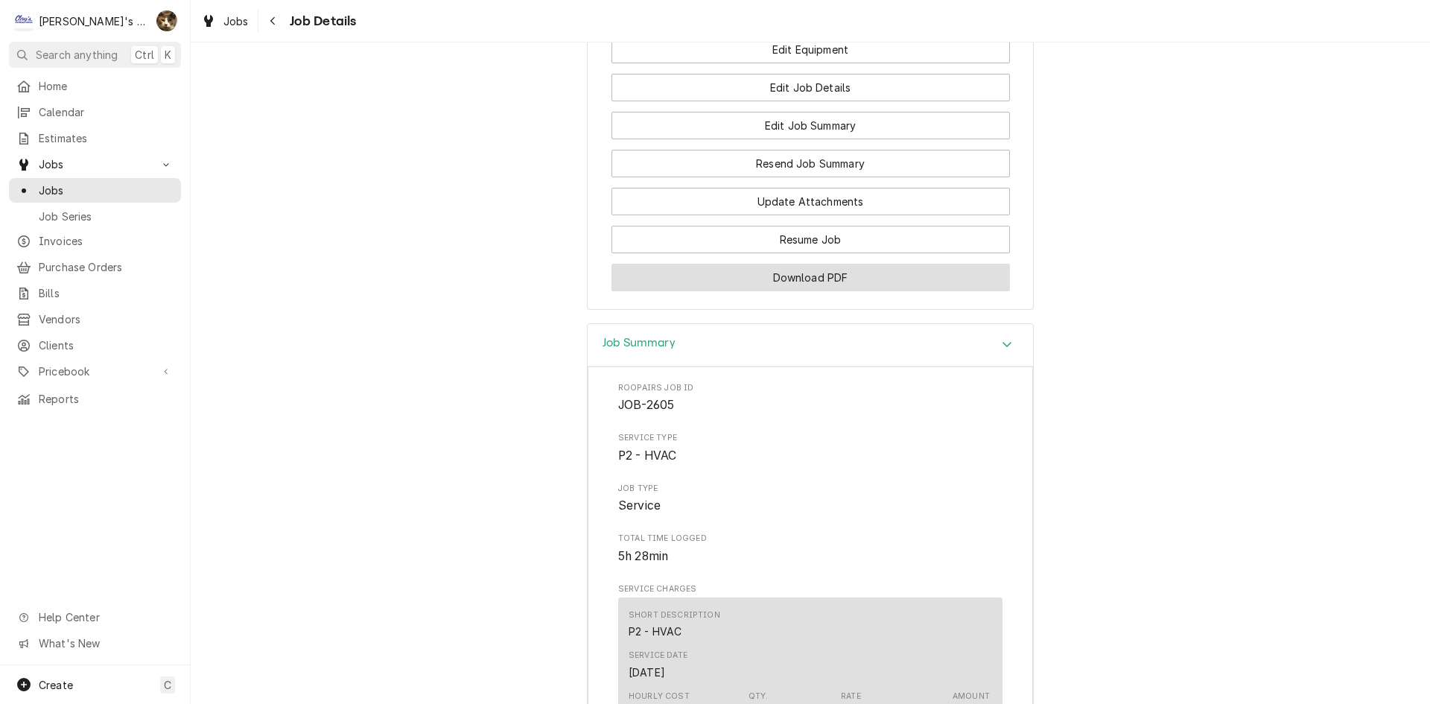
click at [716, 284] on button "Download PDF" at bounding box center [811, 278] width 399 height 28
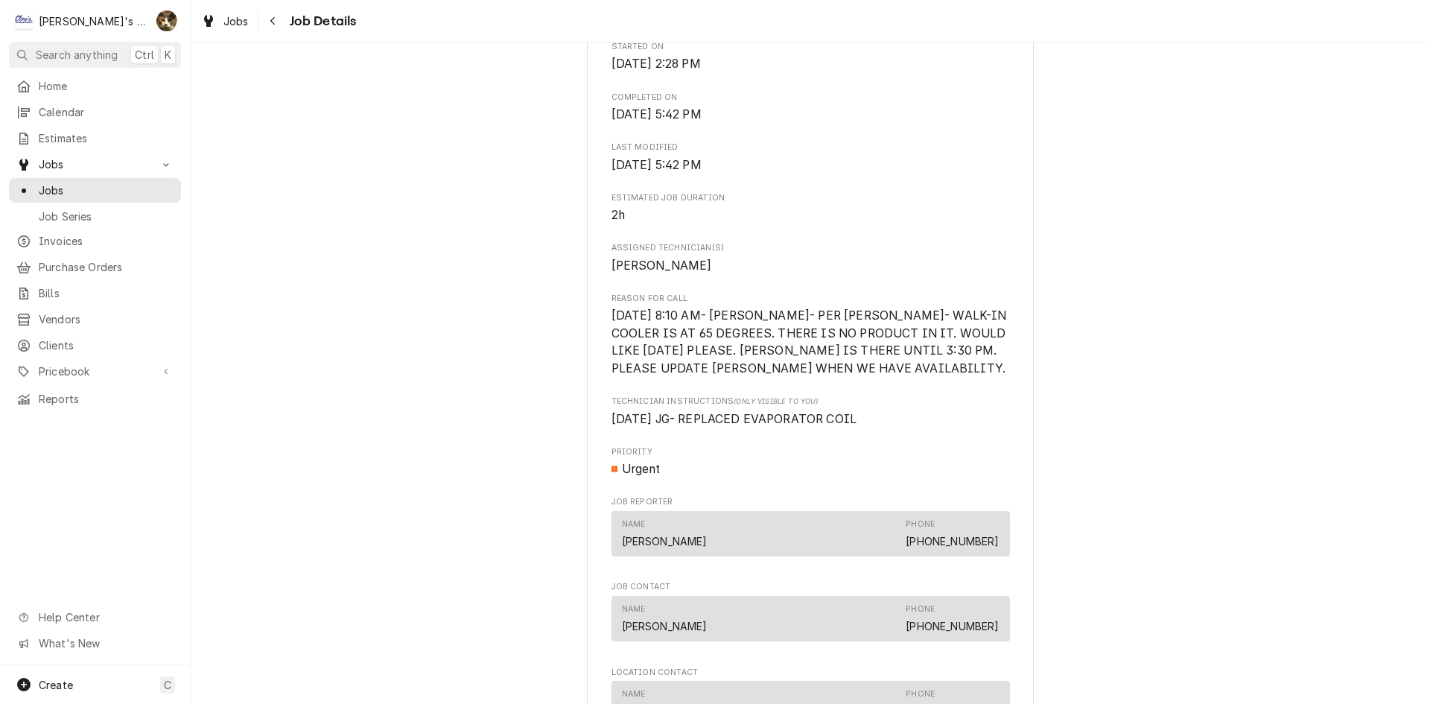
scroll to position [2145, 0]
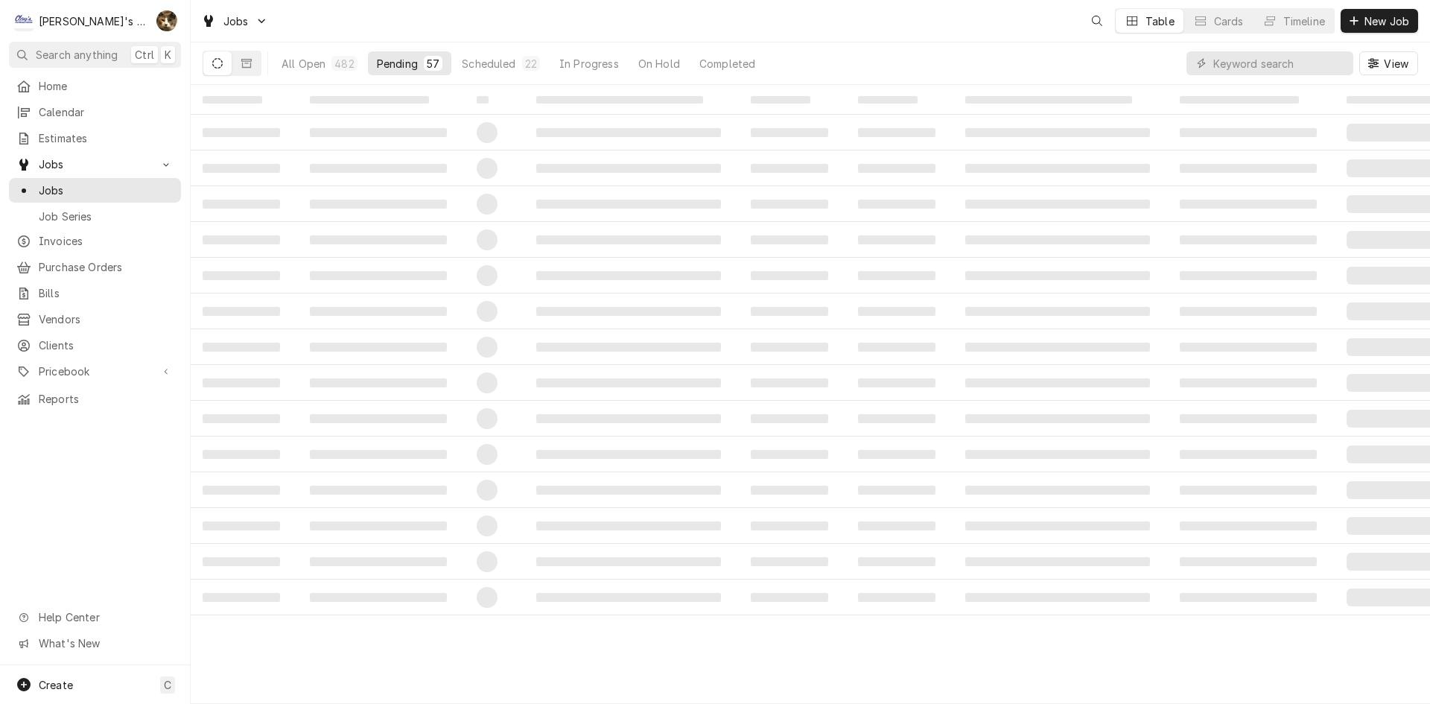
click at [1240, 48] on div "View" at bounding box center [1303, 63] width 232 height 42
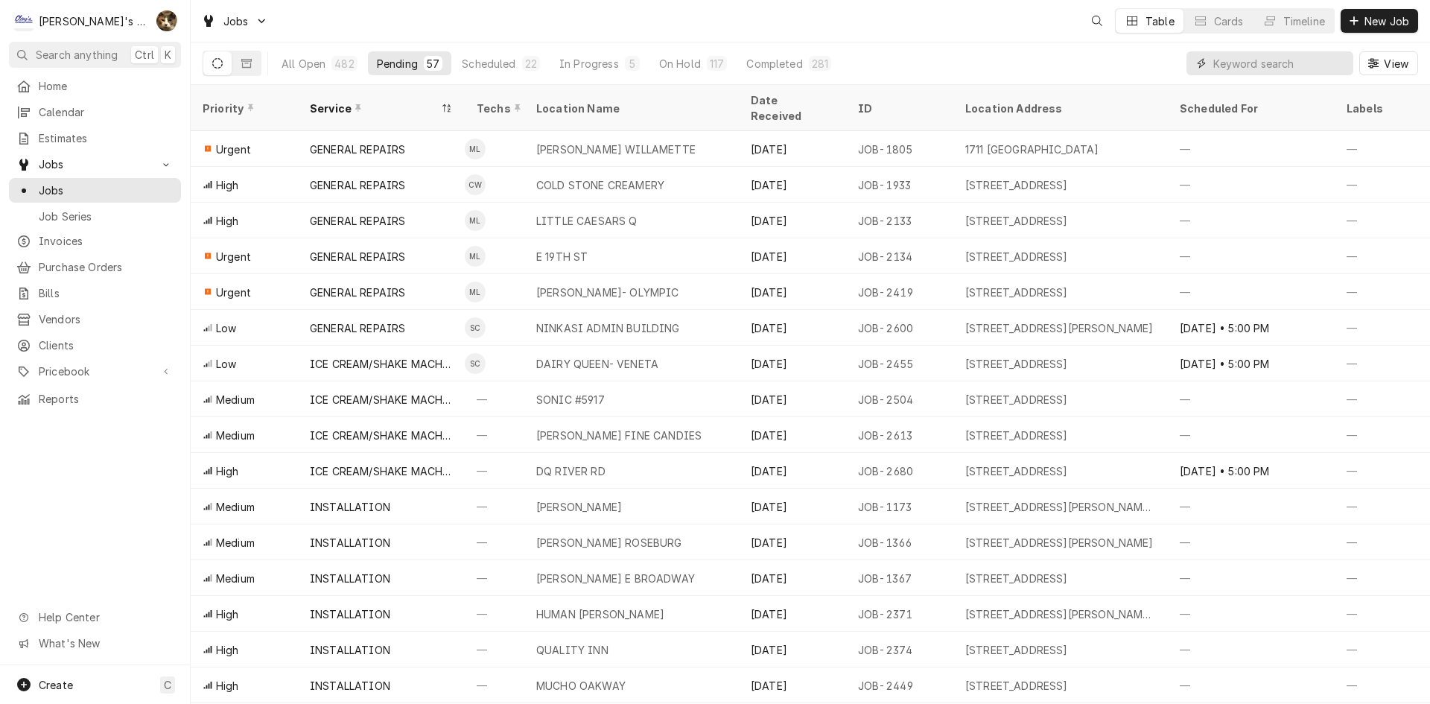
click at [1242, 55] on input "Dynamic Content Wrapper" at bounding box center [1280, 63] width 133 height 24
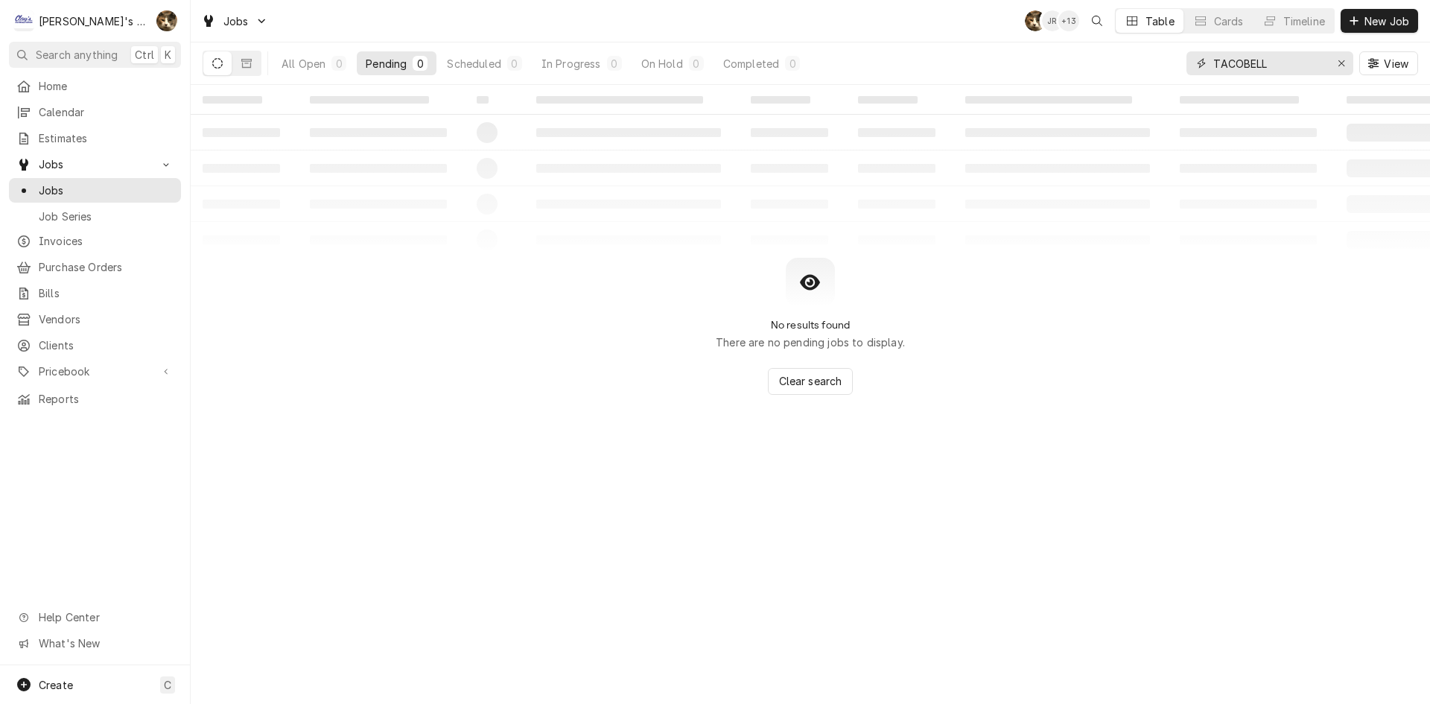
click at [1241, 66] on input "TACOBELL" at bounding box center [1270, 63] width 112 height 24
type input "TACO BELL"
click at [693, 63] on div "1" at bounding box center [696, 64] width 9 height 16
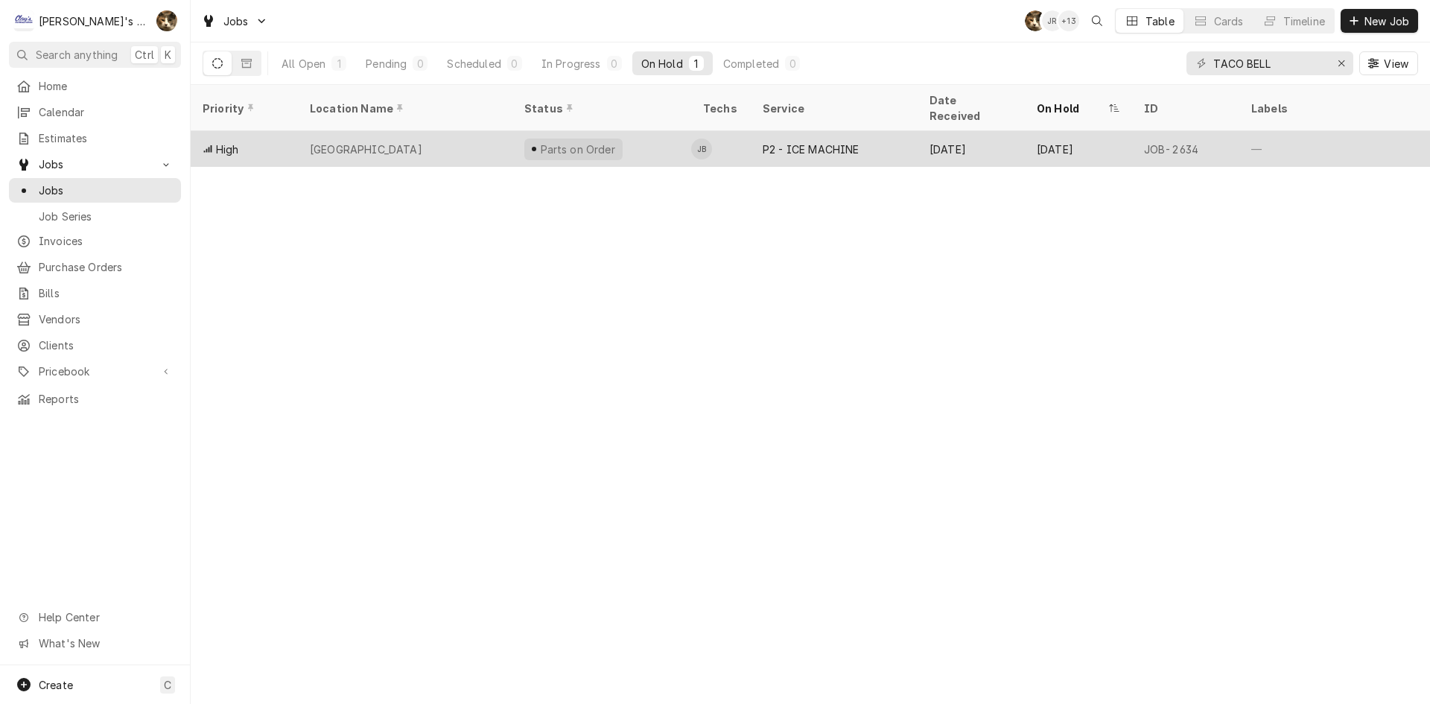
click at [420, 142] on div "[GEOGRAPHIC_DATA]" at bounding box center [366, 150] width 113 height 16
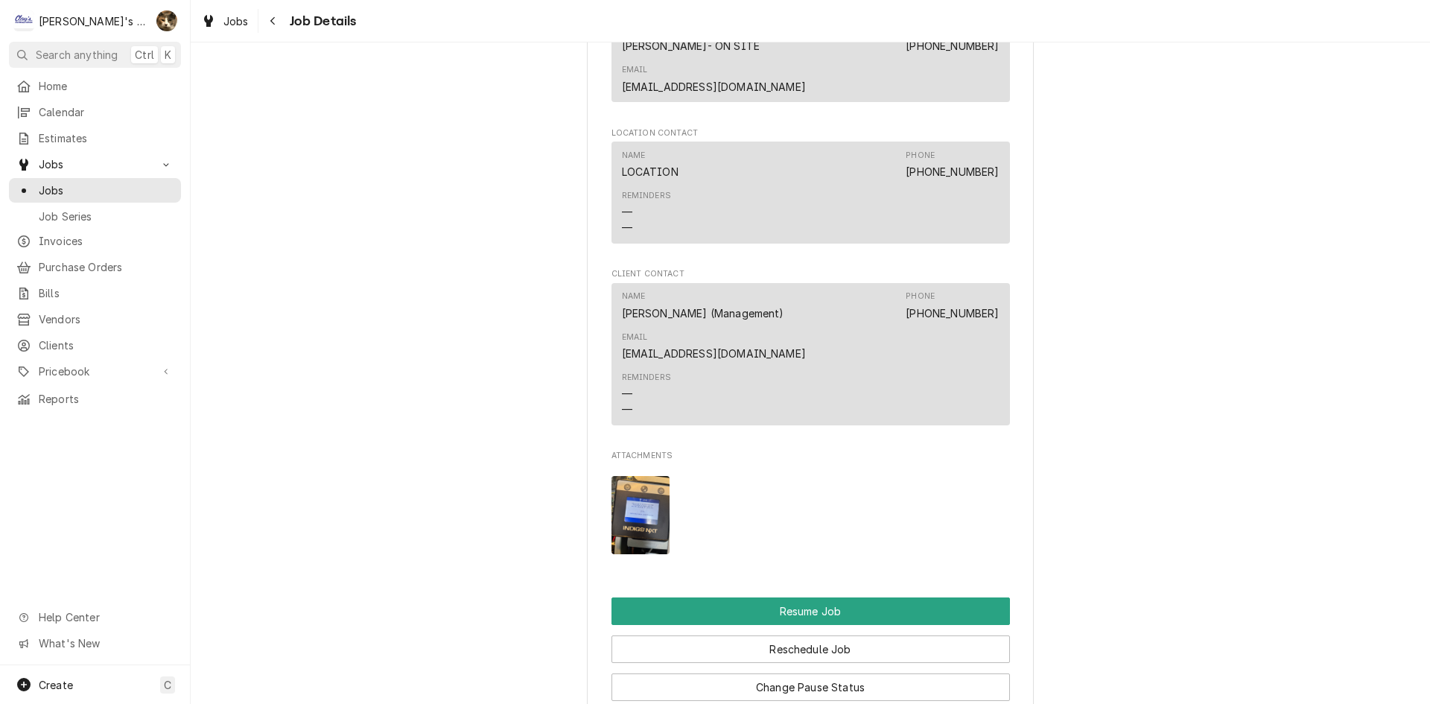
scroll to position [2086, 0]
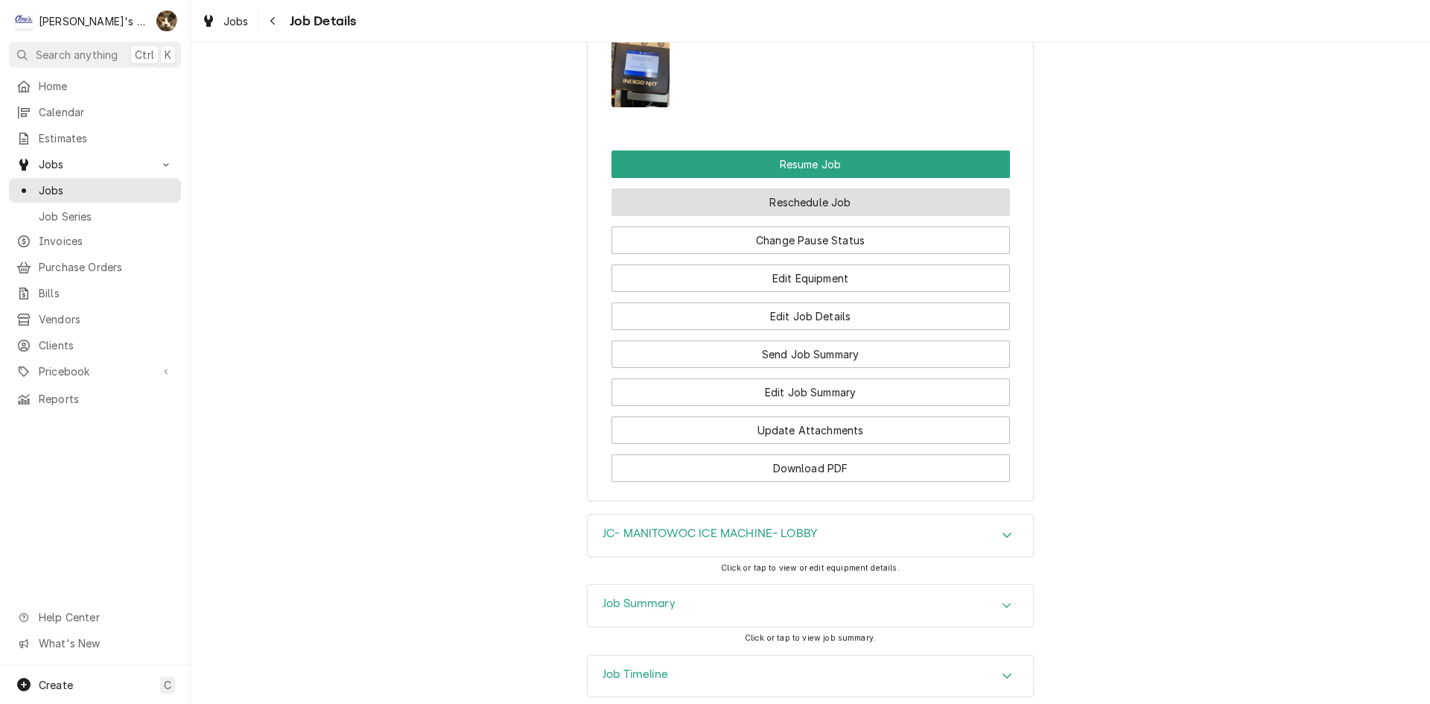
click at [847, 188] on button "Reschedule Job" at bounding box center [811, 202] width 399 height 28
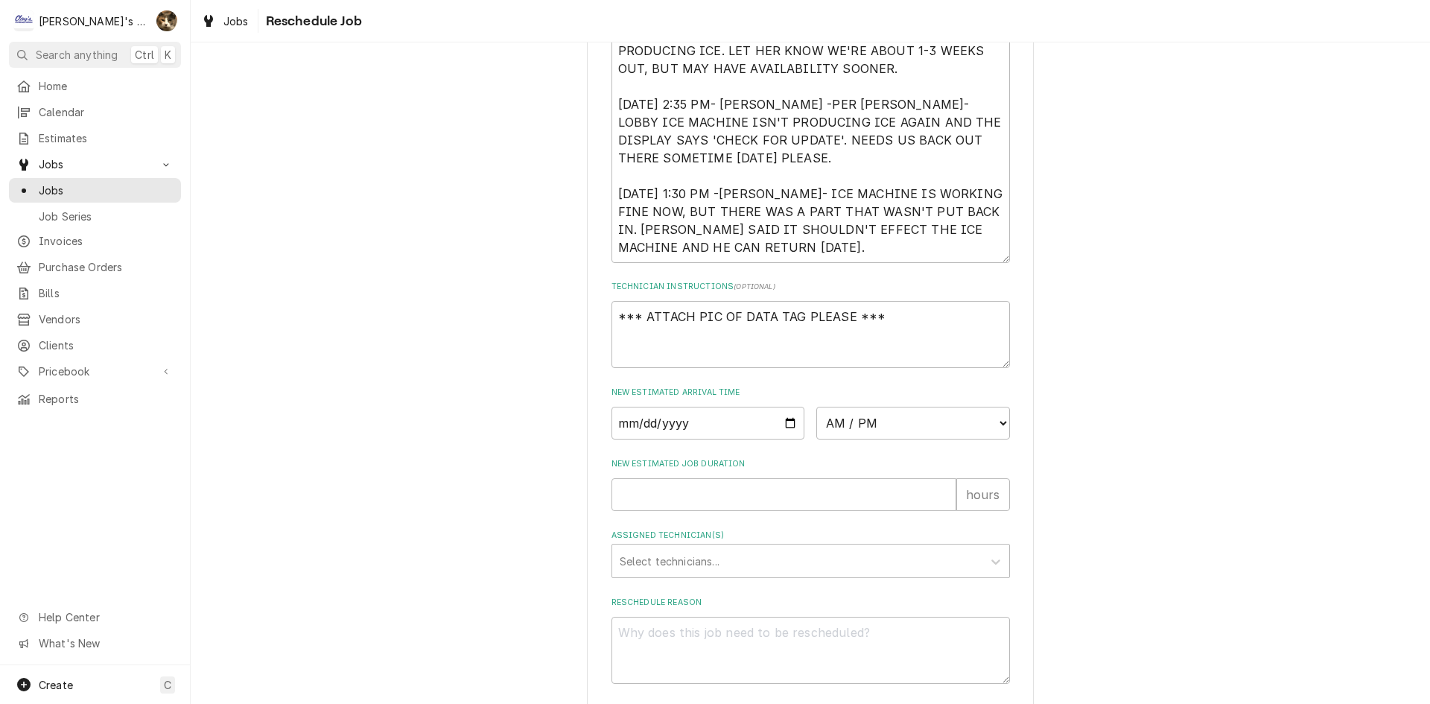
scroll to position [678, 0]
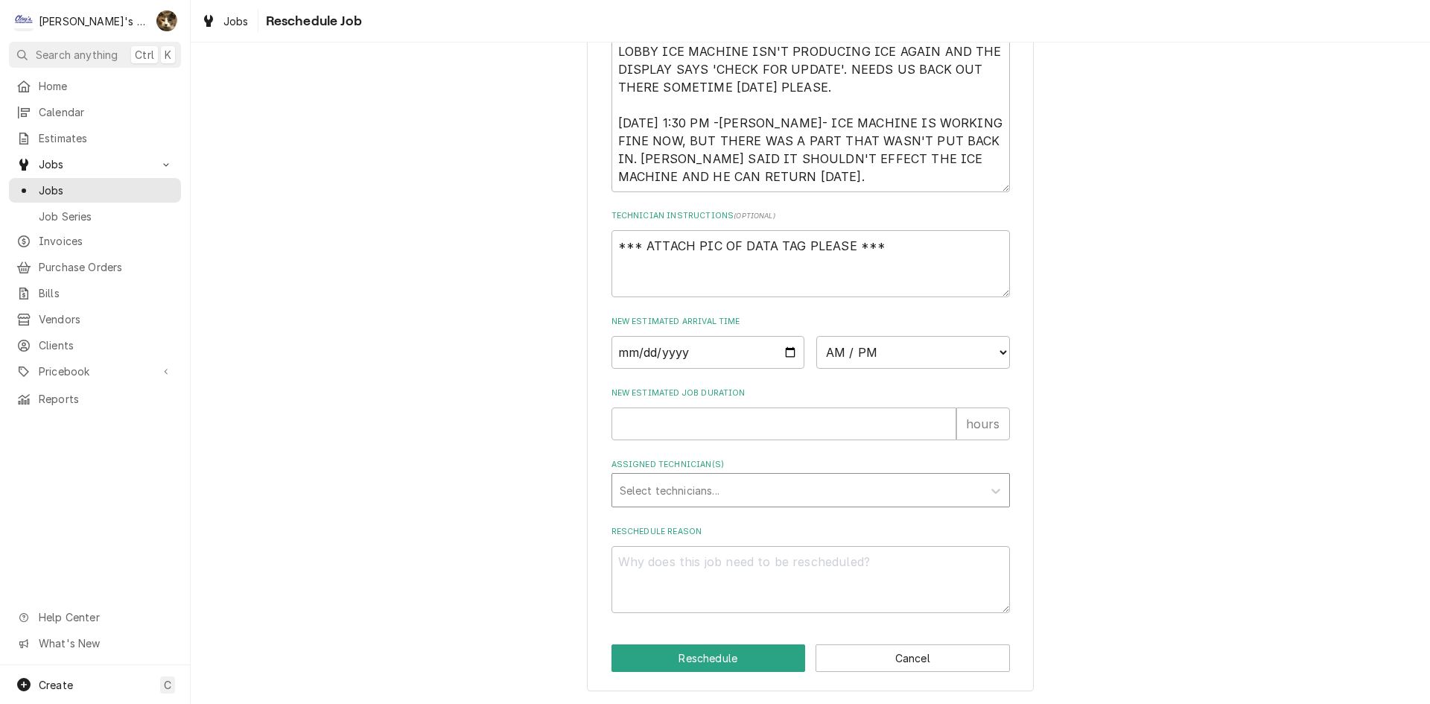
click at [728, 503] on div "Assigned Technician(s)" at bounding box center [797, 490] width 355 height 27
type input "MIK"
click at [723, 519] on div "Mikah Levitt-Freimuth" at bounding box center [810, 522] width 397 height 23
type textarea "x"
type input "JO"
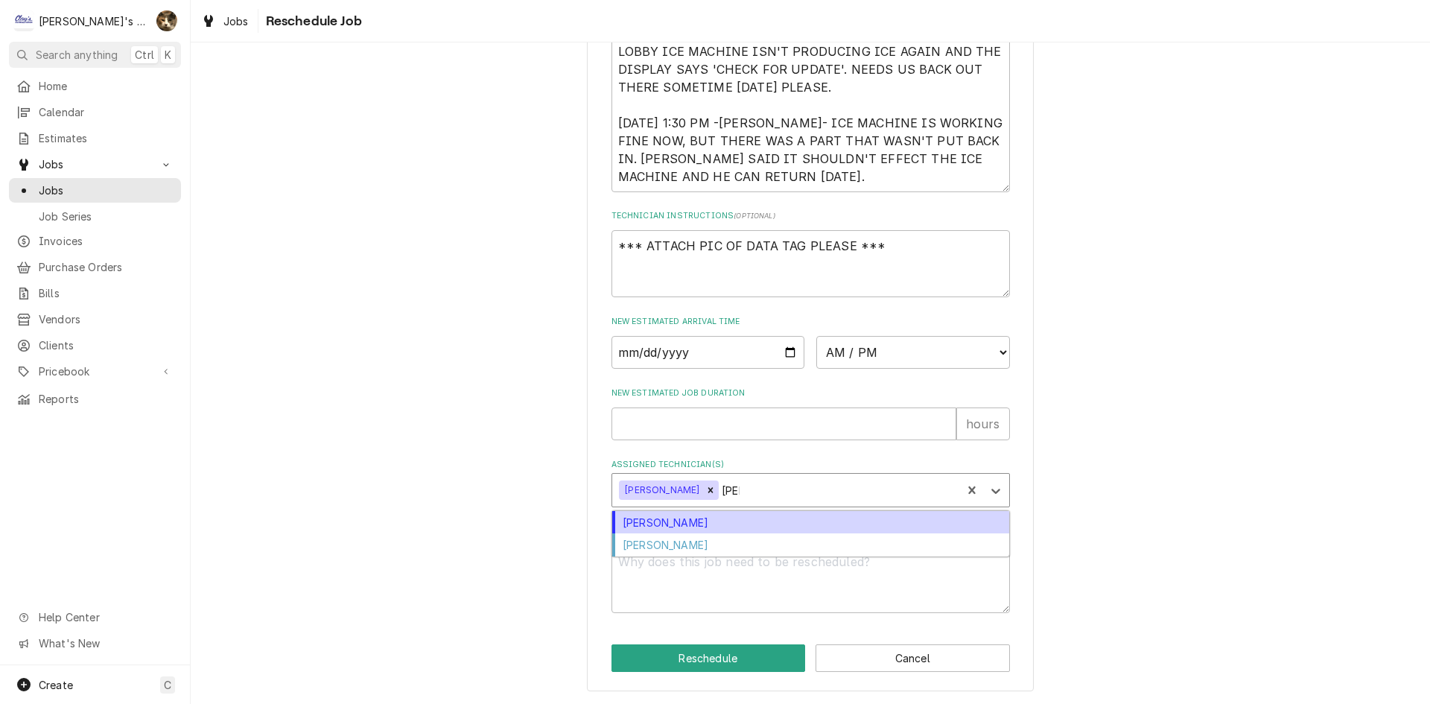
click at [834, 526] on div "Joey Brabb" at bounding box center [810, 522] width 397 height 23
type textarea "x"
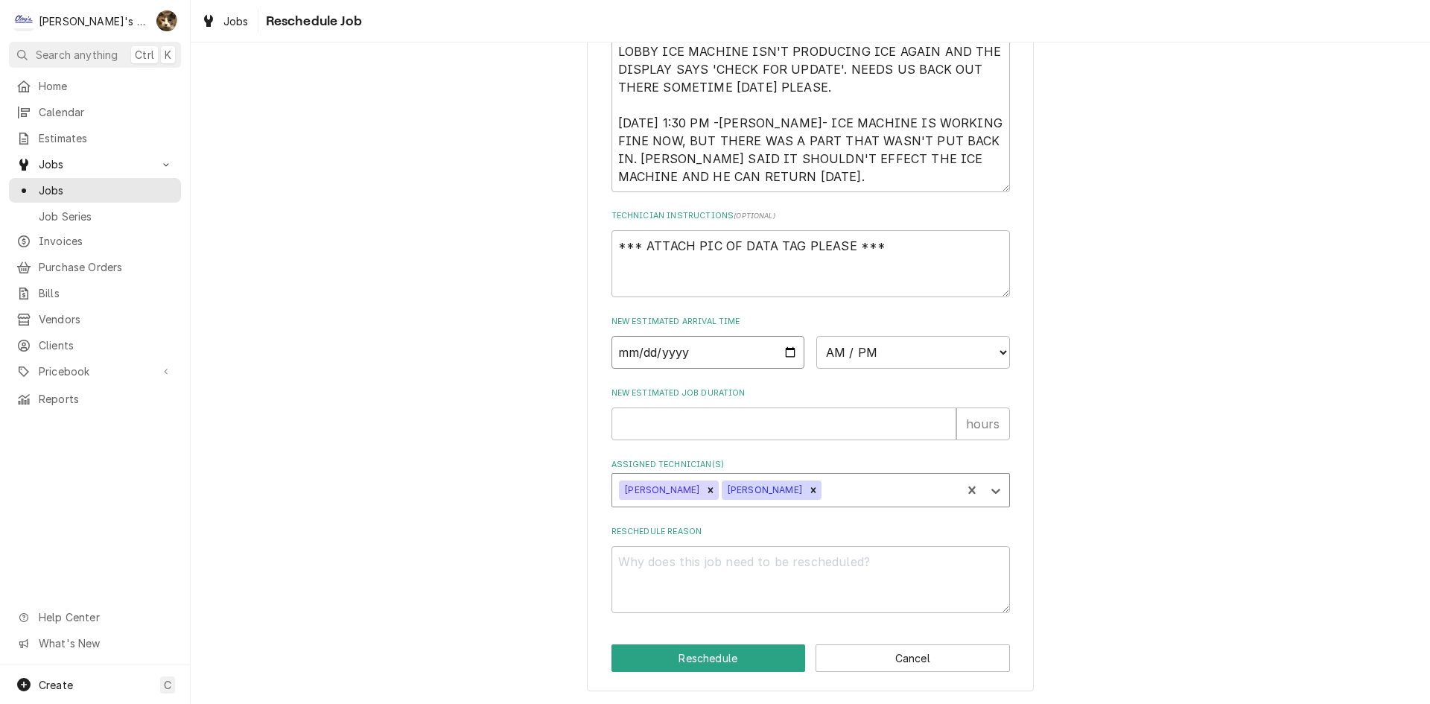
click at [782, 355] on input "Date" at bounding box center [709, 352] width 194 height 33
type textarea "x"
type input "2025-08-15"
click at [844, 362] on select "AM / PM 6:00 AM 6:15 AM 6:30 AM 6:45 AM 7:00 AM 7:15 AM 7:30 AM 7:45 AM 8:00 AM…" at bounding box center [914, 352] width 194 height 33
select select "16:00:00"
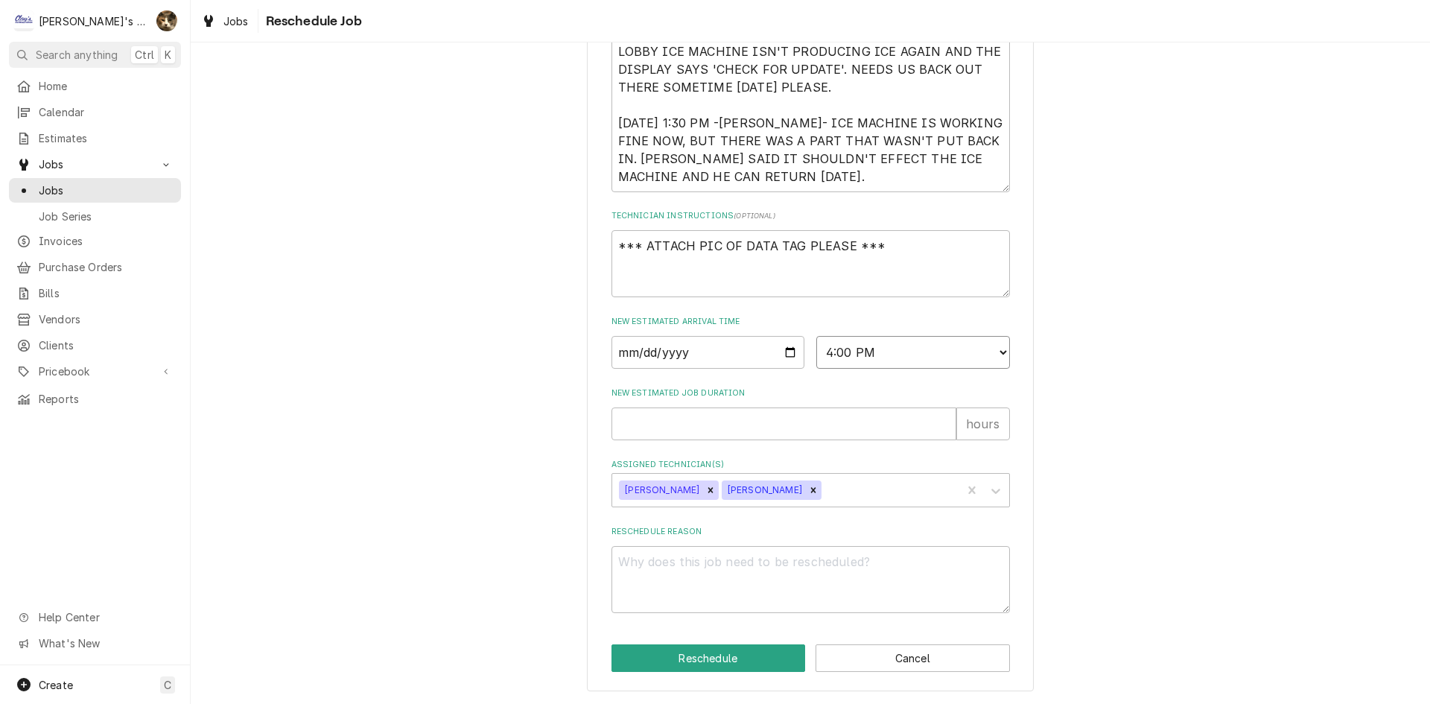
click at [817, 336] on select "AM / PM 6:00 AM 6:15 AM 6:30 AM 6:45 AM 7:00 AM 7:15 AM 7:30 AM 7:45 AM 8:00 AM…" at bounding box center [914, 352] width 194 height 33
click at [693, 568] on textarea "Reschedule Reason" at bounding box center [811, 579] width 399 height 67
click at [656, 433] on input "New Estimated Job Duration" at bounding box center [784, 424] width 345 height 33
type textarea "x"
type input "1"
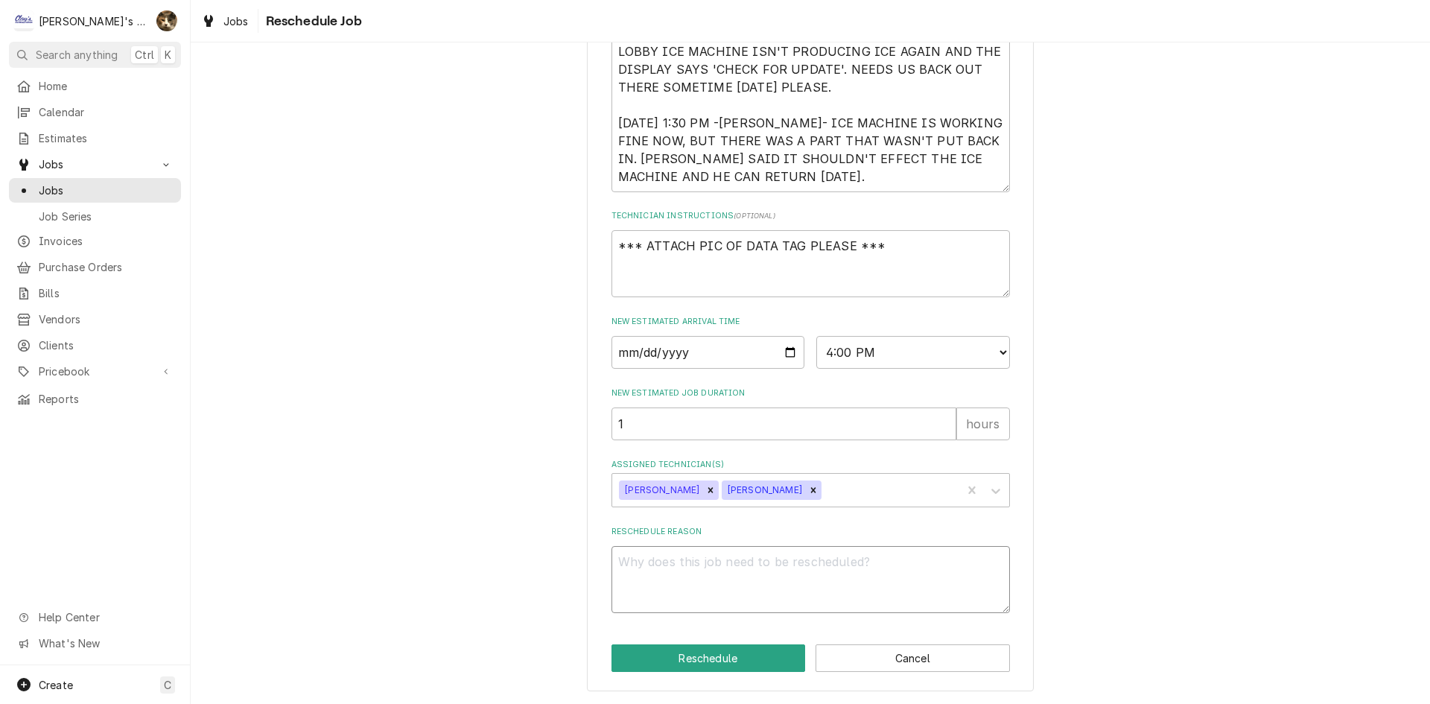
click at [700, 563] on textarea "Reschedule Reason" at bounding box center [811, 579] width 399 height 67
type textarea "x"
type textarea "N"
type textarea "x"
type textarea "NE"
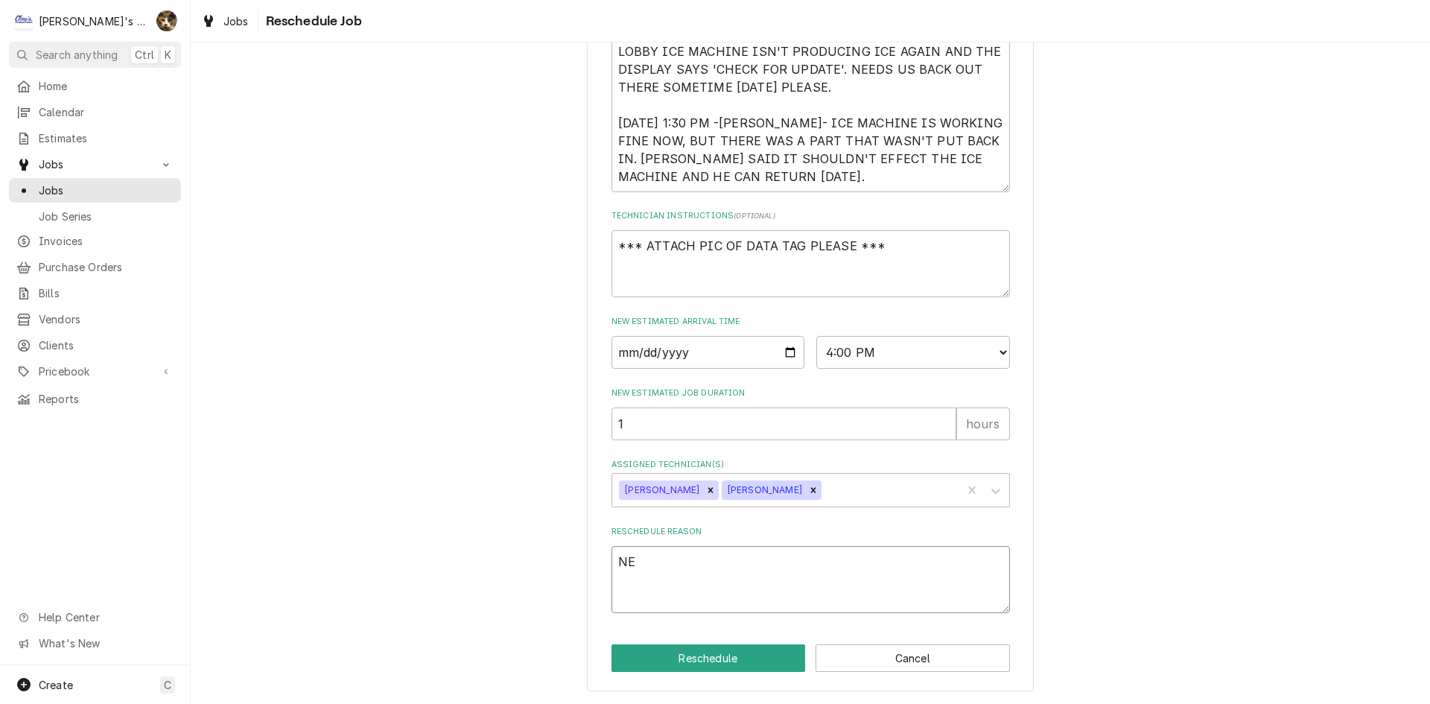
type textarea "x"
type textarea "NEE"
type textarea "x"
type textarea "NEED"
type textarea "x"
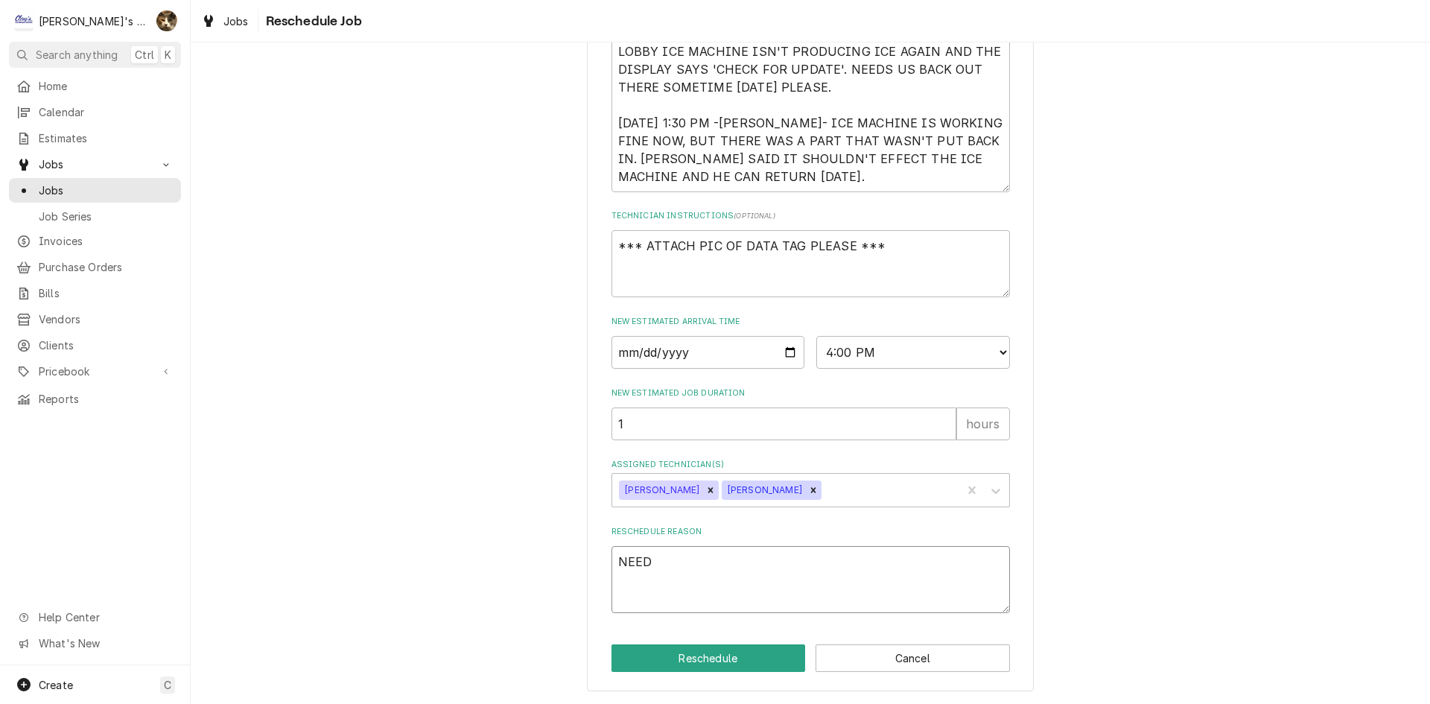
type textarea "NEED"
type textarea "x"
type textarea "NEED T"
type textarea "x"
type textarea "NEED TO"
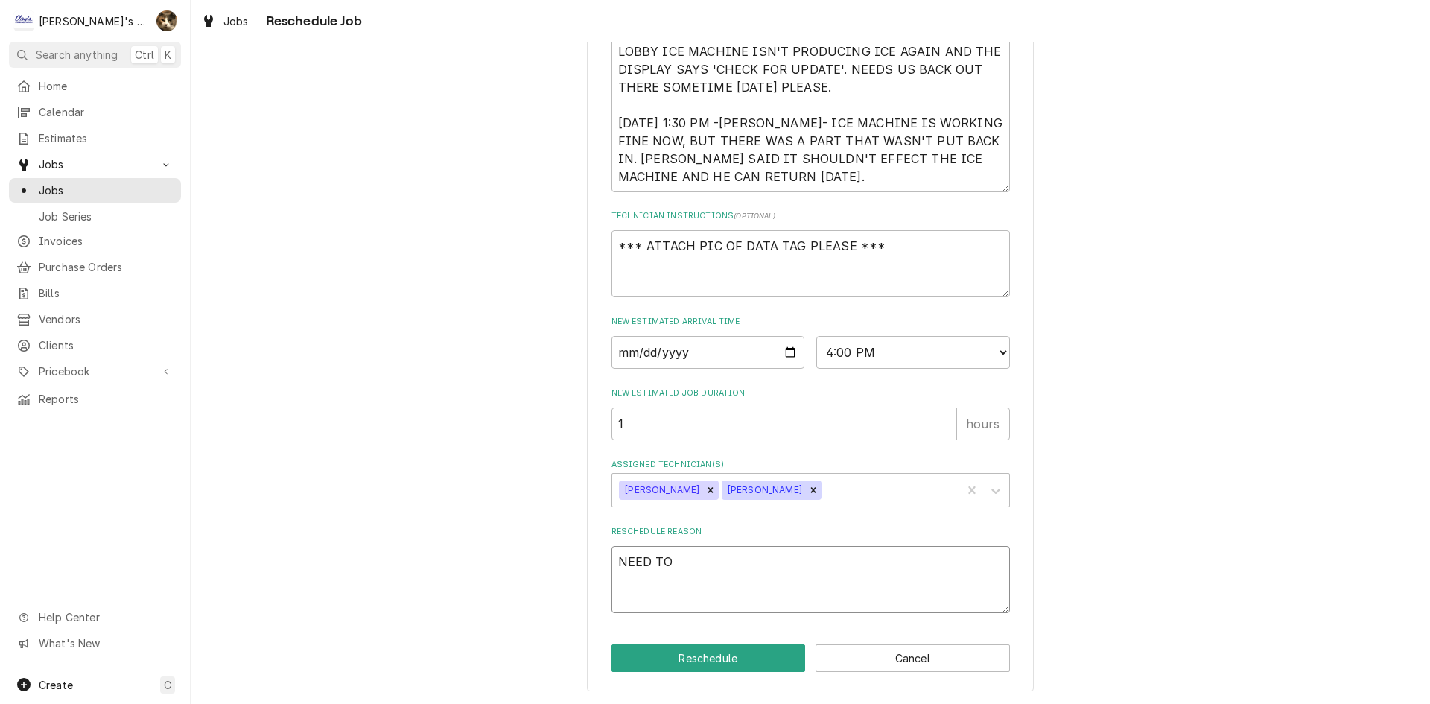
type textarea "x"
type textarea "NEED TO P"
type textarea "x"
type textarea "NEED TO PU"
type textarea "x"
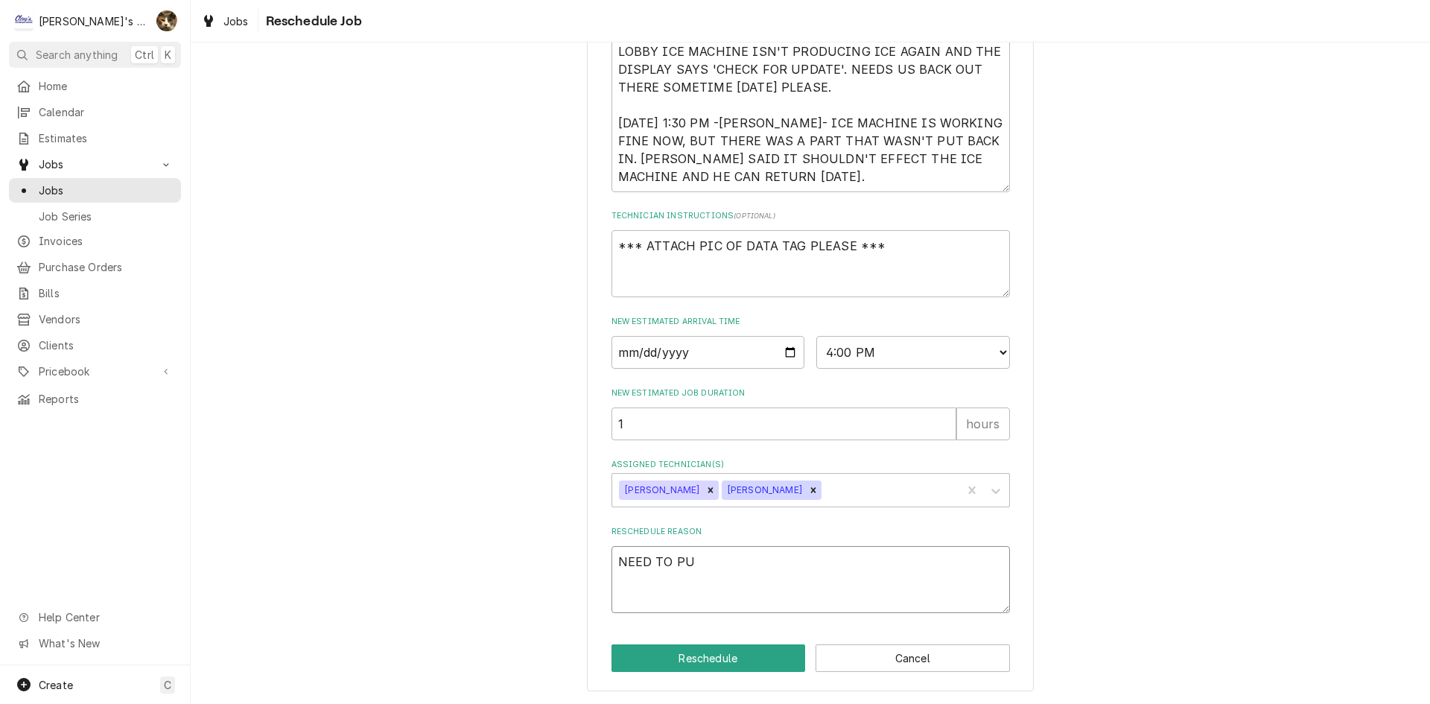
type textarea "NEED TO PUT"
type textarea "x"
type textarea "NEED TO PUT"
type textarea "x"
type textarea "NEED TO PUT P"
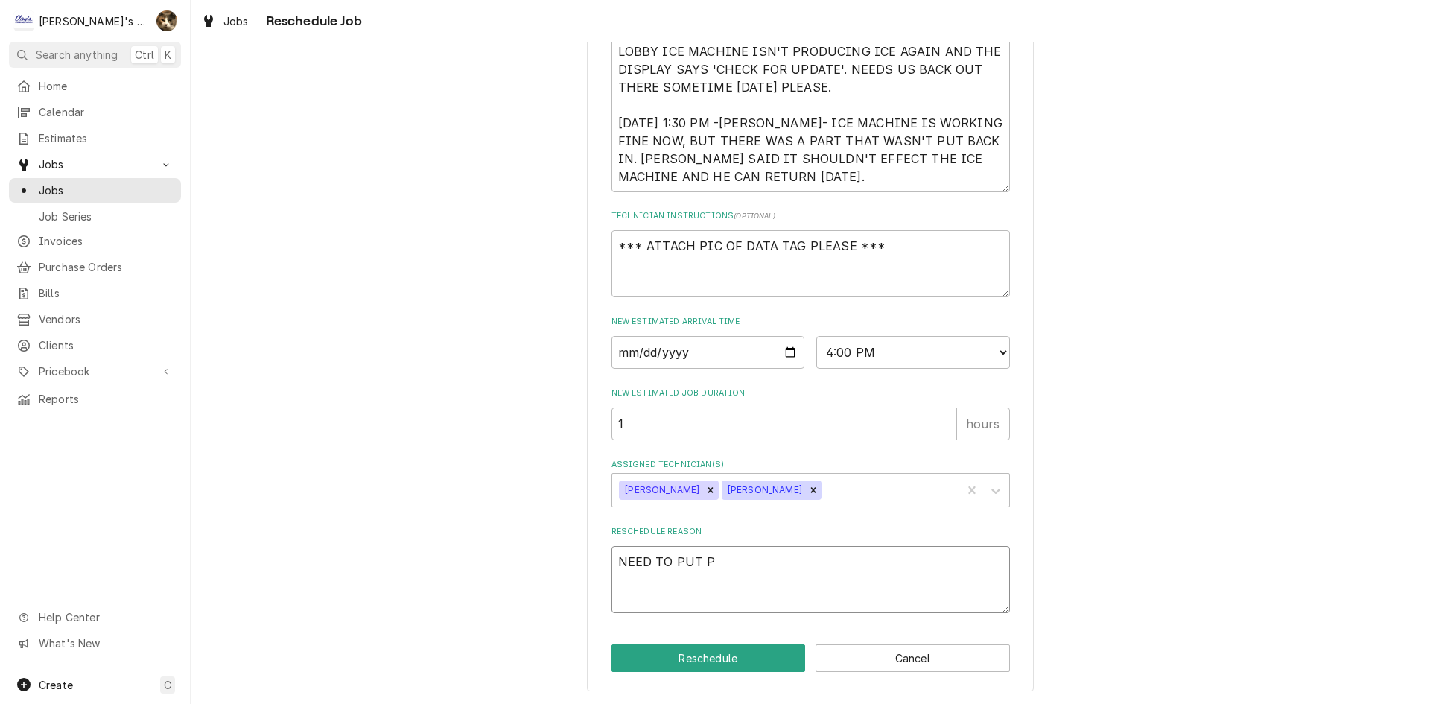
type textarea "x"
type textarea "NEED TO PUT PA"
type textarea "x"
type textarea "NEED TO PUT PAR"
type textarea "x"
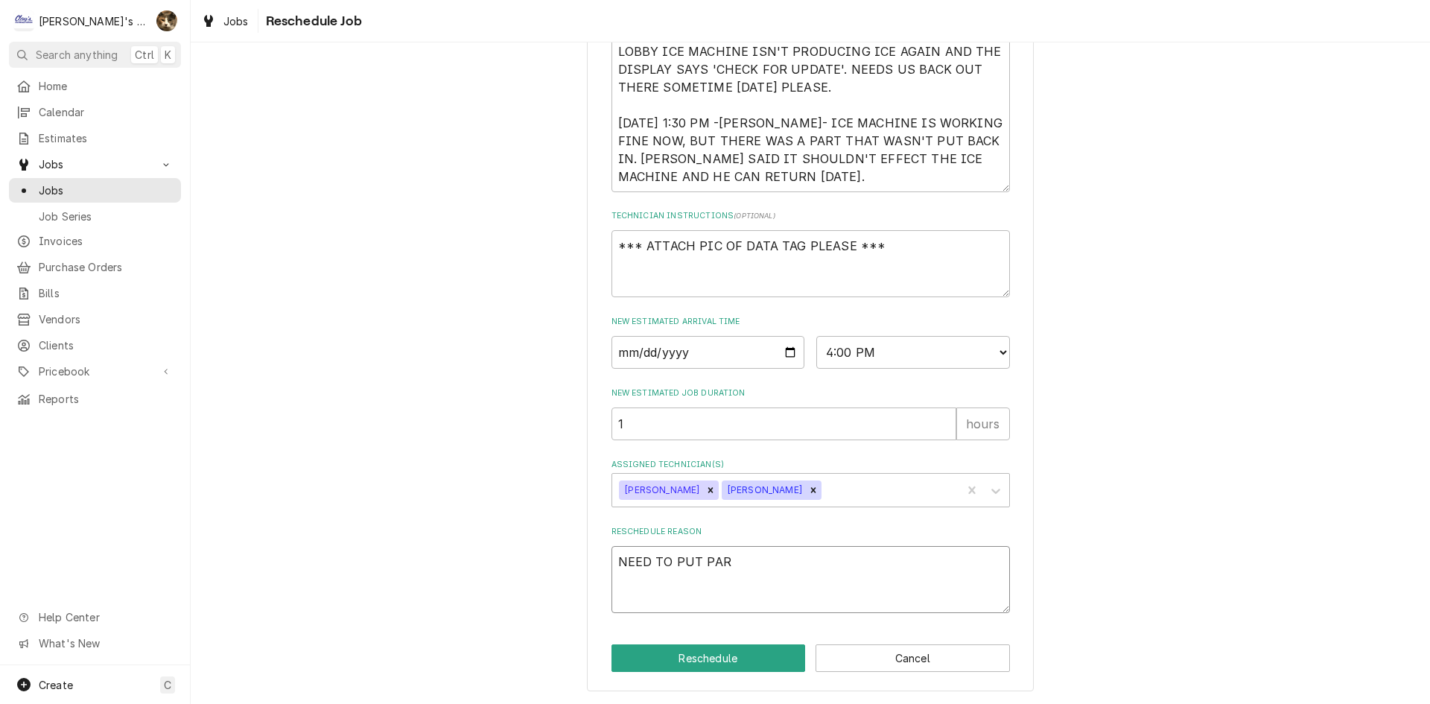
type textarea "NEED TO PUT PART"
type textarea "x"
type textarea "NEED TO PUT PART"
type textarea "x"
type textarea "NEED TO PUT PART B"
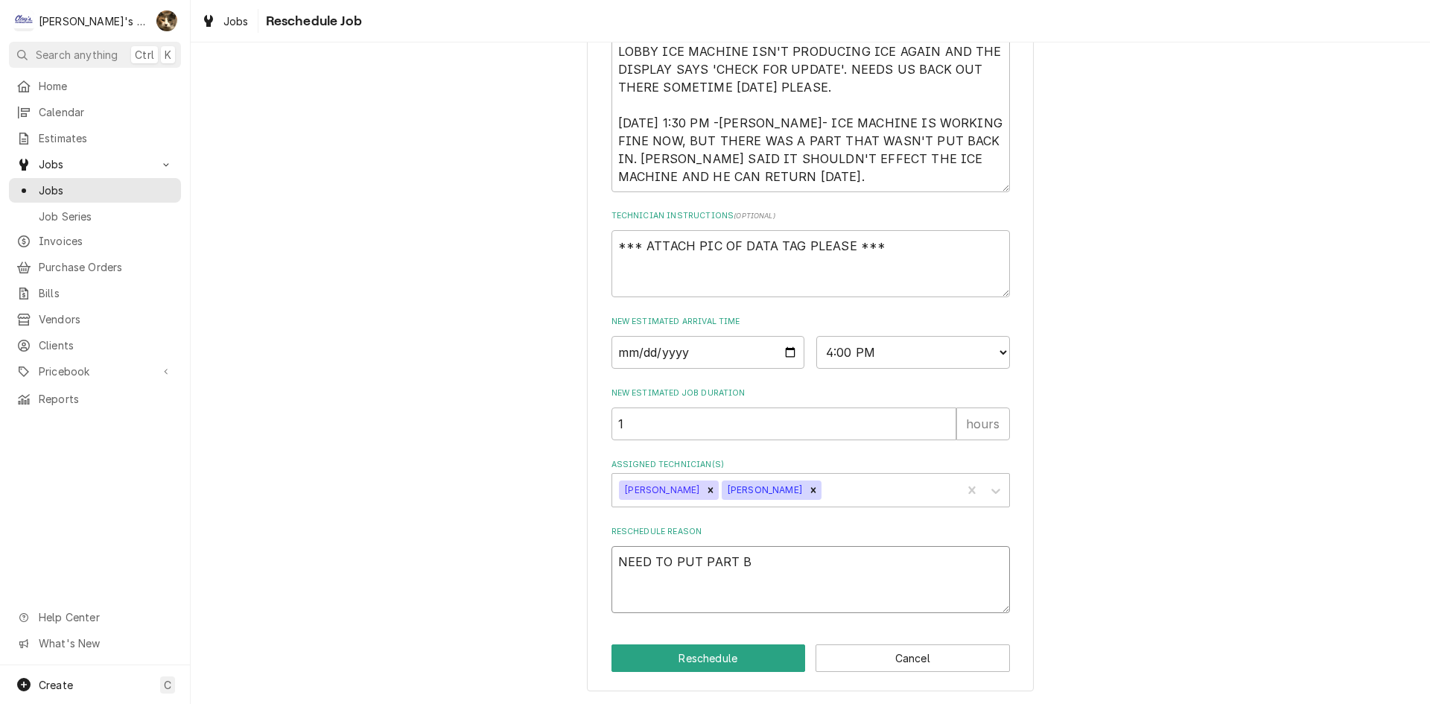
type textarea "x"
type textarea "NEED TO PUT PART BC"
type textarea "x"
type textarea "NEED TO PUT PART B"
type textarea "x"
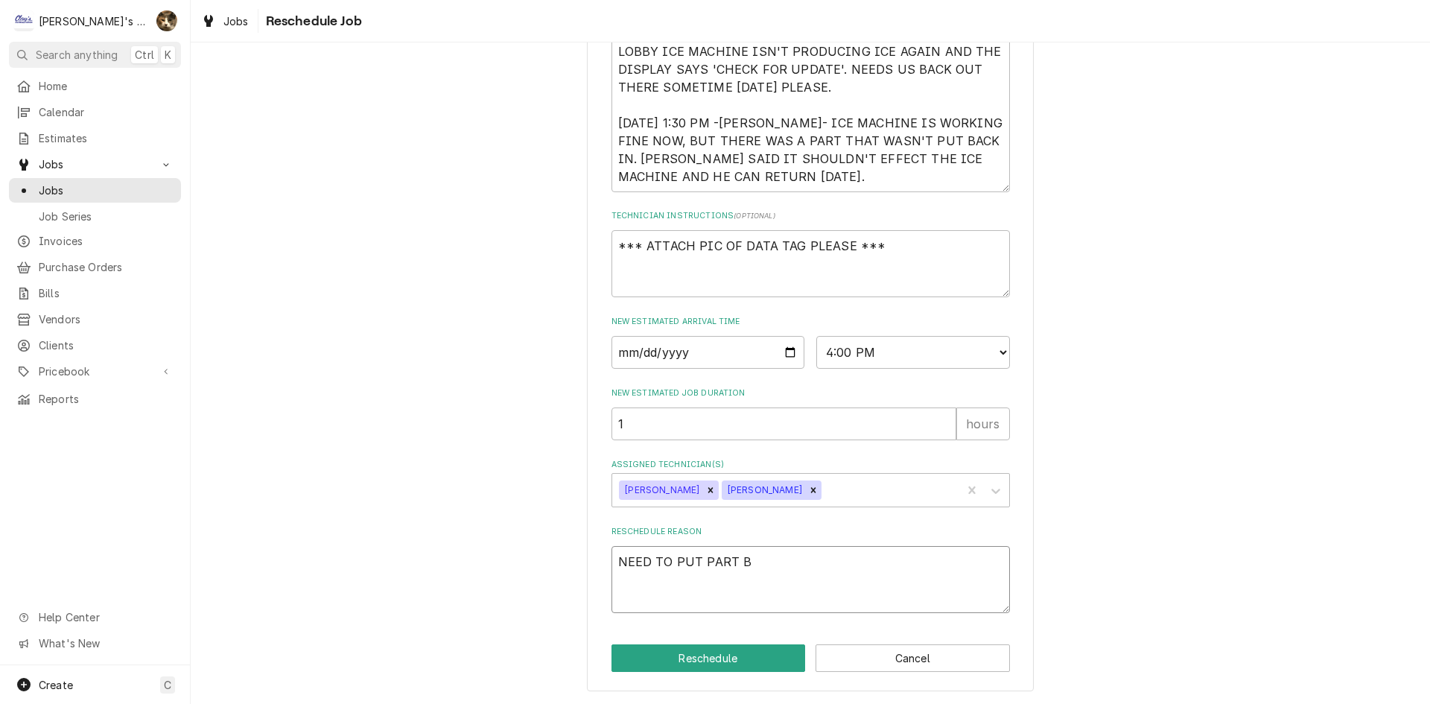
type textarea "NEED TO PUT PART BA"
type textarea "x"
type textarea "NEED TO PUT PART BAC"
type textarea "x"
type textarea "NEED TO PUT PART BACK"
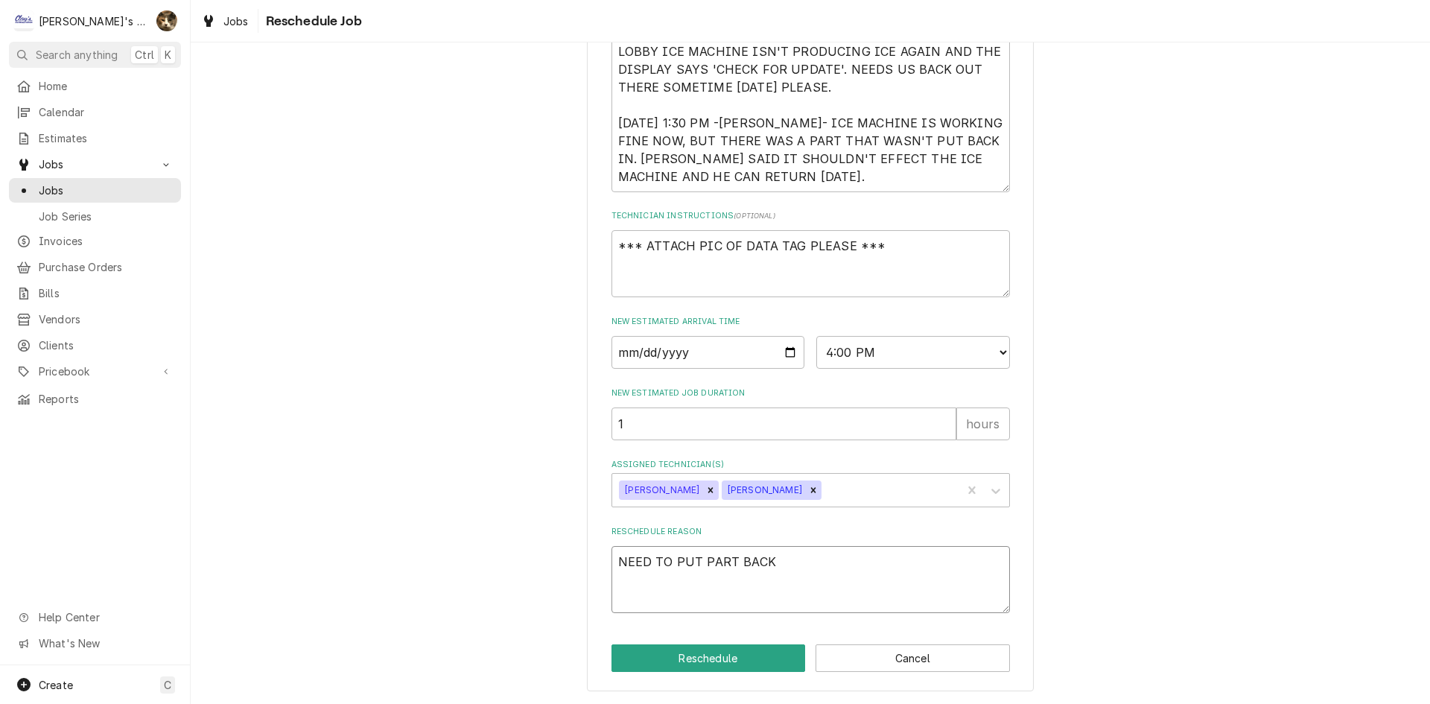
type textarea "x"
type textarea "NEED TO PUT PART BACK"
type textarea "x"
type textarea "NEED TO PUT PART BACK I"
type textarea "x"
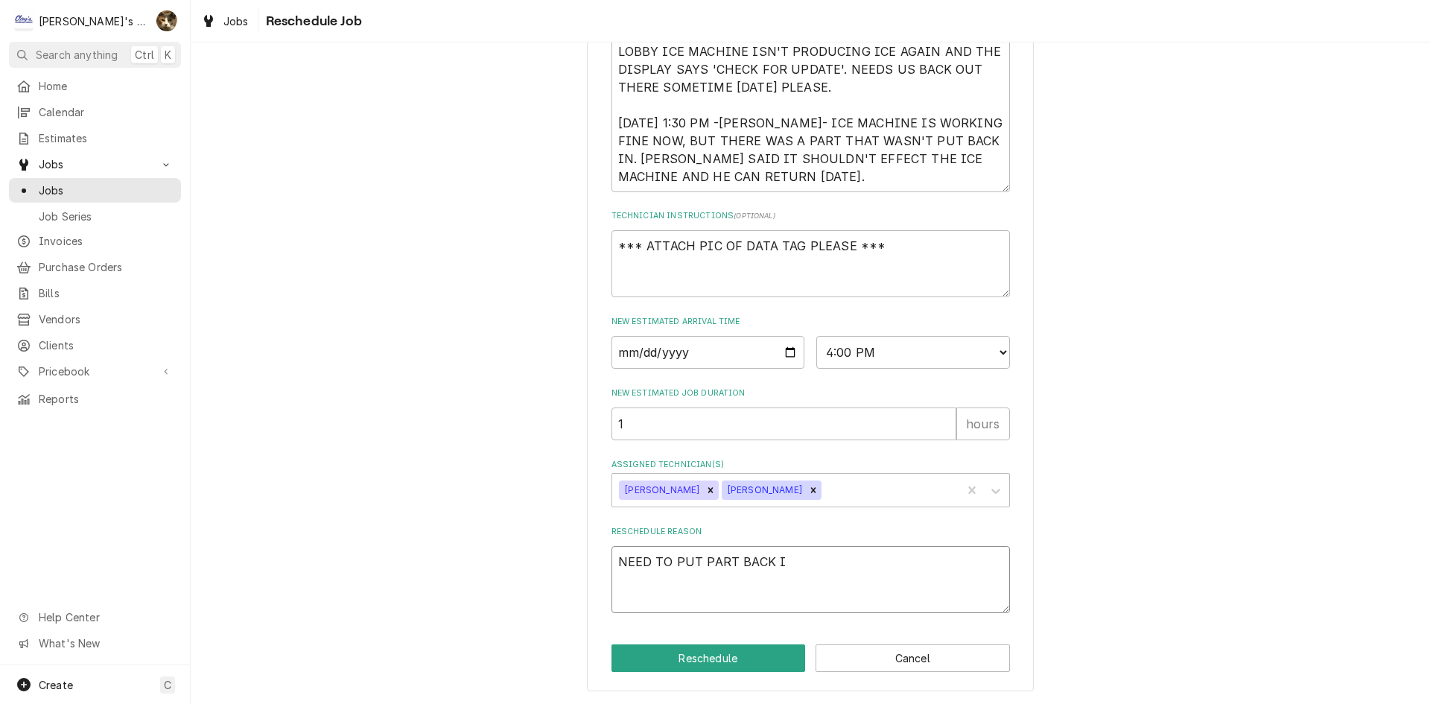
type textarea "NEED TO PUT PART BACK IN"
type textarea "x"
type textarea "NEED TO PUT PART BACK IN"
type textarea "x"
type textarea "NEED TO PUT PART BACK IN I"
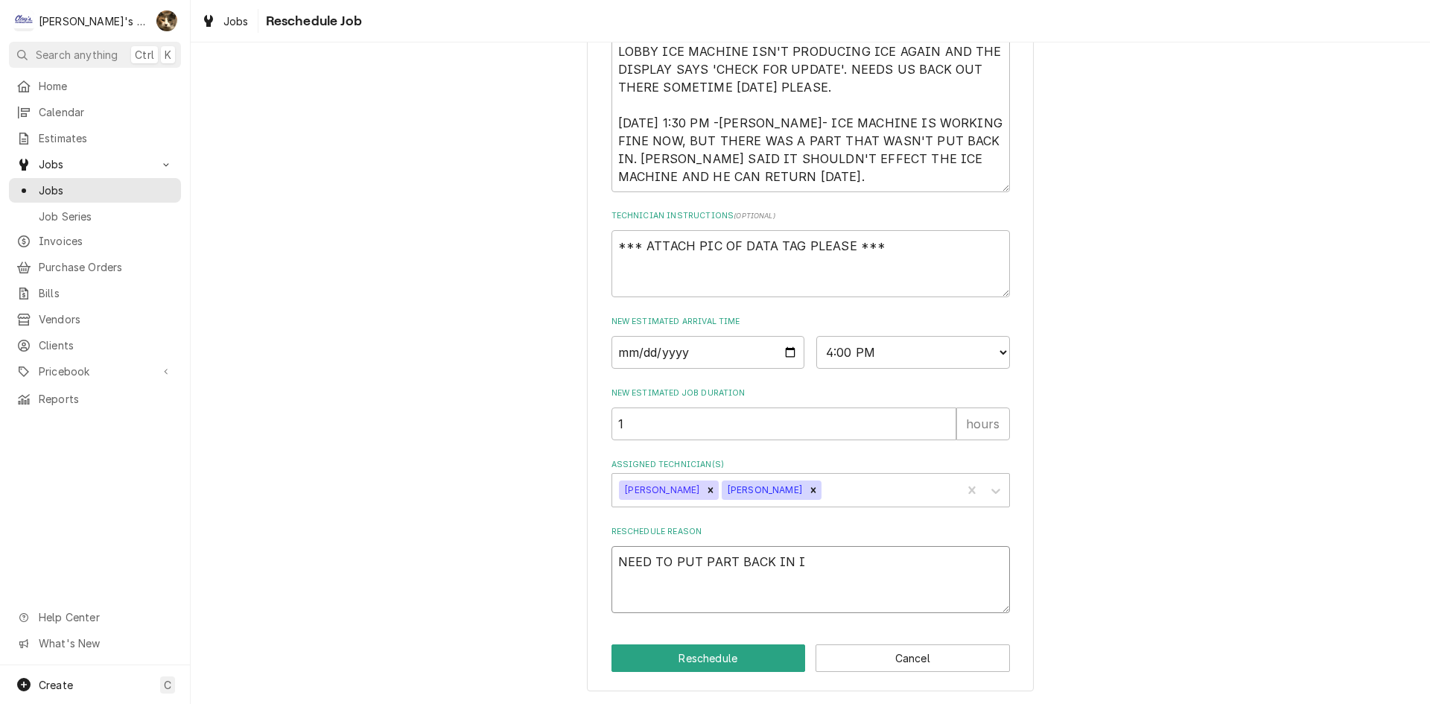
type textarea "x"
type textarea "NEED TO PUT PART BACK IN IC"
type textarea "x"
type textarea "NEED TO PUT PART BACK IN ICE"
type textarea "x"
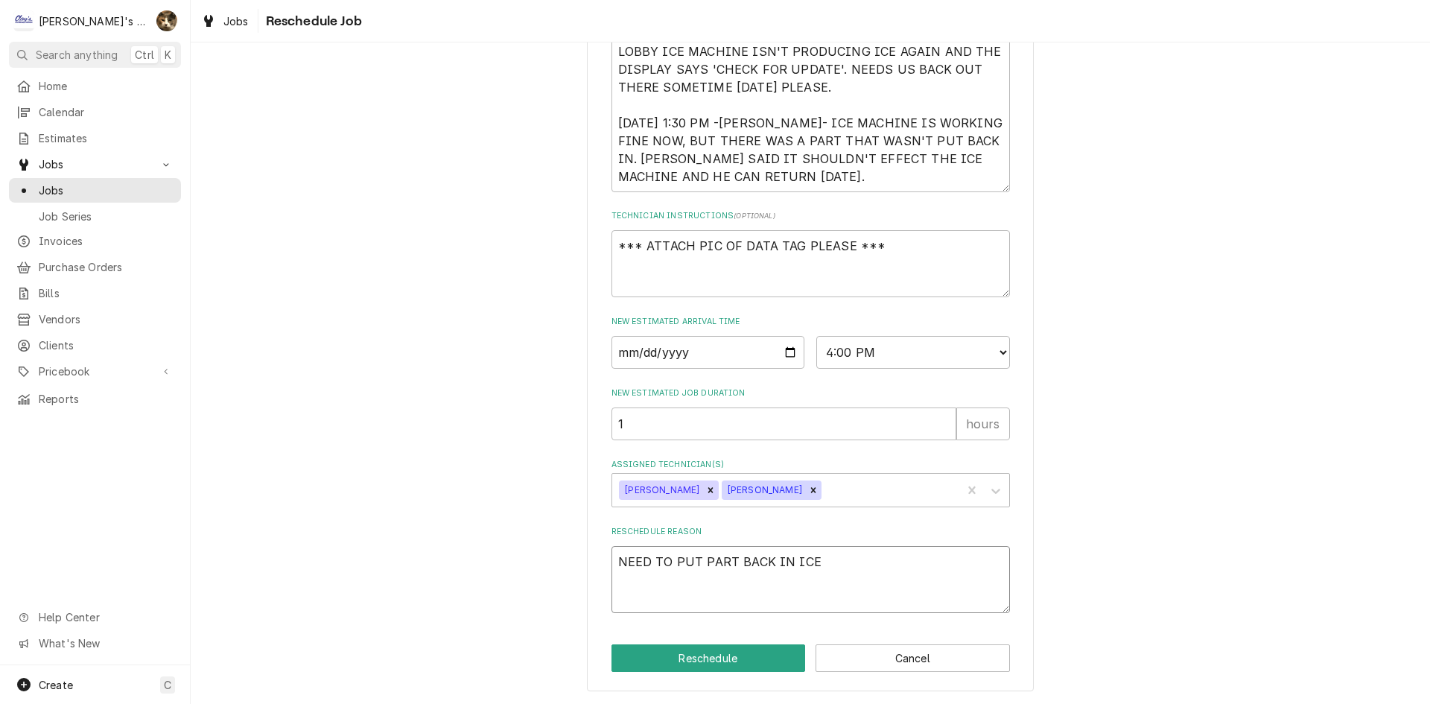
type textarea "NEED TO PUT PART BACK IN ICE"
type textarea "x"
type textarea "NEED TO PUT PART BACK IN ICE M"
type textarea "x"
type textarea "NEED TO PUT PART BACK IN ICE MA"
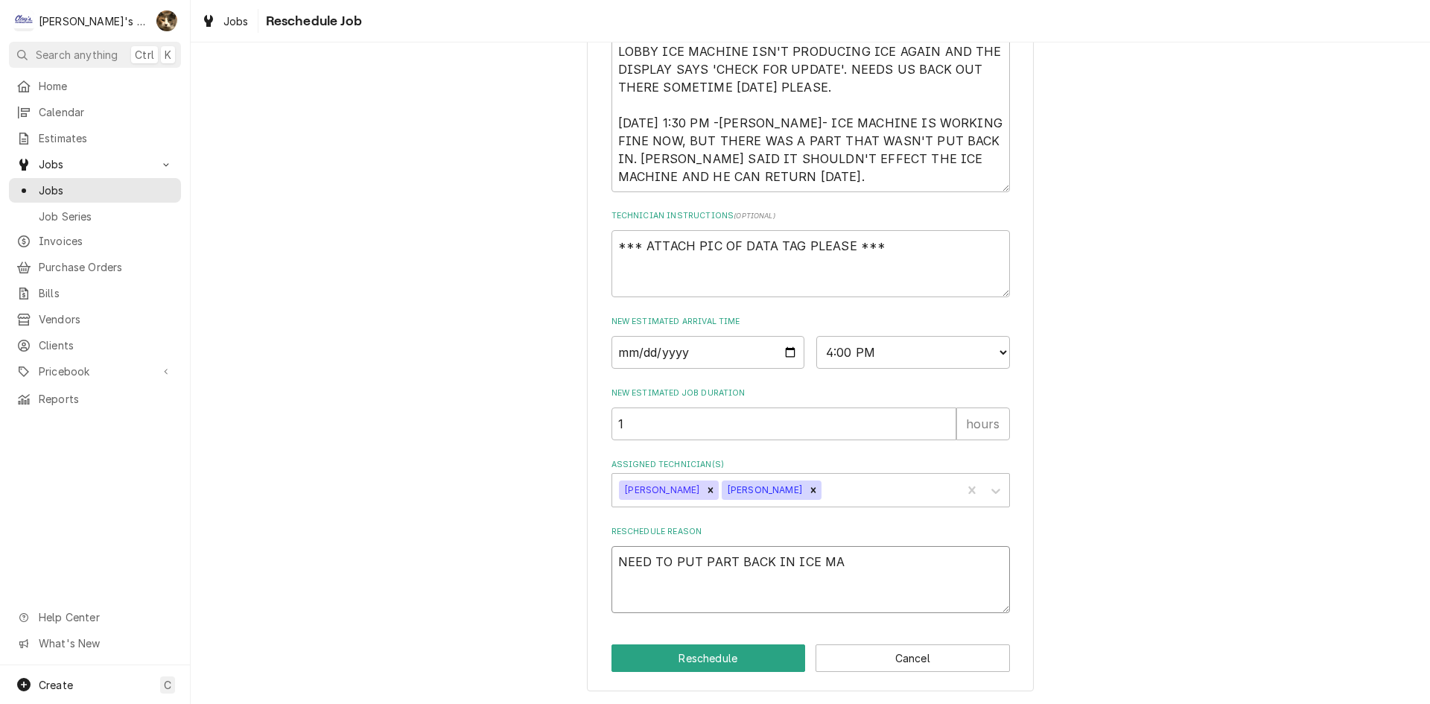
type textarea "x"
type textarea "NEED TO PUT PART BACK IN ICE MAZ"
type textarea "x"
type textarea "NEED TO PUT PART BACK IN ICE MAZC"
type textarea "x"
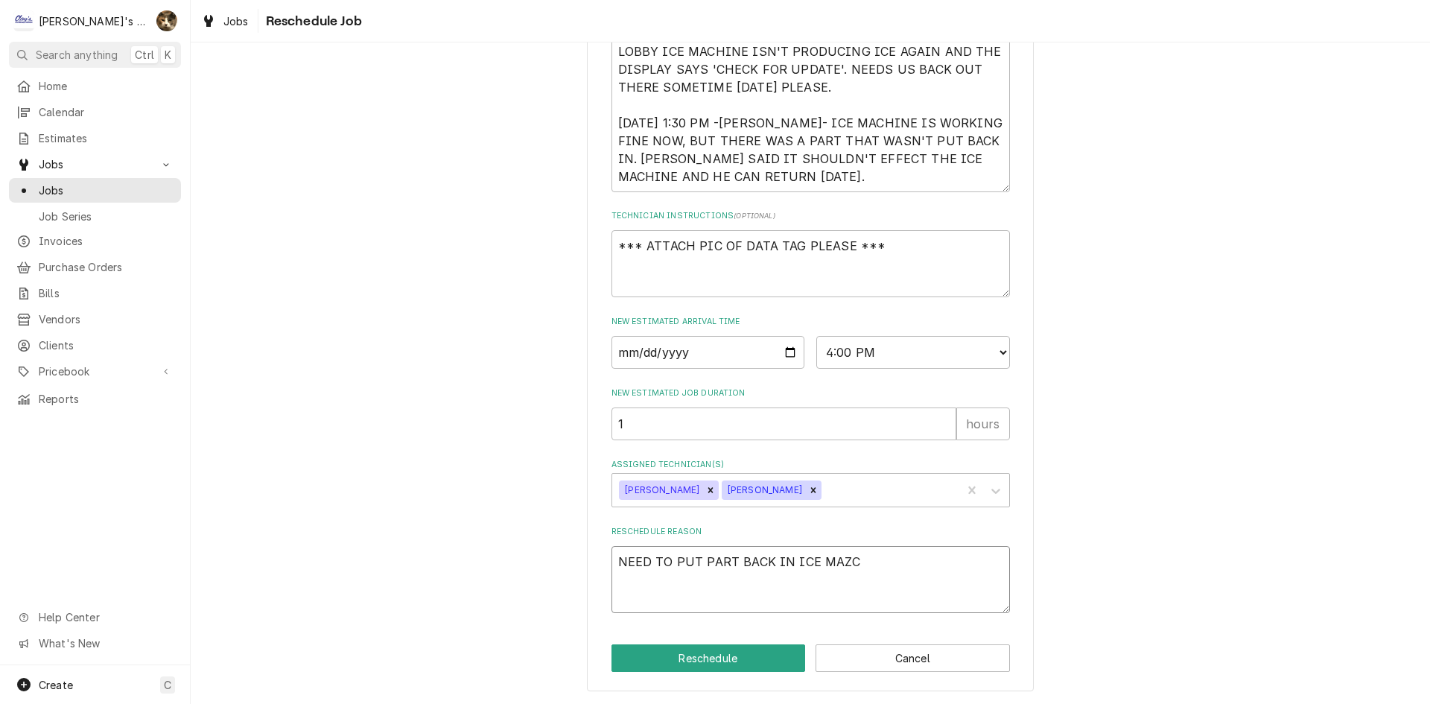
type textarea "NEED TO PUT PART BACK IN ICE MAZCH"
type textarea "x"
type textarea "NEED TO PUT PART BACK IN ICE MAZCHI"
type textarea "x"
type textarea "NEED TO PUT PART BACK IN ICE MAZCHIN"
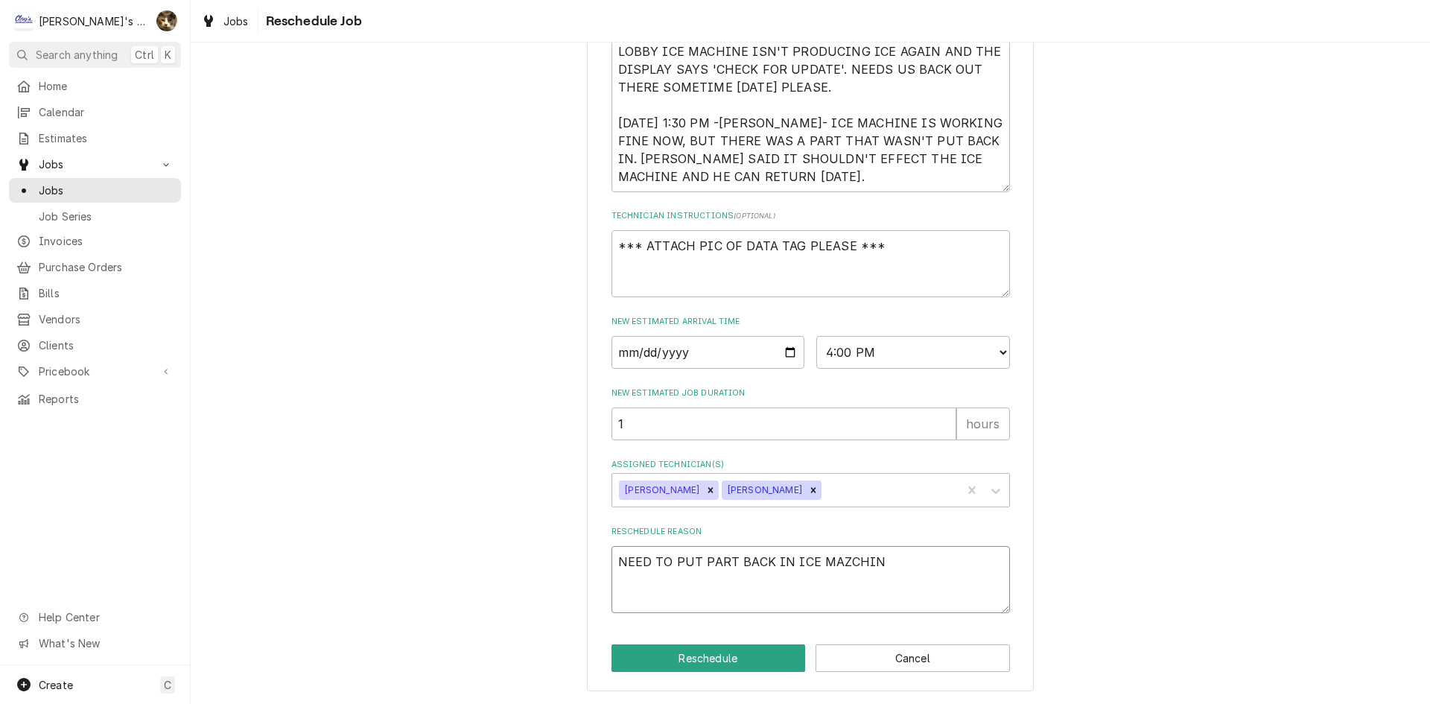
type textarea "x"
type textarea "NEED TO PUT PART BACK IN ICE MAZCHI"
type textarea "x"
type textarea "NEED TO PUT PART BACK IN ICE MAZCH"
type textarea "x"
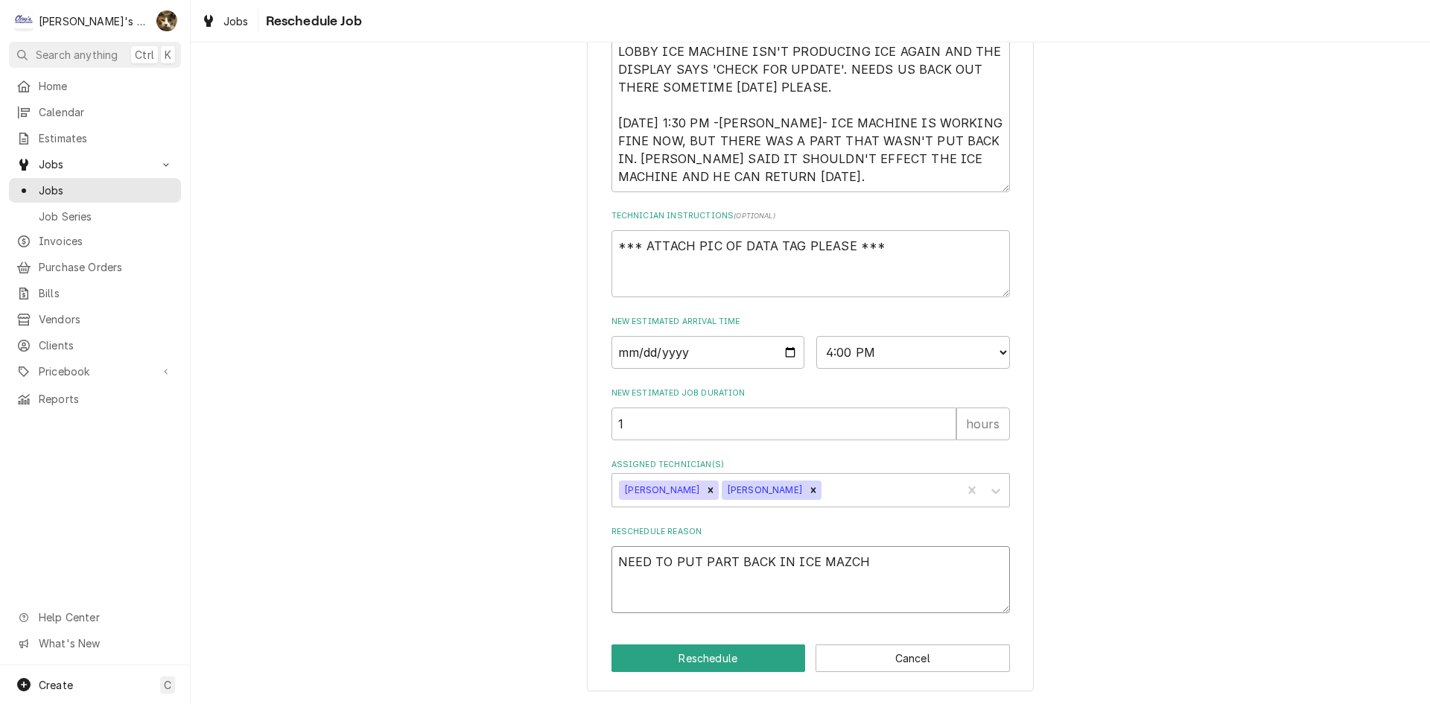
type textarea "NEED TO PUT PART BACK IN ICE MAZC"
type textarea "x"
type textarea "NEED TO PUT PART BACK IN ICE MAZ"
type textarea "x"
type textarea "NEED TO PUT PART BACK IN ICE MA"
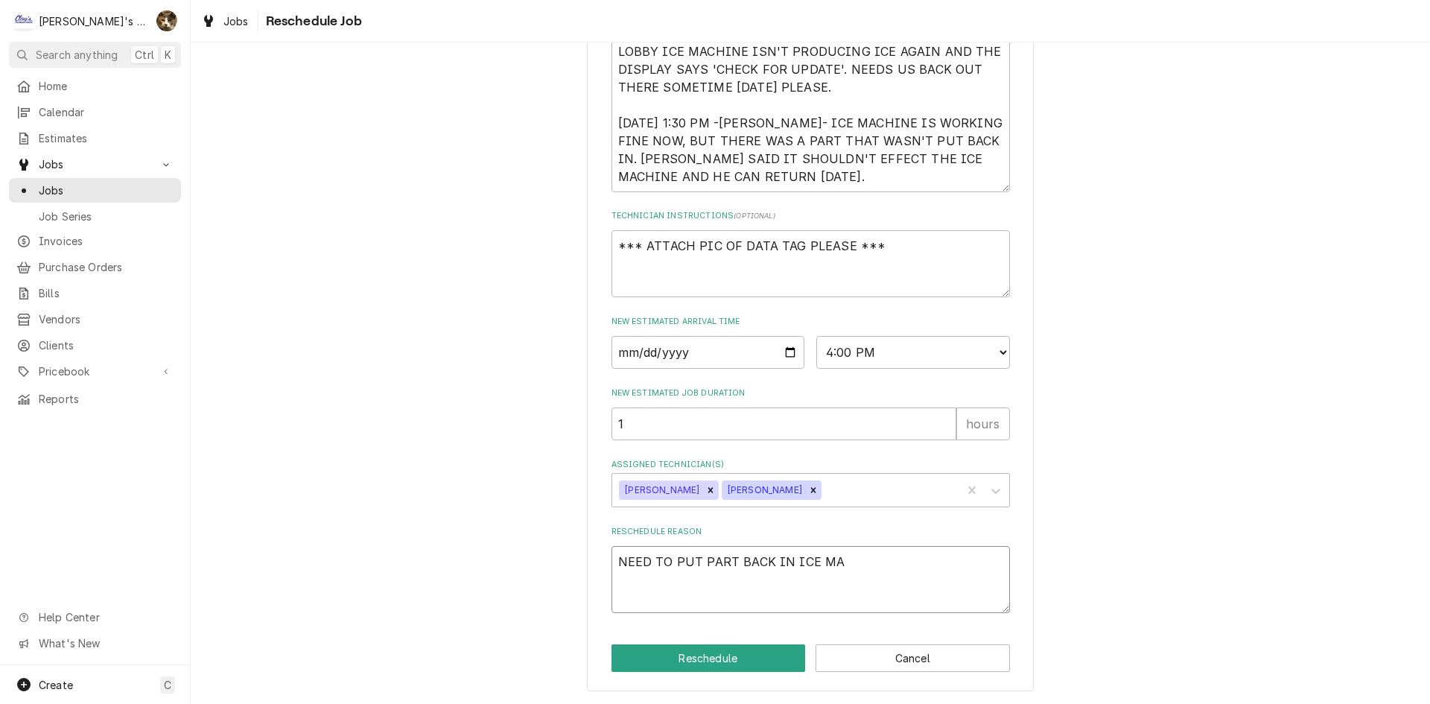
type textarea "x"
type textarea "NEED TO PUT PART BACK IN ICE MAA"
type textarea "x"
type textarea "NEED TO PUT PART BACK IN ICE MA"
type textarea "x"
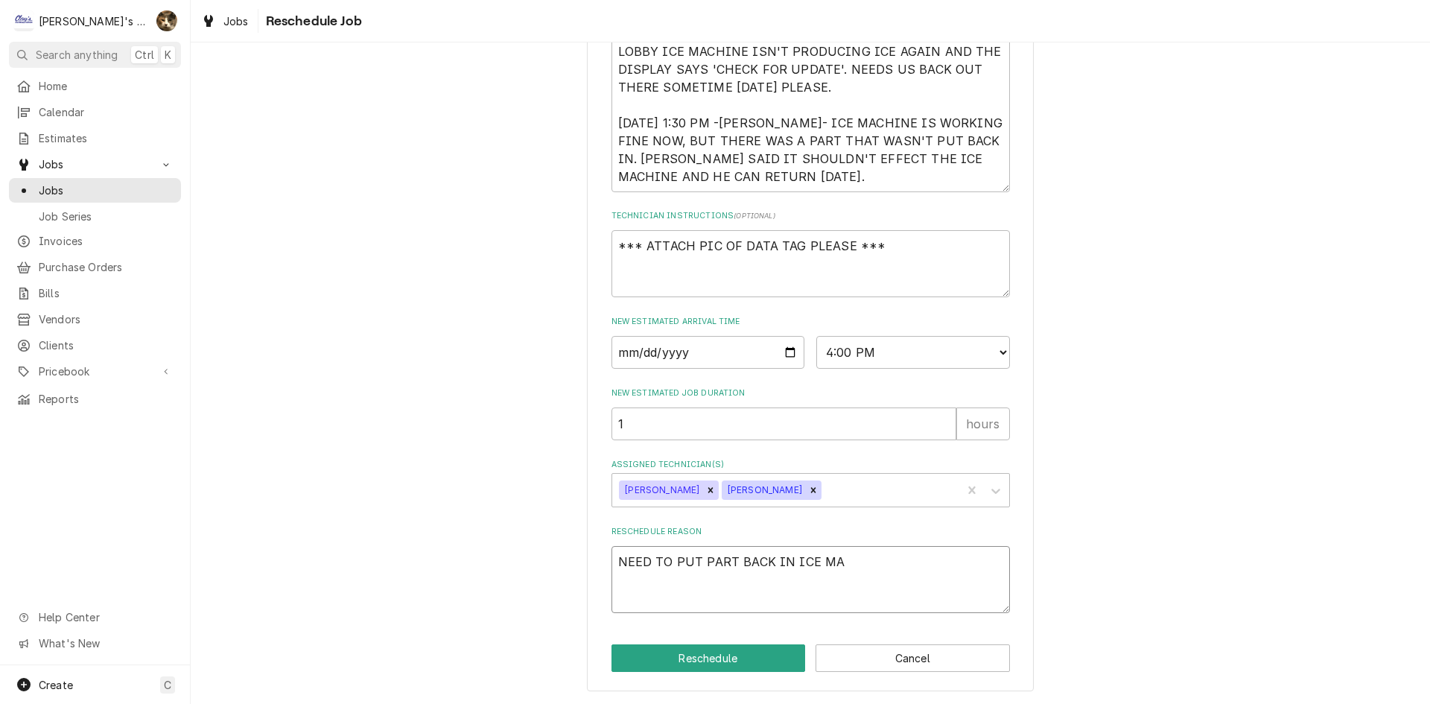
type textarea "NEED TO PUT PART BACK IN ICE MAC"
type textarea "x"
type textarea "NEED TO PUT PART BACK IN ICE MACH"
type textarea "x"
type textarea "NEED TO PUT PART BACK IN ICE MACHI"
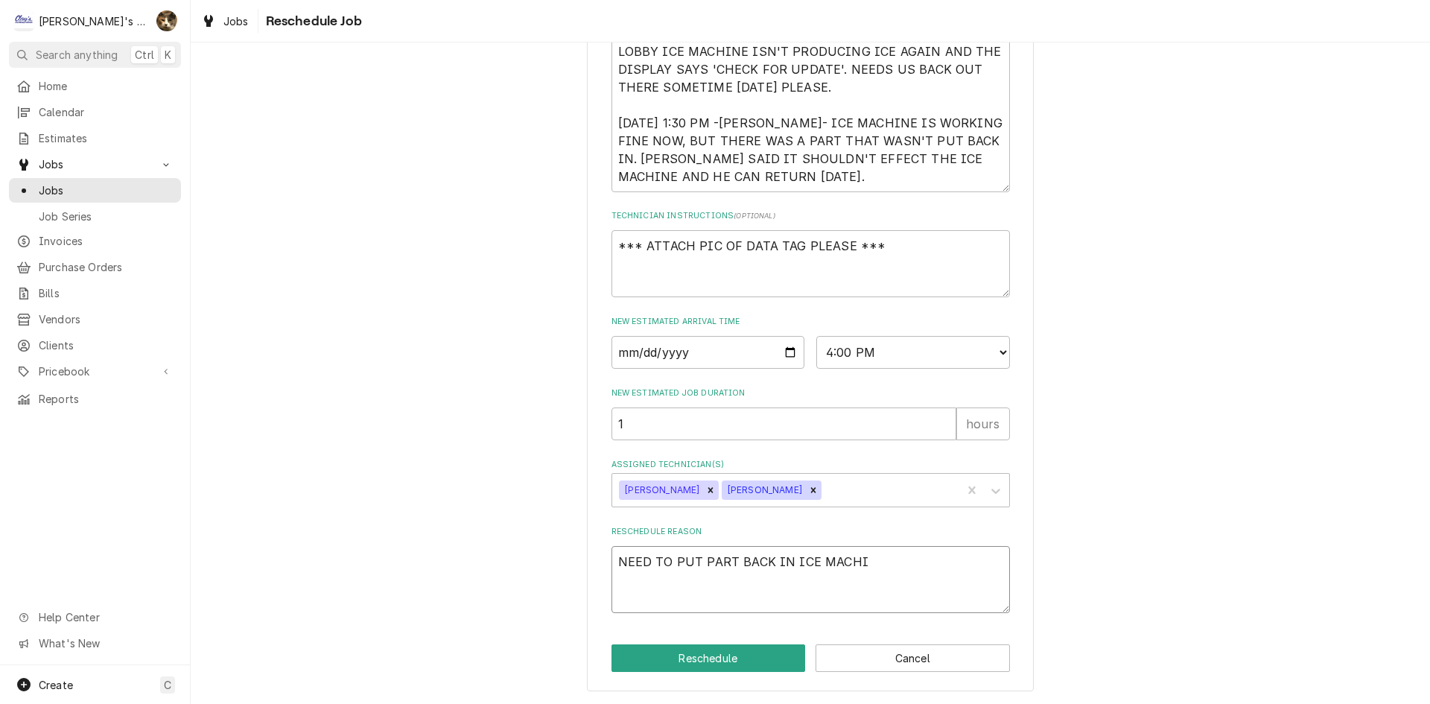
type textarea "x"
type textarea "NEED TO PUT PART BACK IN ICE MACHIN"
type textarea "x"
type textarea "NEED TO PUT PART BACK IN ICE MACHINE"
type textarea "x"
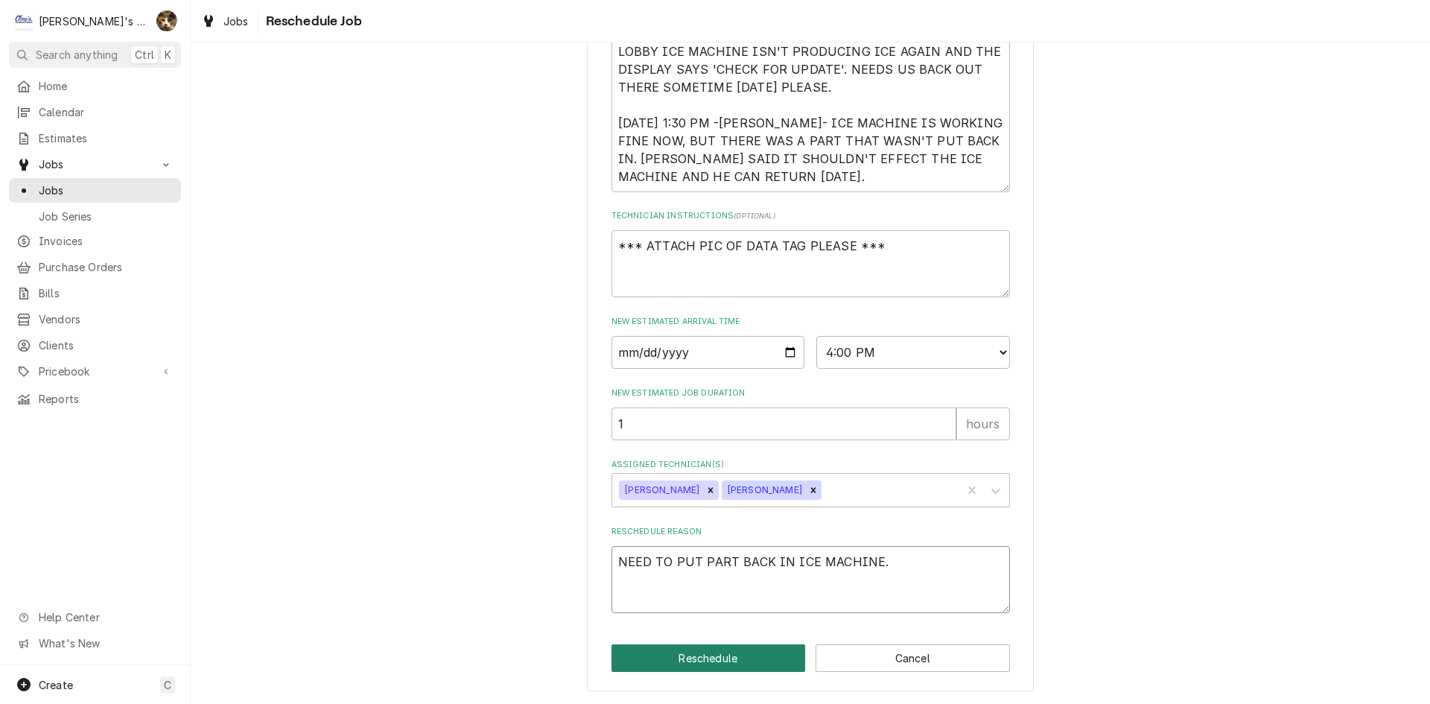
type textarea "NEED TO PUT PART BACK IN ICE MACHINE."
click at [773, 646] on button "Reschedule" at bounding box center [709, 658] width 194 height 28
type textarea "x"
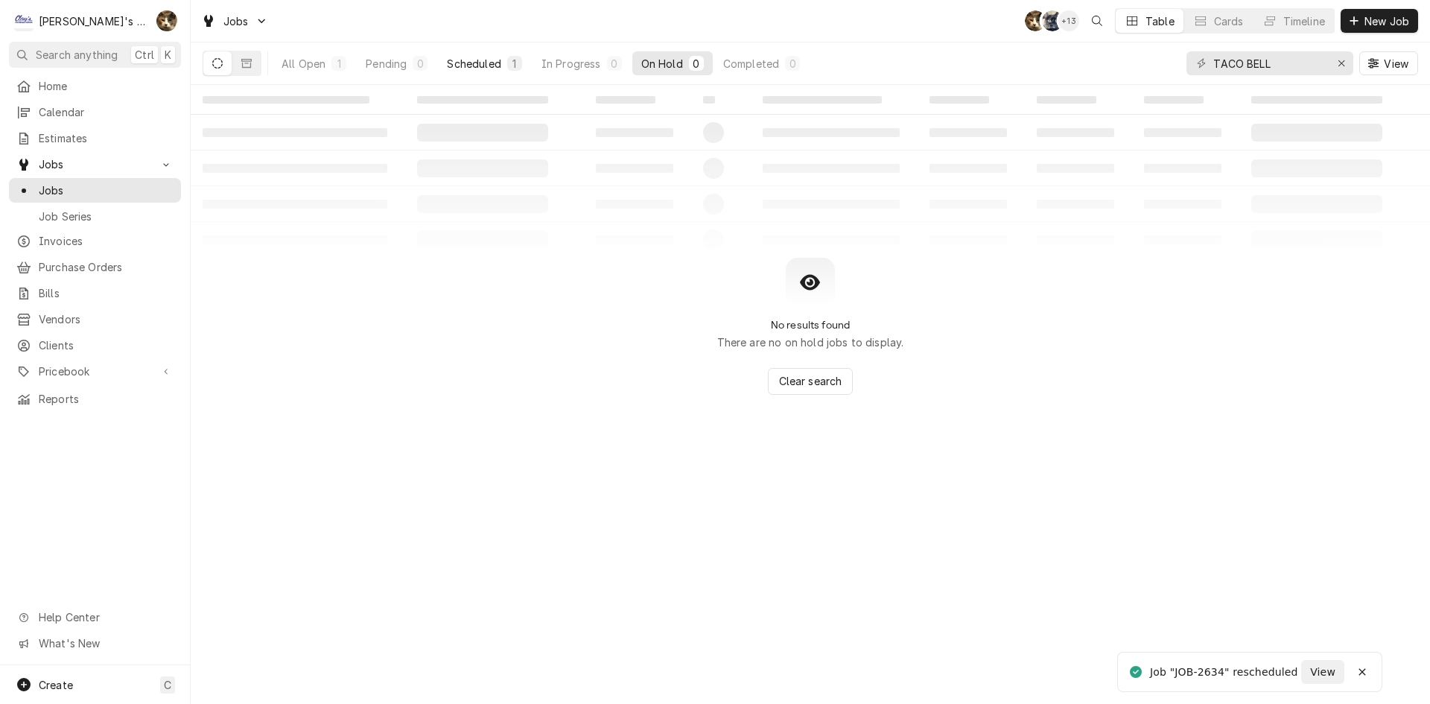
click at [496, 66] on div "Scheduled" at bounding box center [474, 64] width 54 height 16
